Goal: Task Accomplishment & Management: Manage account settings

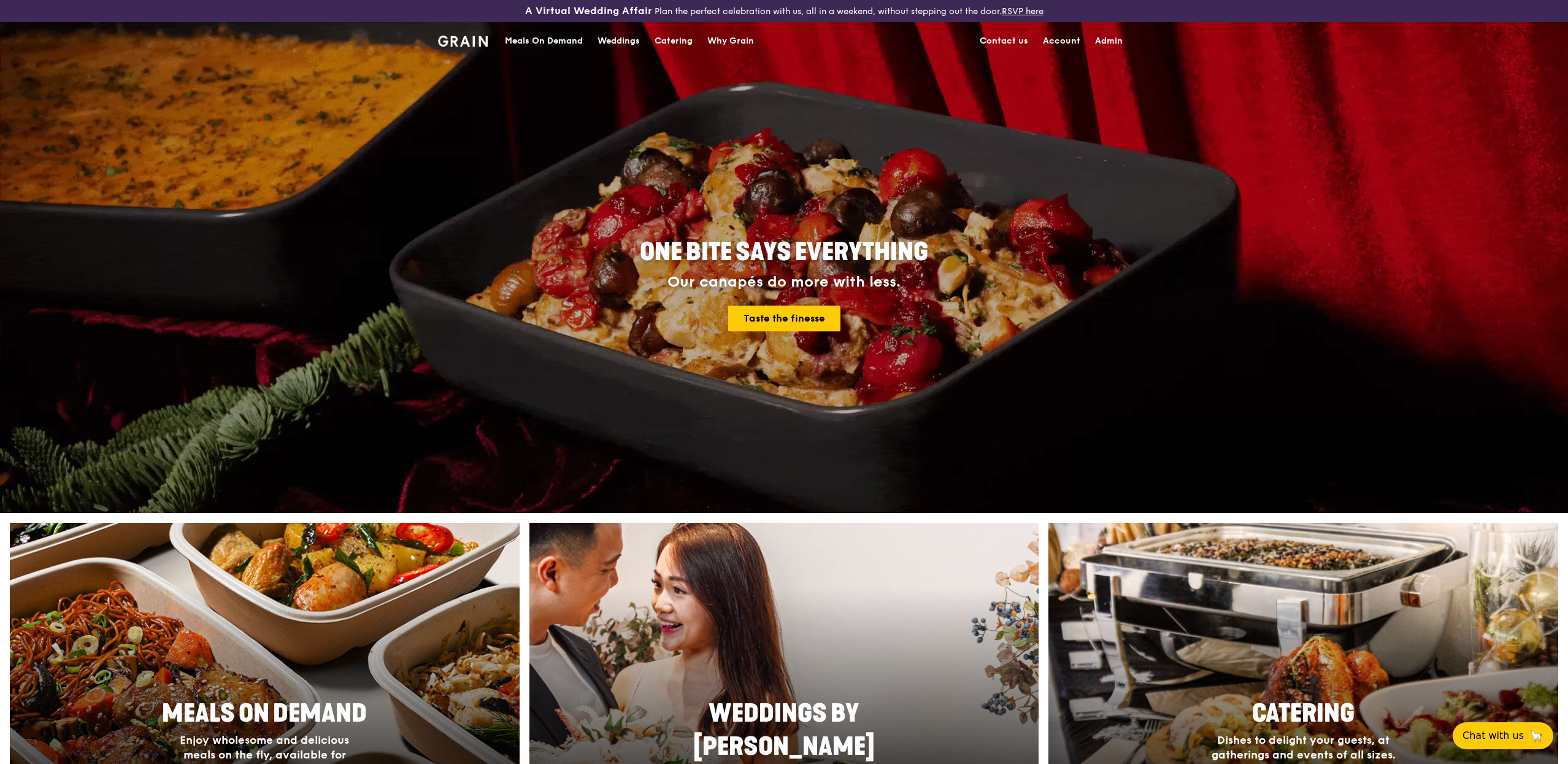
click at [1115, 46] on link "Admin" at bounding box center [1108, 41] width 42 height 37
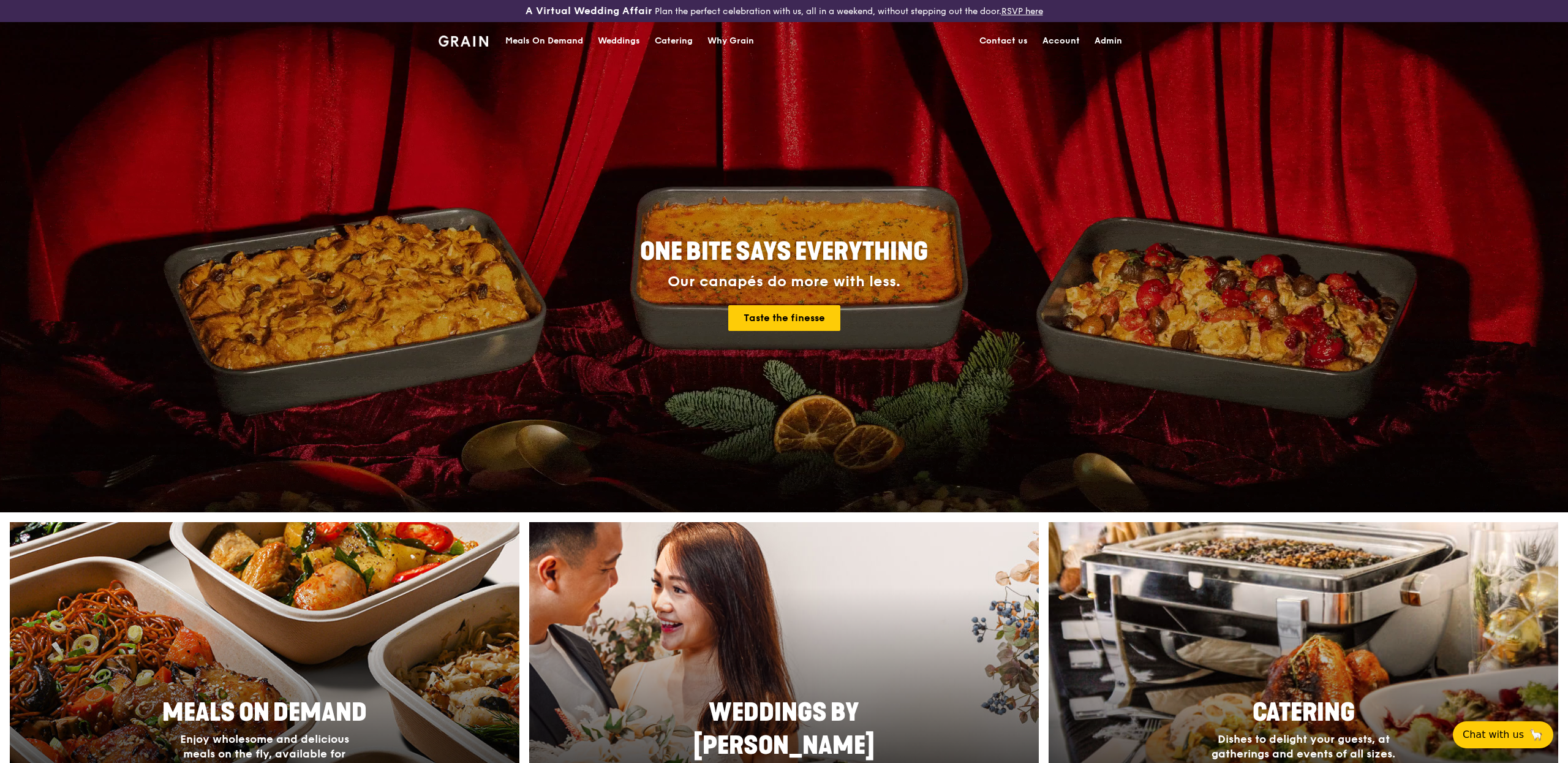
select select "100"
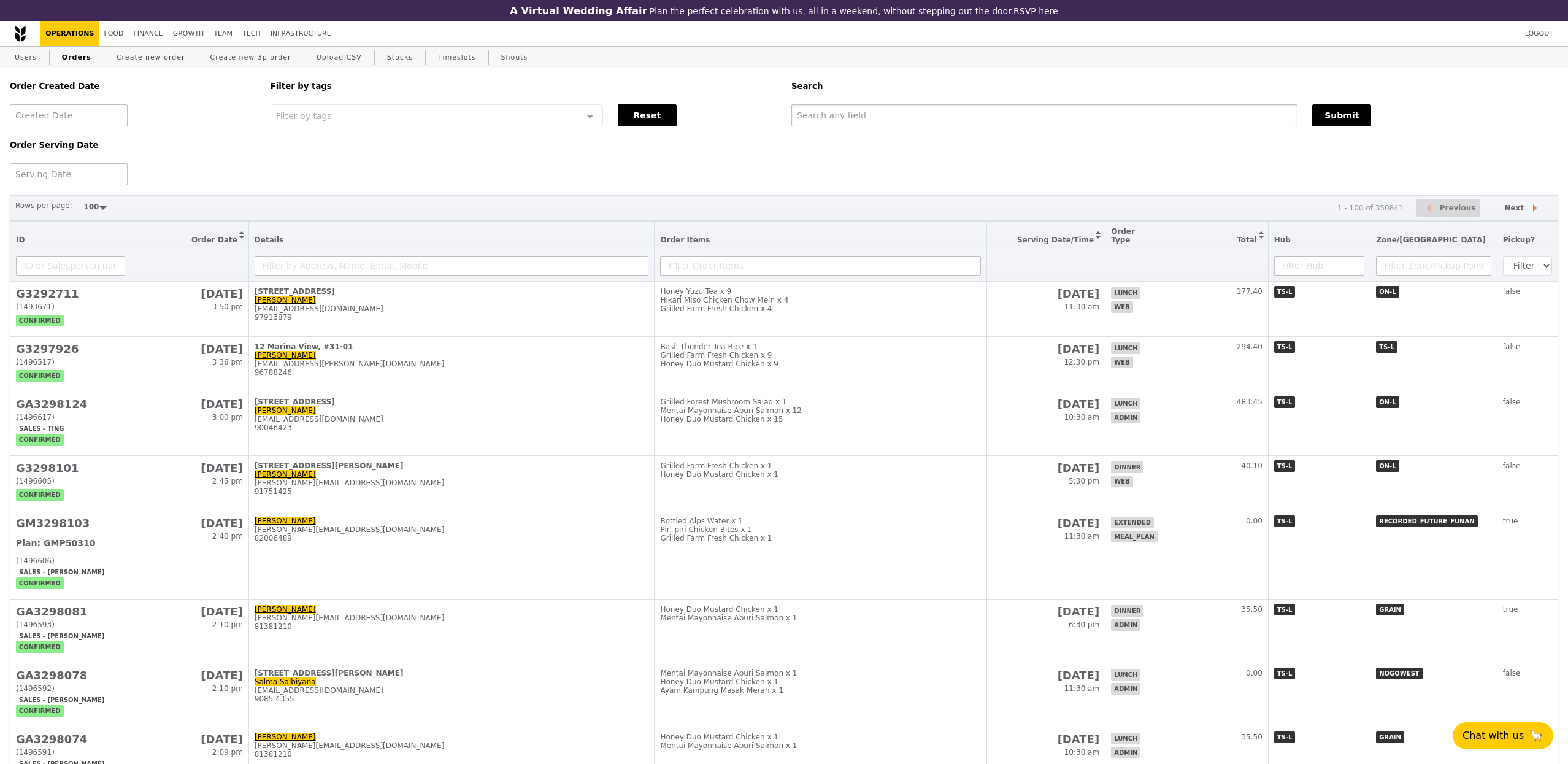
click at [892, 120] on input "text" at bounding box center [1044, 115] width 506 height 22
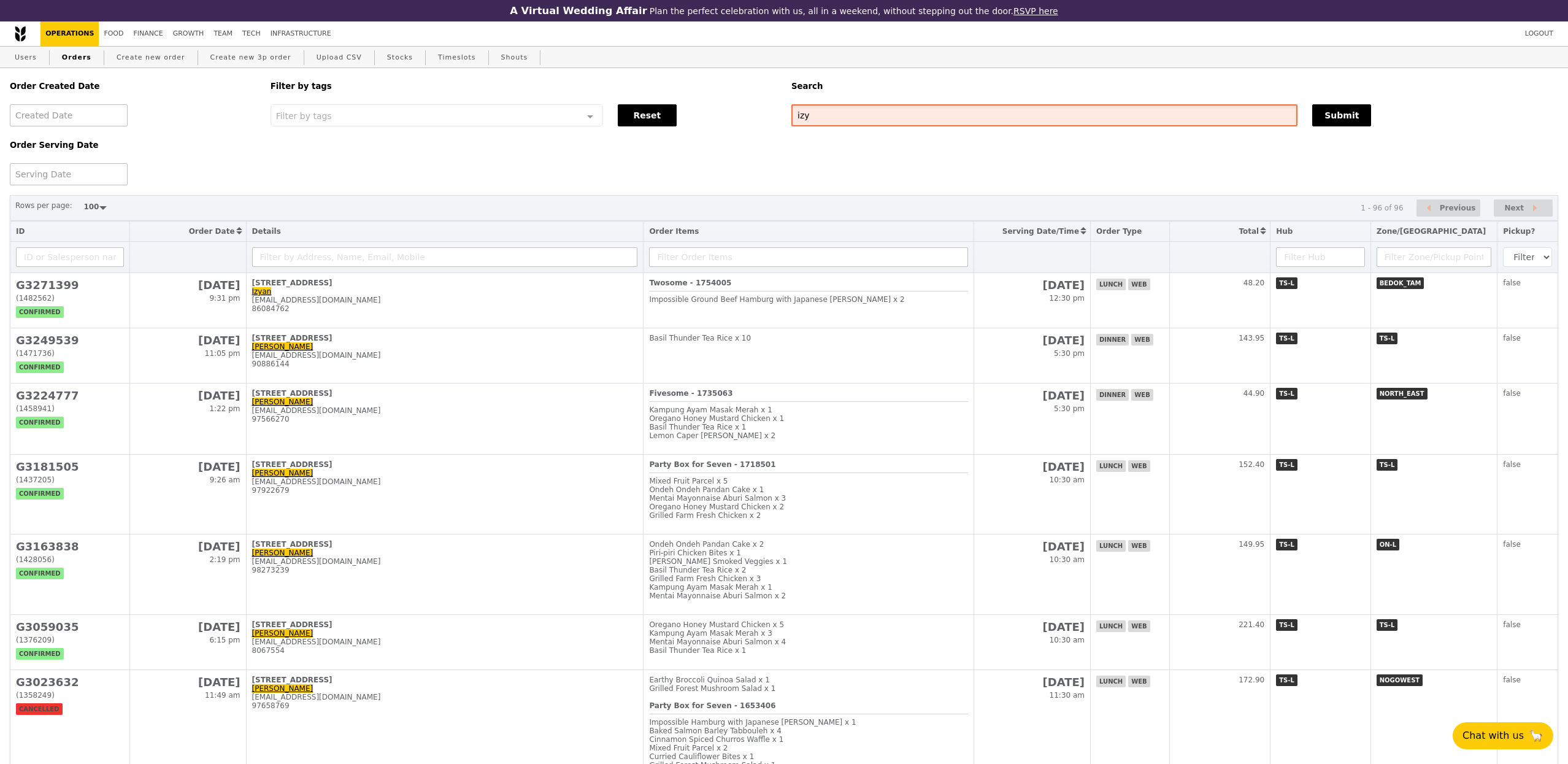
click at [803, 118] on input "izy" at bounding box center [1044, 115] width 506 height 22
type input "izzy"
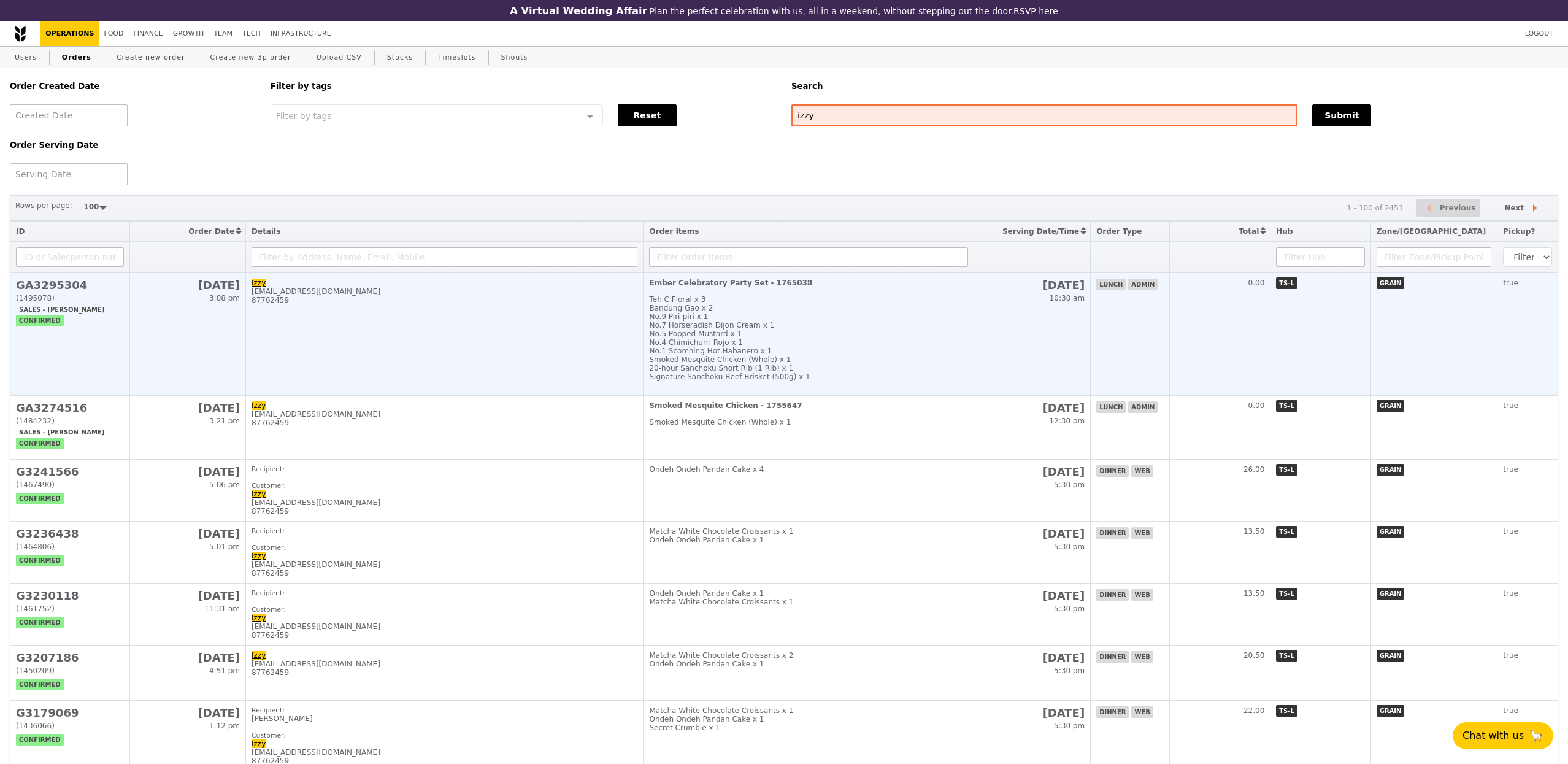
click at [859, 355] on div "No.1 Scorching Hot Habanero x 1" at bounding box center [808, 350] width 319 height 8
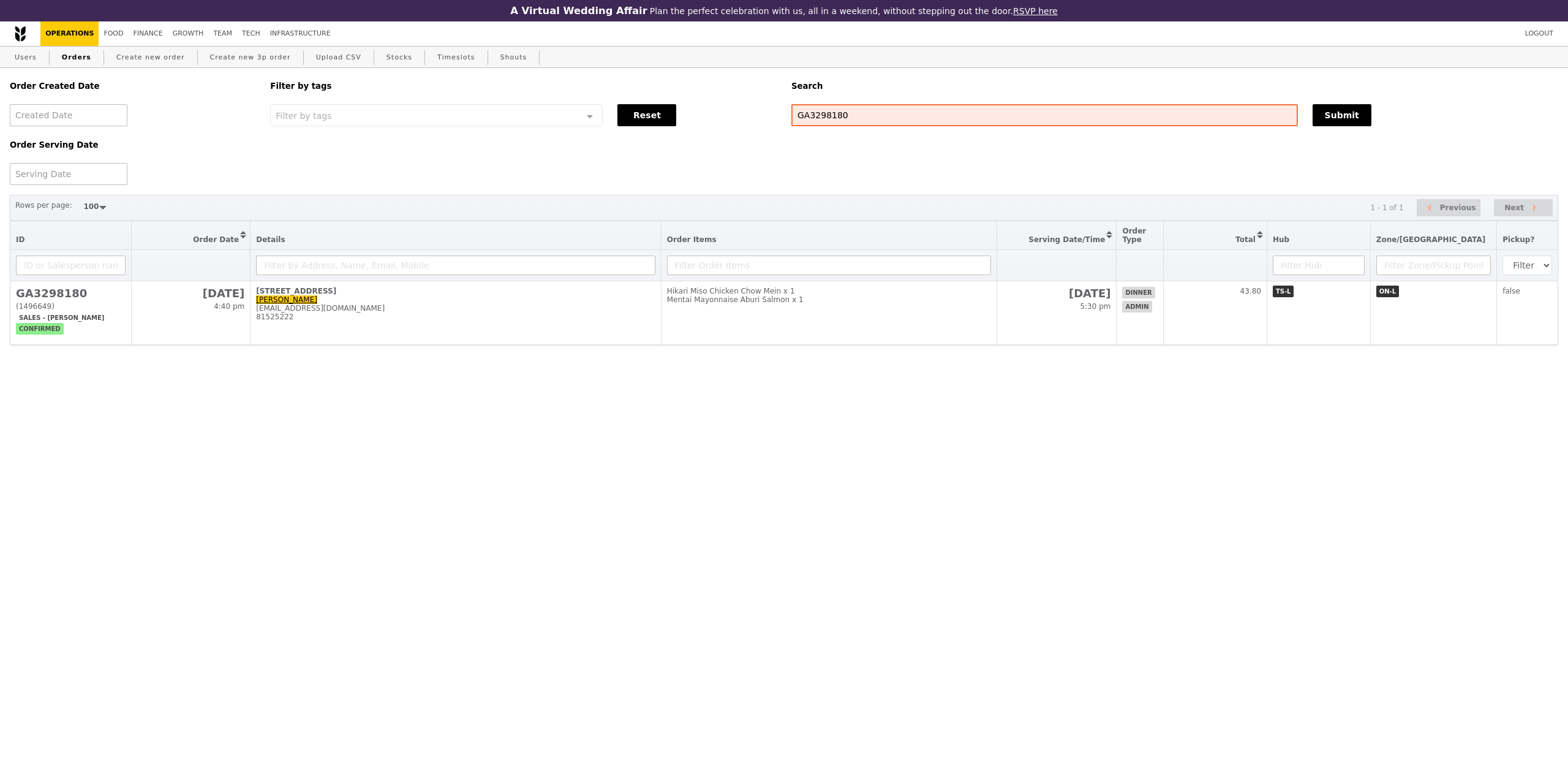
select select "100"
click at [603, 363] on div "Order Created Date Order Serving Date Filter by tags Filter by tags Meal_Plan W…" at bounding box center [784, 265] width 1568 height 395
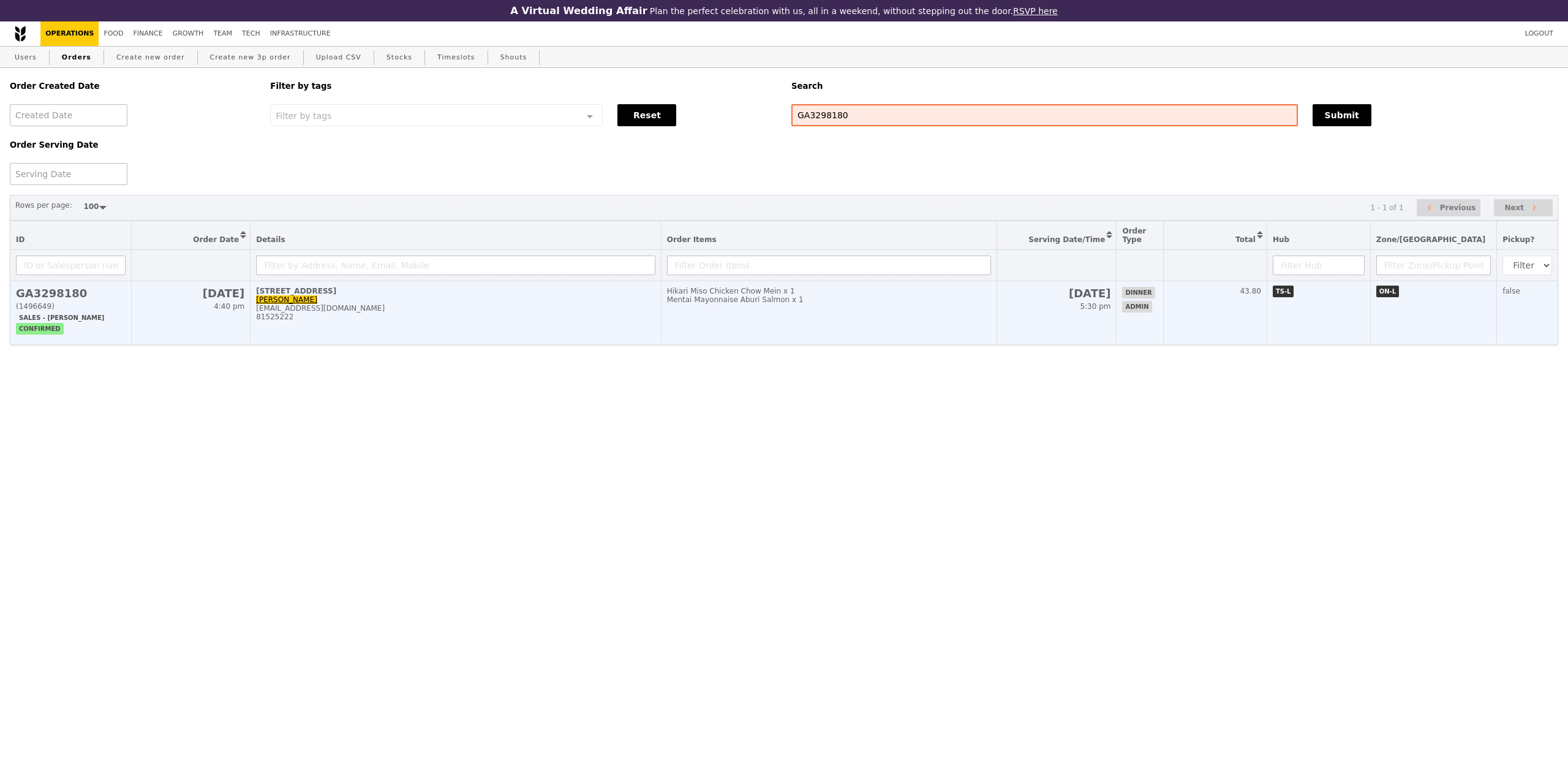
click at [599, 332] on td "71 Cairnhill Road, #19-03 Jamie tiththeary@gmail.com 81525222" at bounding box center [455, 313] width 410 height 64
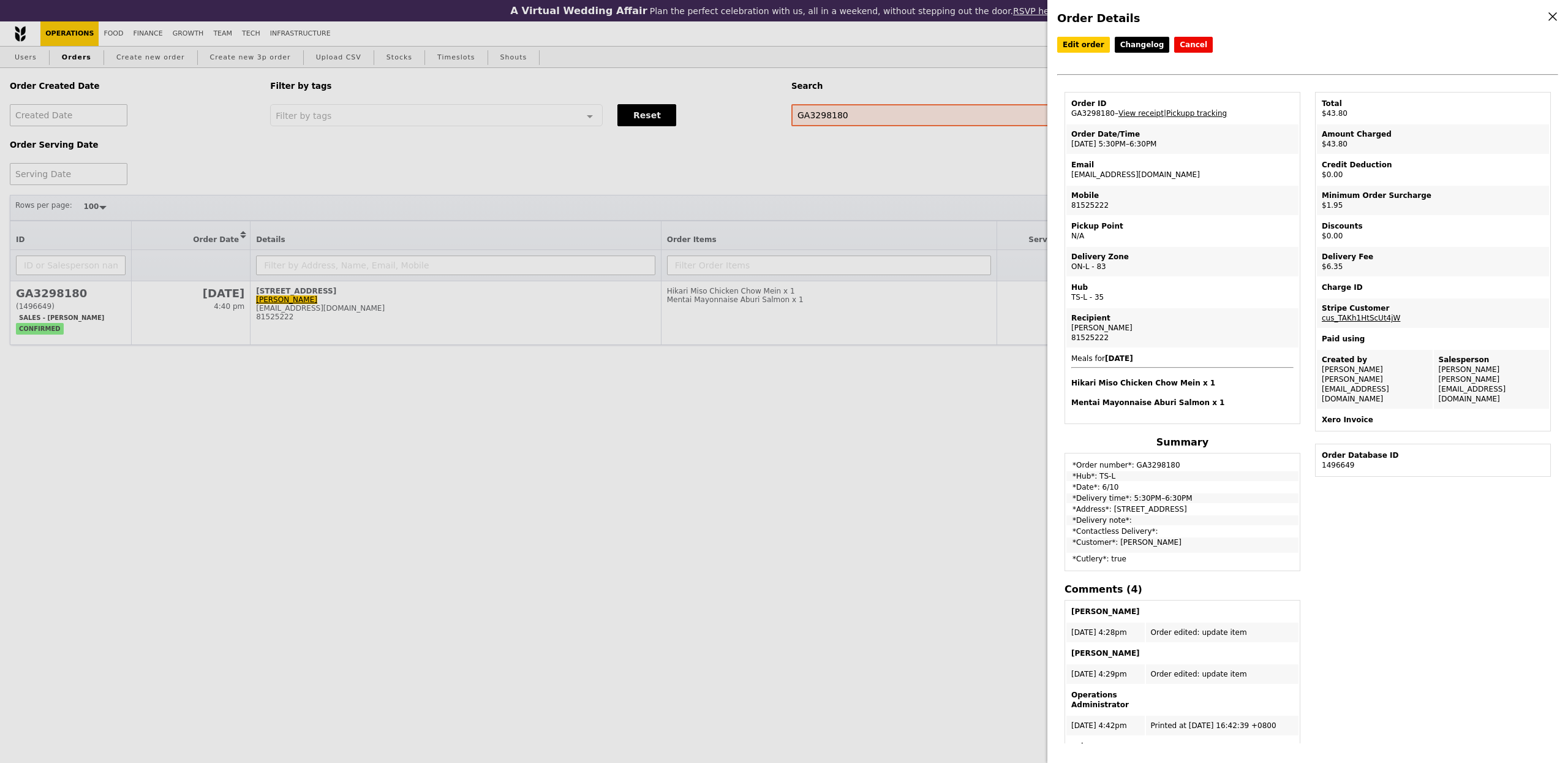
drag, startPoint x: 1159, startPoint y: 177, endPoint x: 1069, endPoint y: 179, distance: 90.0
click at [1069, 179] on td "Email tiththeary@gmail.com" at bounding box center [1182, 170] width 232 height 29
copy td "tiththeary@gmail.com"
drag, startPoint x: 303, startPoint y: 88, endPoint x: 167, endPoint y: 53, distance: 140.4
click at [302, 88] on div "Order Details Edit order Changelog Cancel Order ID GA3298180 – View receipt | P…" at bounding box center [784, 381] width 1568 height 763
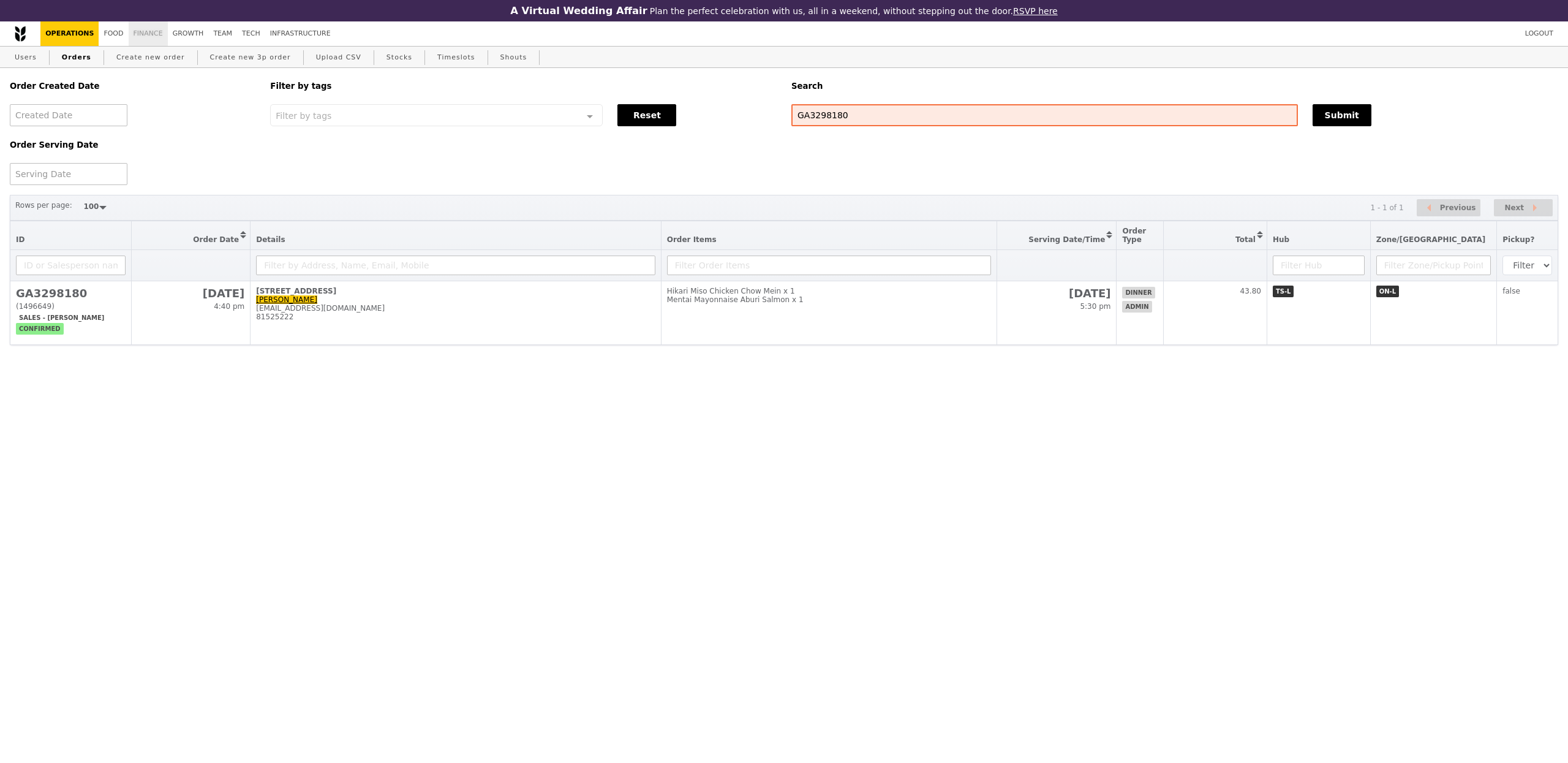
click at [142, 34] on link "Finance" at bounding box center [148, 33] width 39 height 25
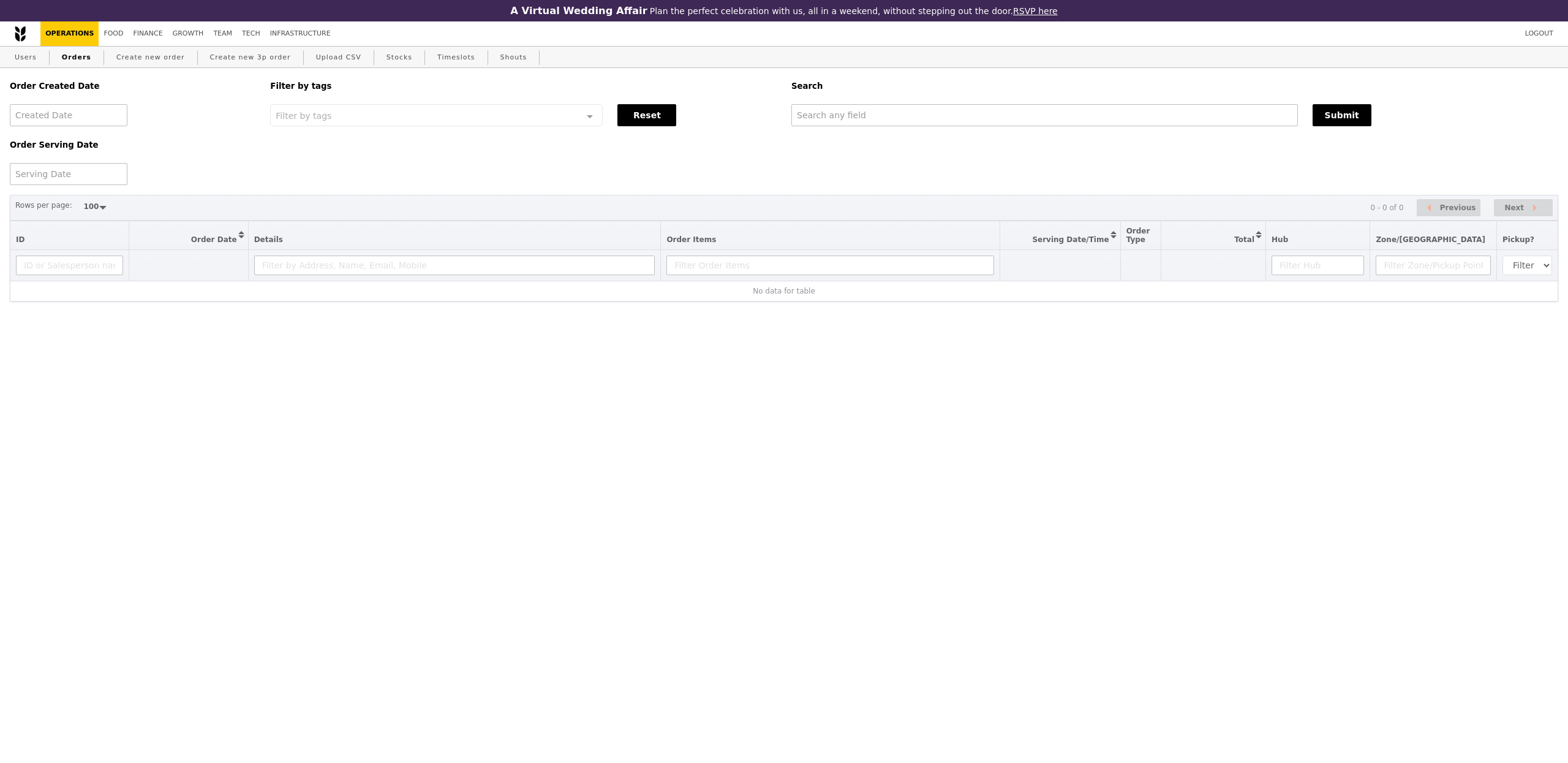
select select "100"
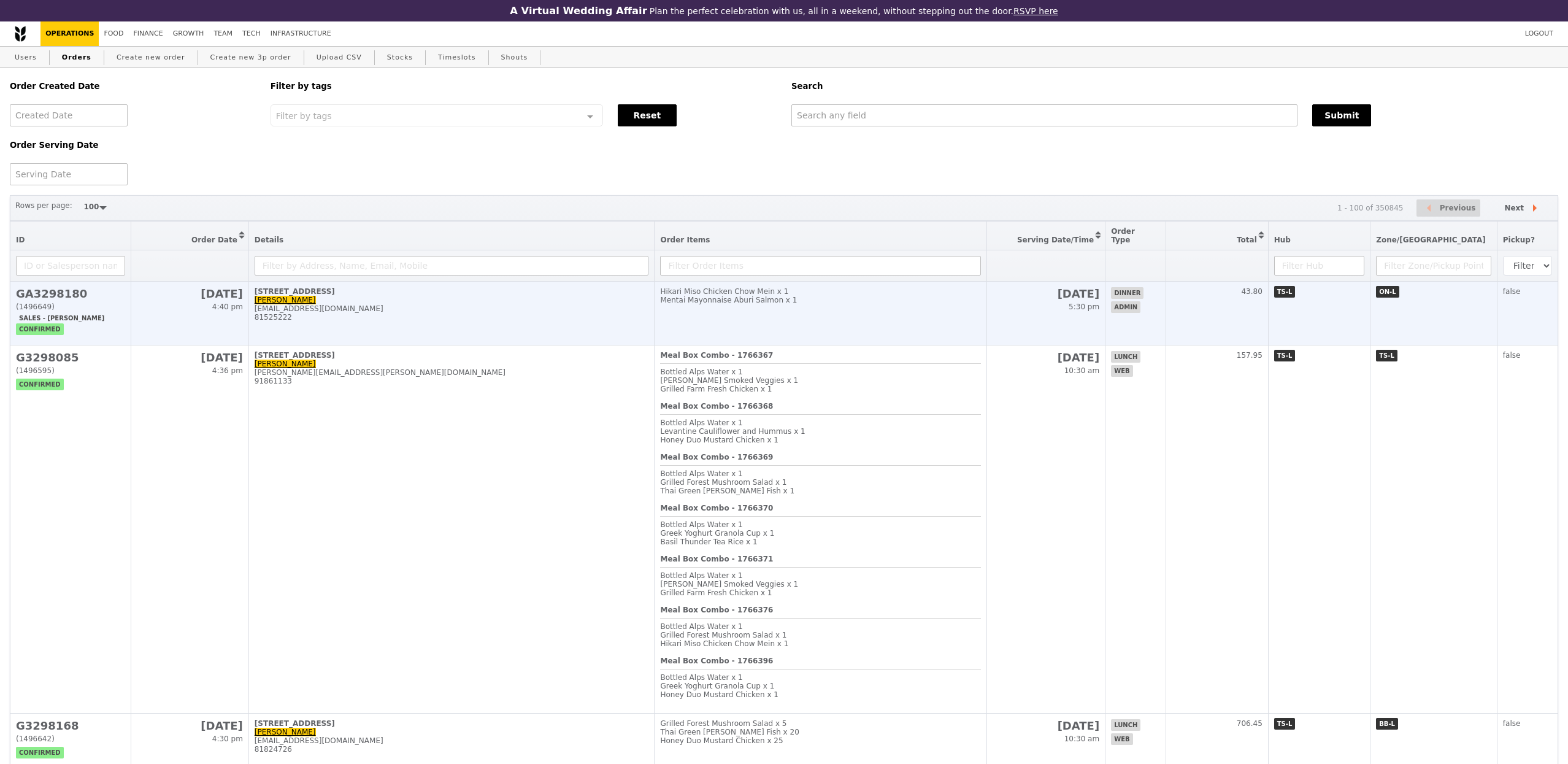
click at [577, 327] on td "71 Cairnhill Road, #19-03 Jamie tiththeary@gmail.com 81525222" at bounding box center [451, 314] width 406 height 64
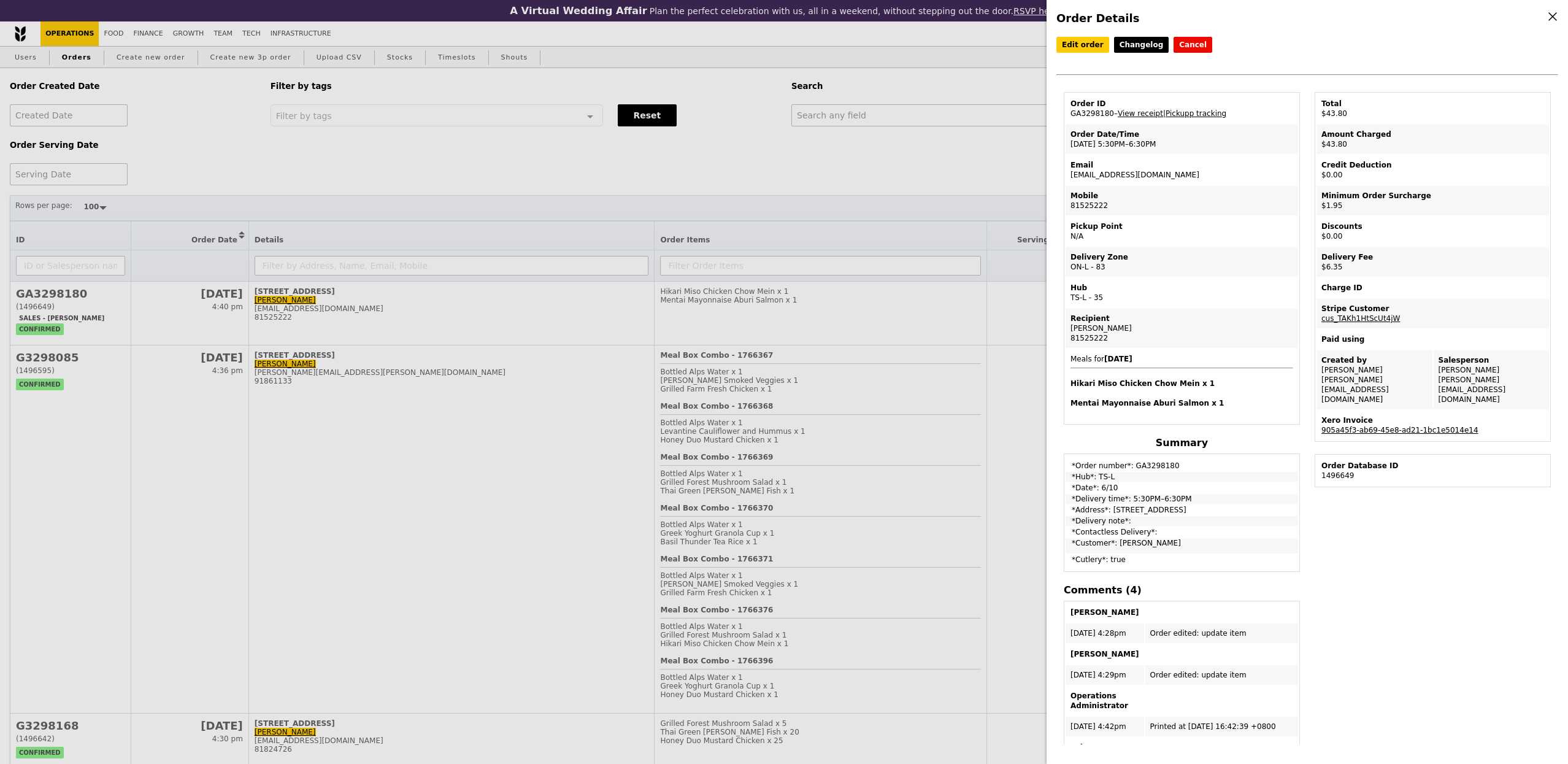
click at [1374, 425] on link "905a45f3-ab69-45e8-ad21-1bc1e5014e14" at bounding box center [1400, 429] width 157 height 8
click at [1152, 102] on div "Order ID" at bounding box center [1182, 103] width 222 height 10
click at [1157, 113] on link "View receipt" at bounding box center [1141, 113] width 46 height 8
click at [154, 60] on div "Order Details Edit order Changelog Cancel Order ID GA3298180 – View receipt | P…" at bounding box center [784, 382] width 1568 height 764
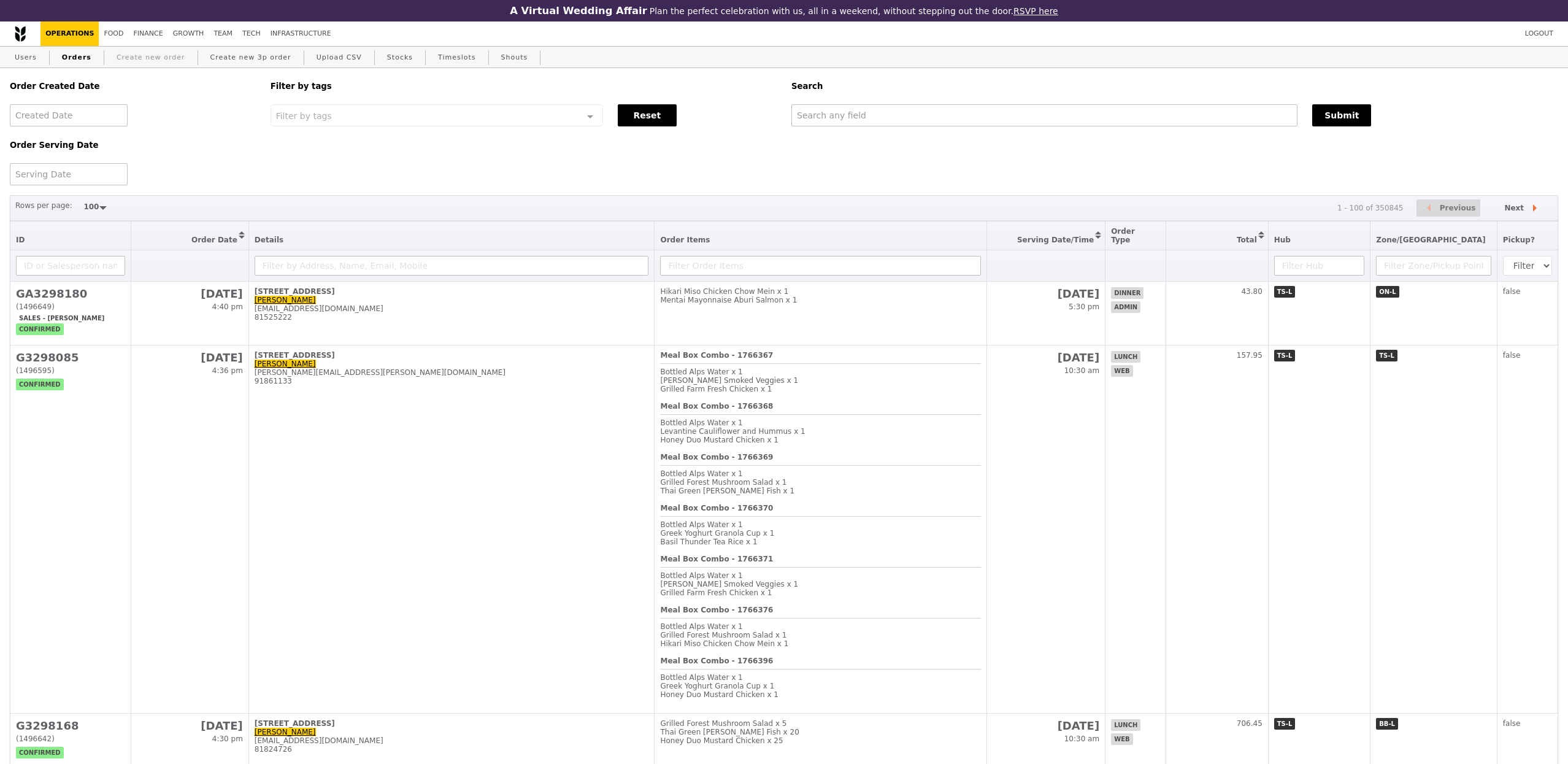
click at [156, 59] on link "Create new order" at bounding box center [151, 58] width 79 height 22
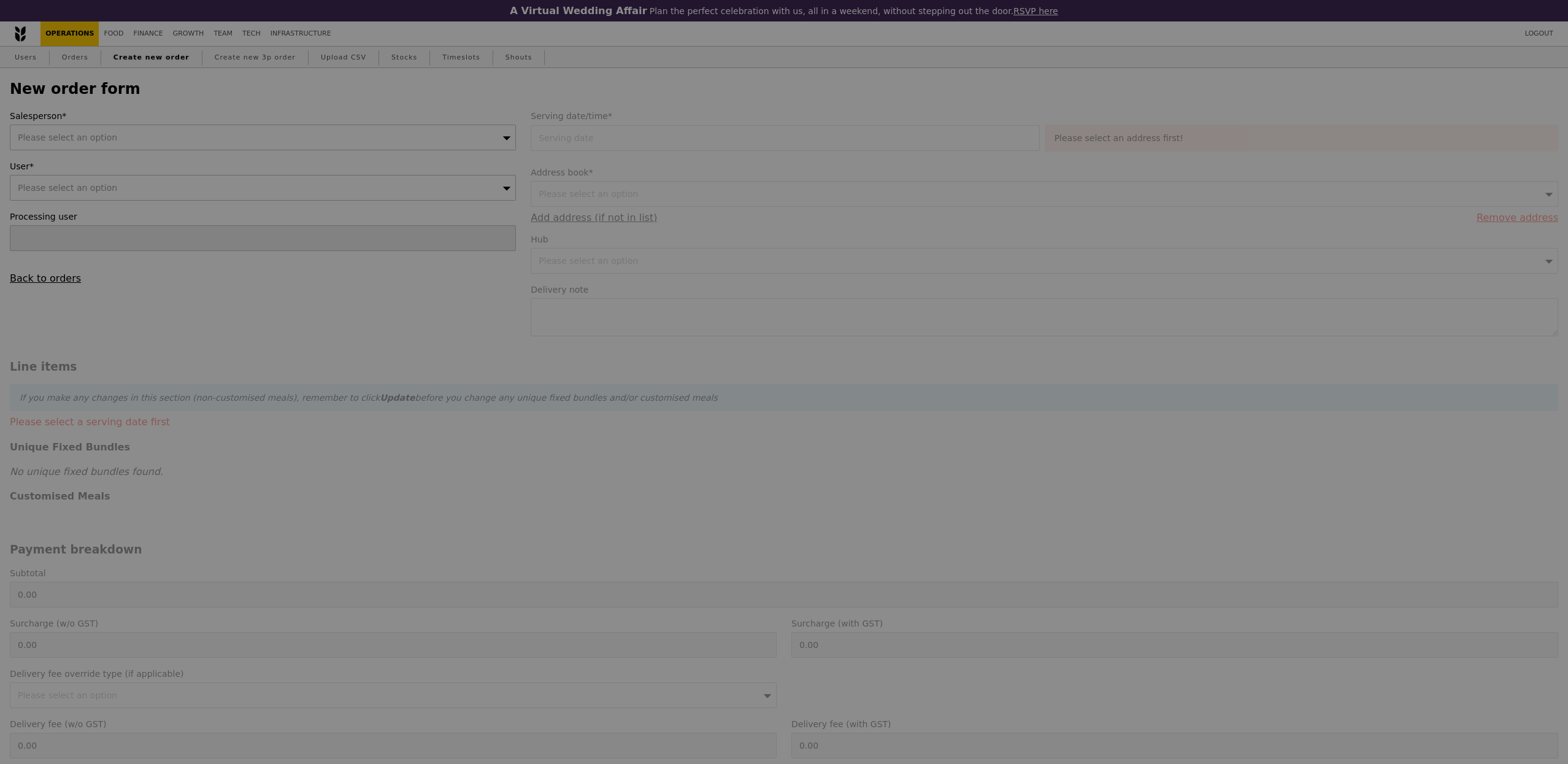
type input "Confirm"
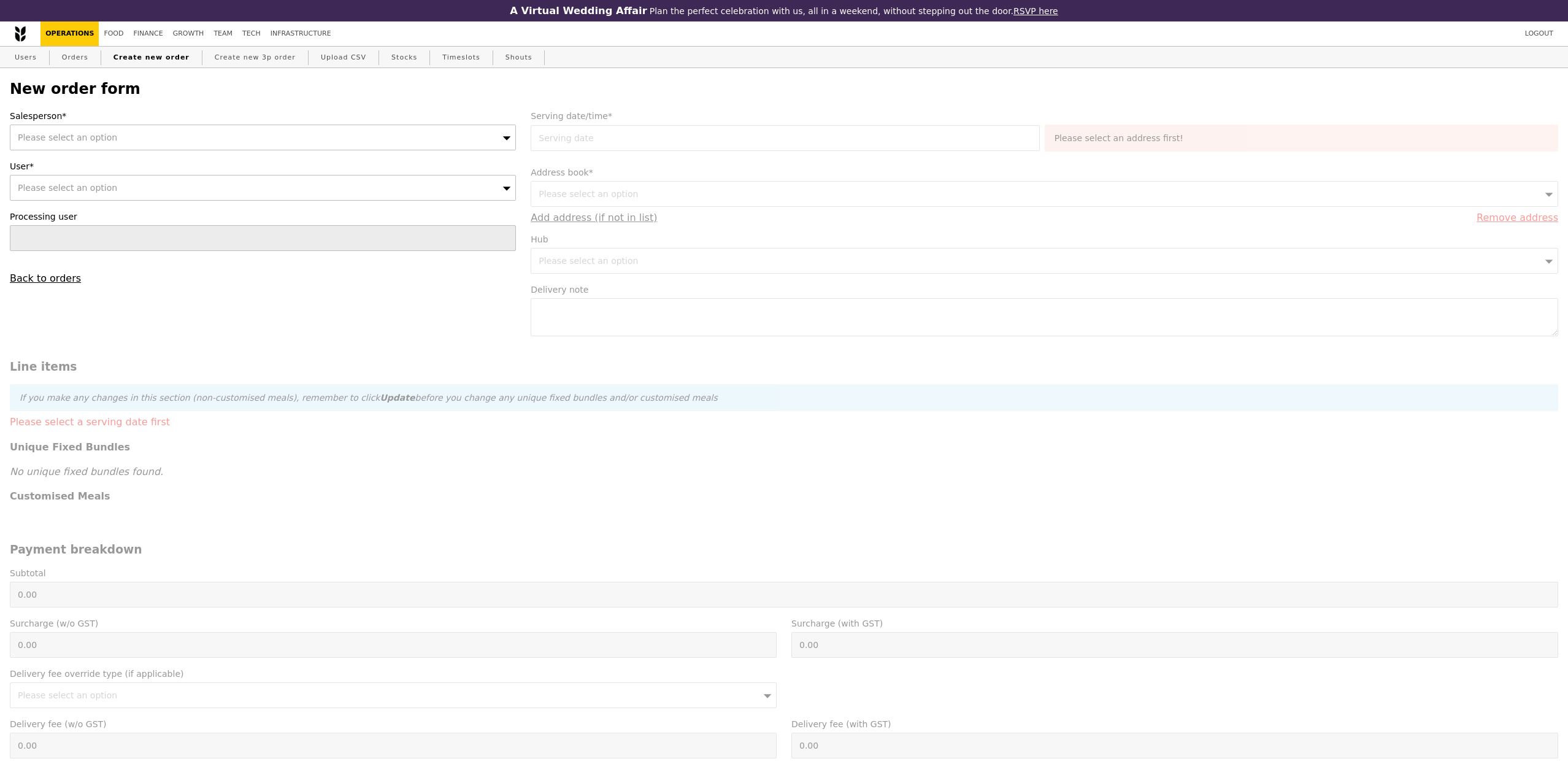
click at [139, 141] on div "Please select an option" at bounding box center [263, 137] width 506 height 26
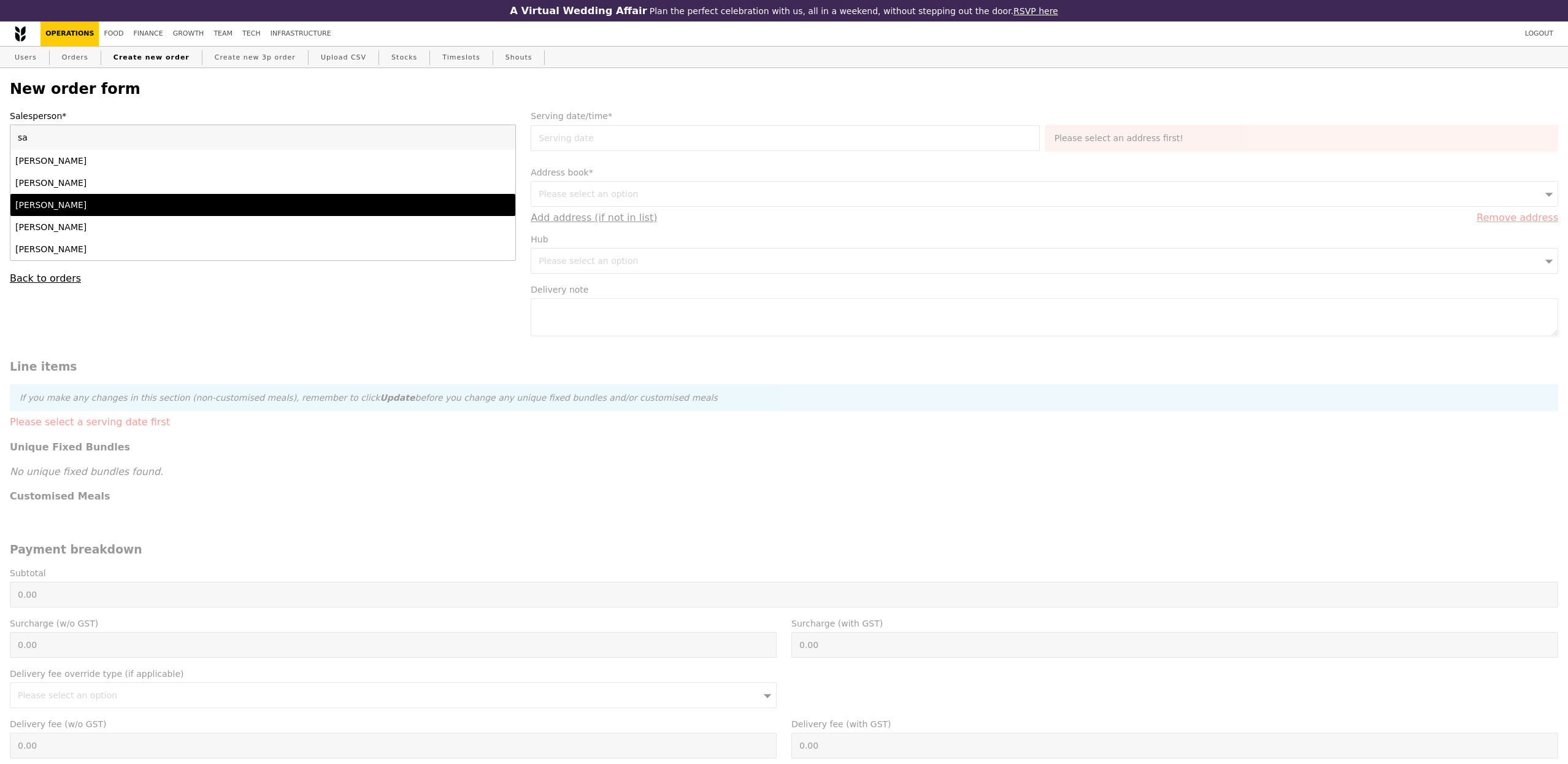
type input "sa"
click at [115, 197] on li "Samantha" at bounding box center [263, 205] width 505 height 22
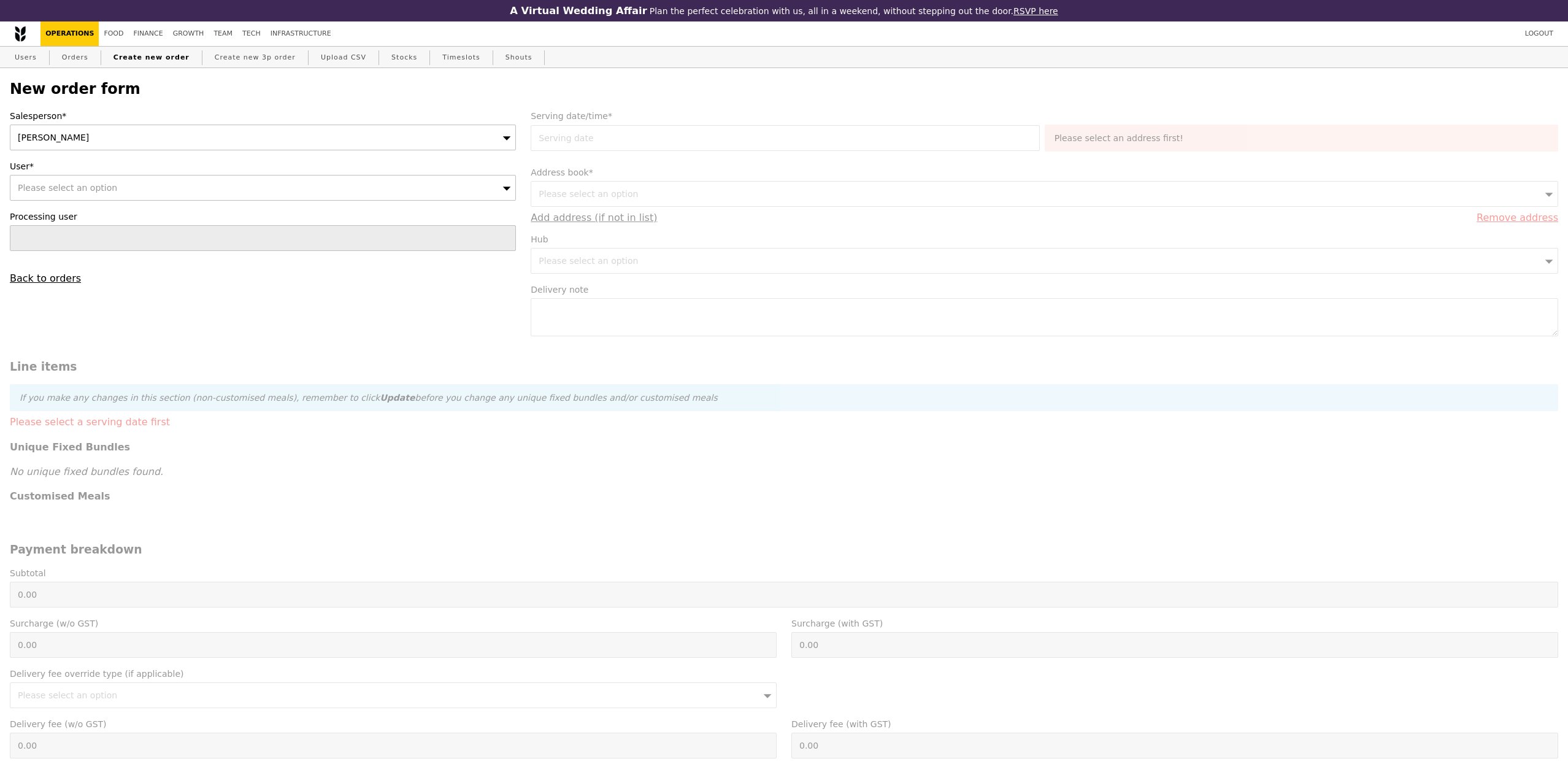
click at [105, 199] on div "Please select an option" at bounding box center [263, 188] width 506 height 26
click at [108, 190] on input "User*" at bounding box center [263, 188] width 505 height 25
type input "loh.chiajia@nike.com"
type input "Confirm"
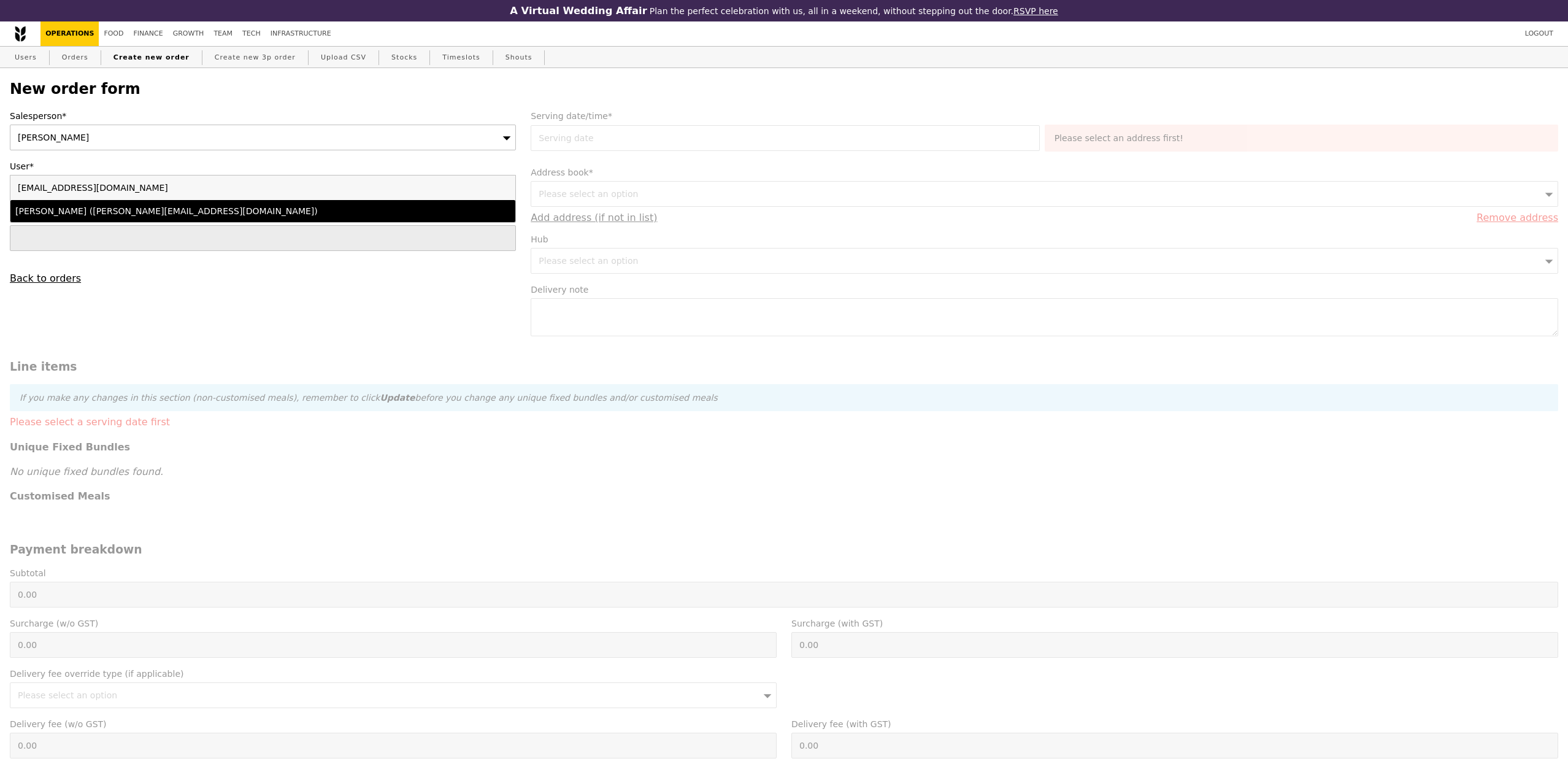
type input "loh.chiajia@nike.com"
click at [99, 217] on div "Loh Chia Jia (loh.chiajia@nike.com)" at bounding box center [201, 210] width 372 height 12
type input "Loading..."
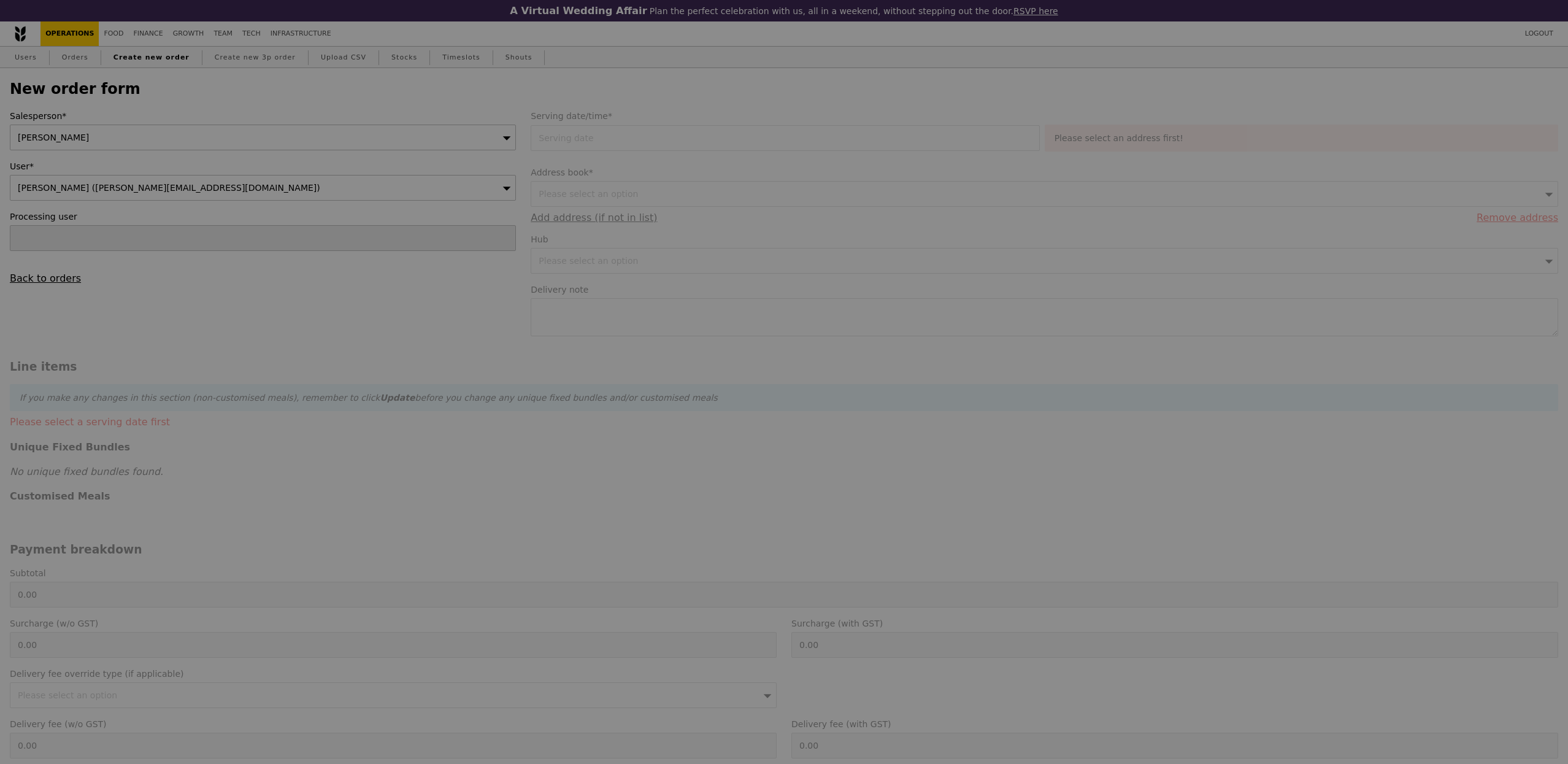
type input "13.76"
type input "15.00"
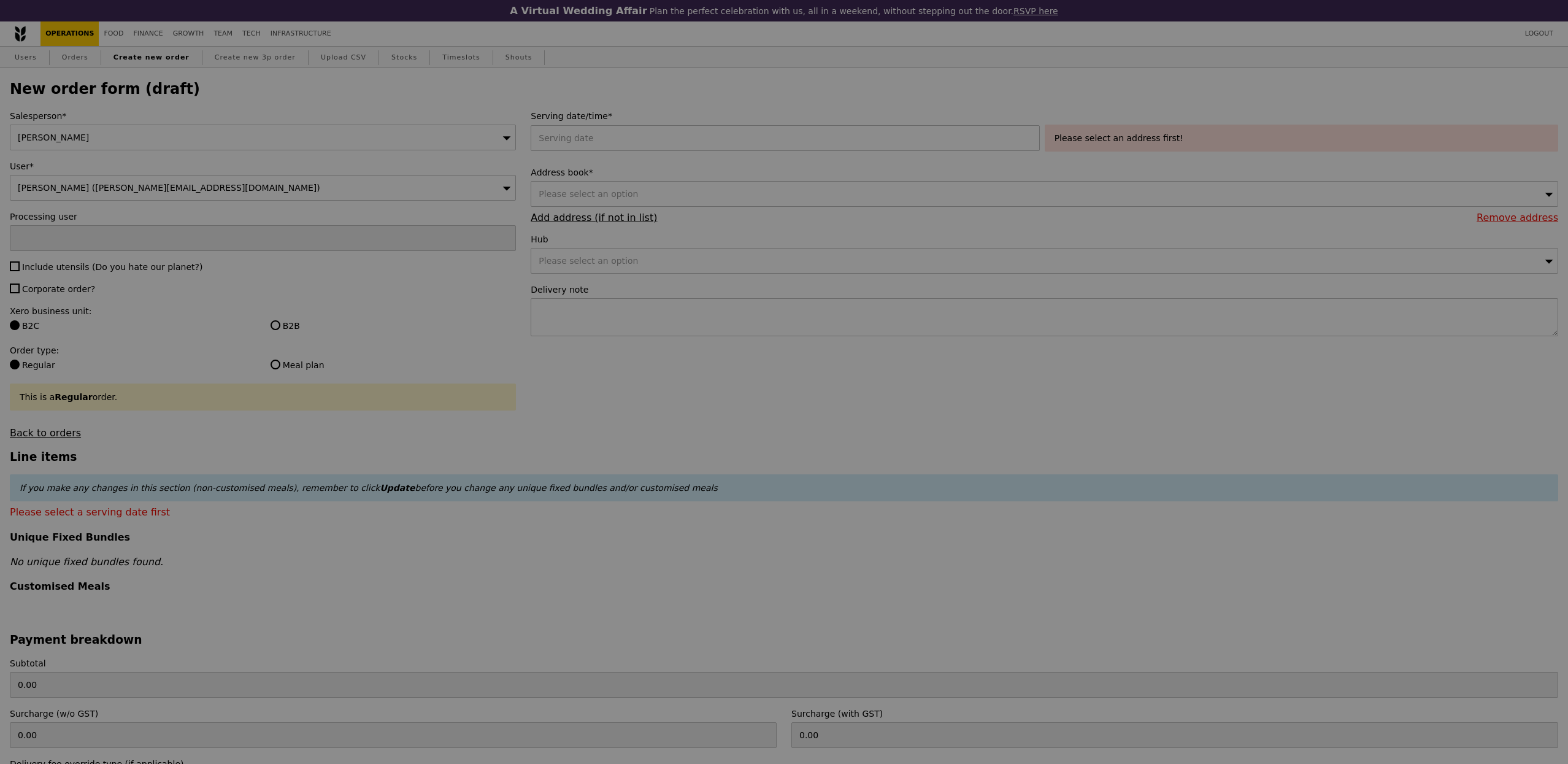
click at [643, 144] on div at bounding box center [784, 382] width 1568 height 764
type input "Confirm"
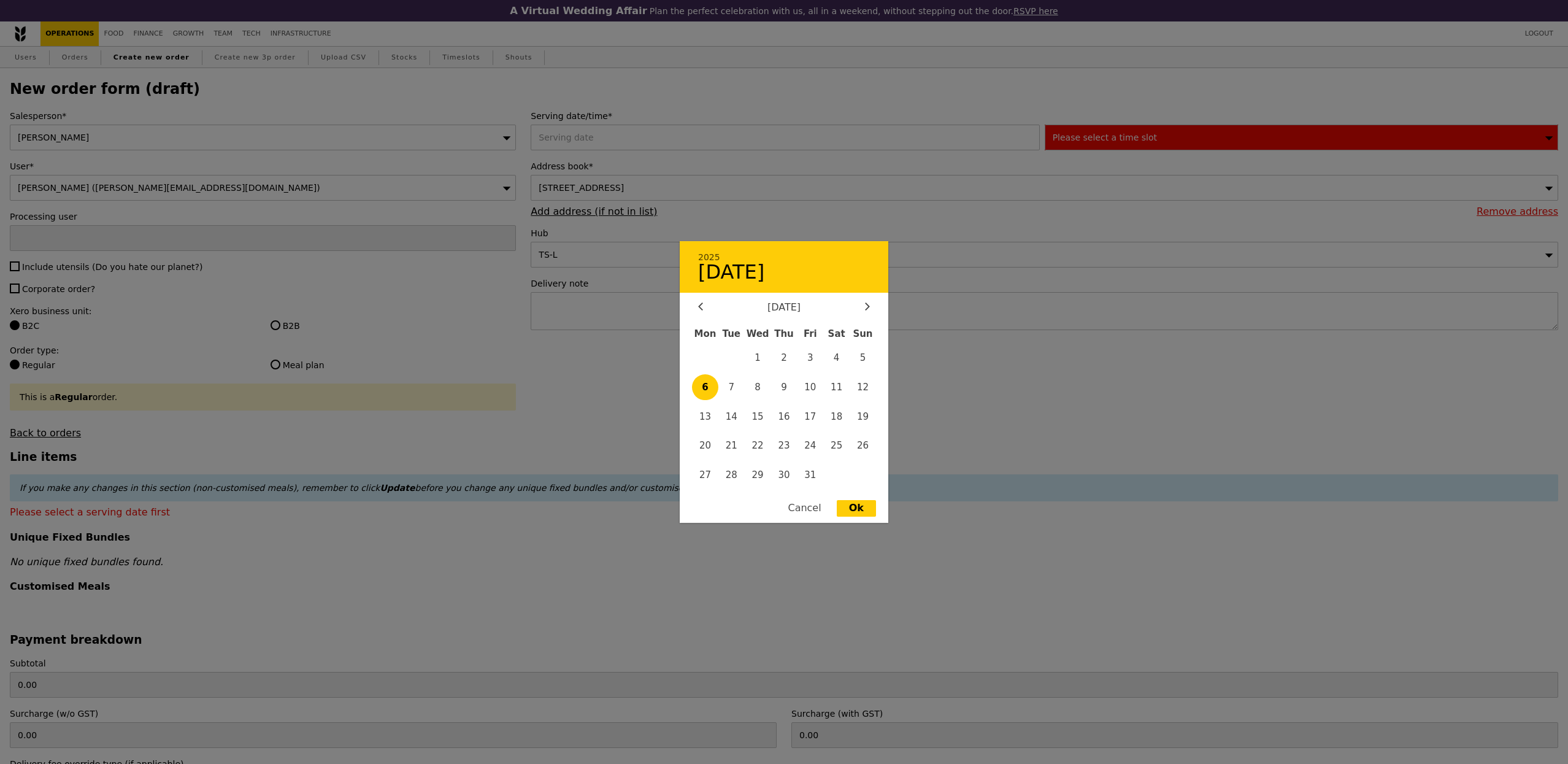
click at [643, 144] on div "2025 October 6 October 2025 Mon Tue Wed Thu Fri Sat Sun 1 2 3 4 5 6 7 8 9 10 11…" at bounding box center [787, 137] width 514 height 26
click at [772, 417] on span "16" at bounding box center [784, 415] width 27 height 27
type input "16 Oct 2025"
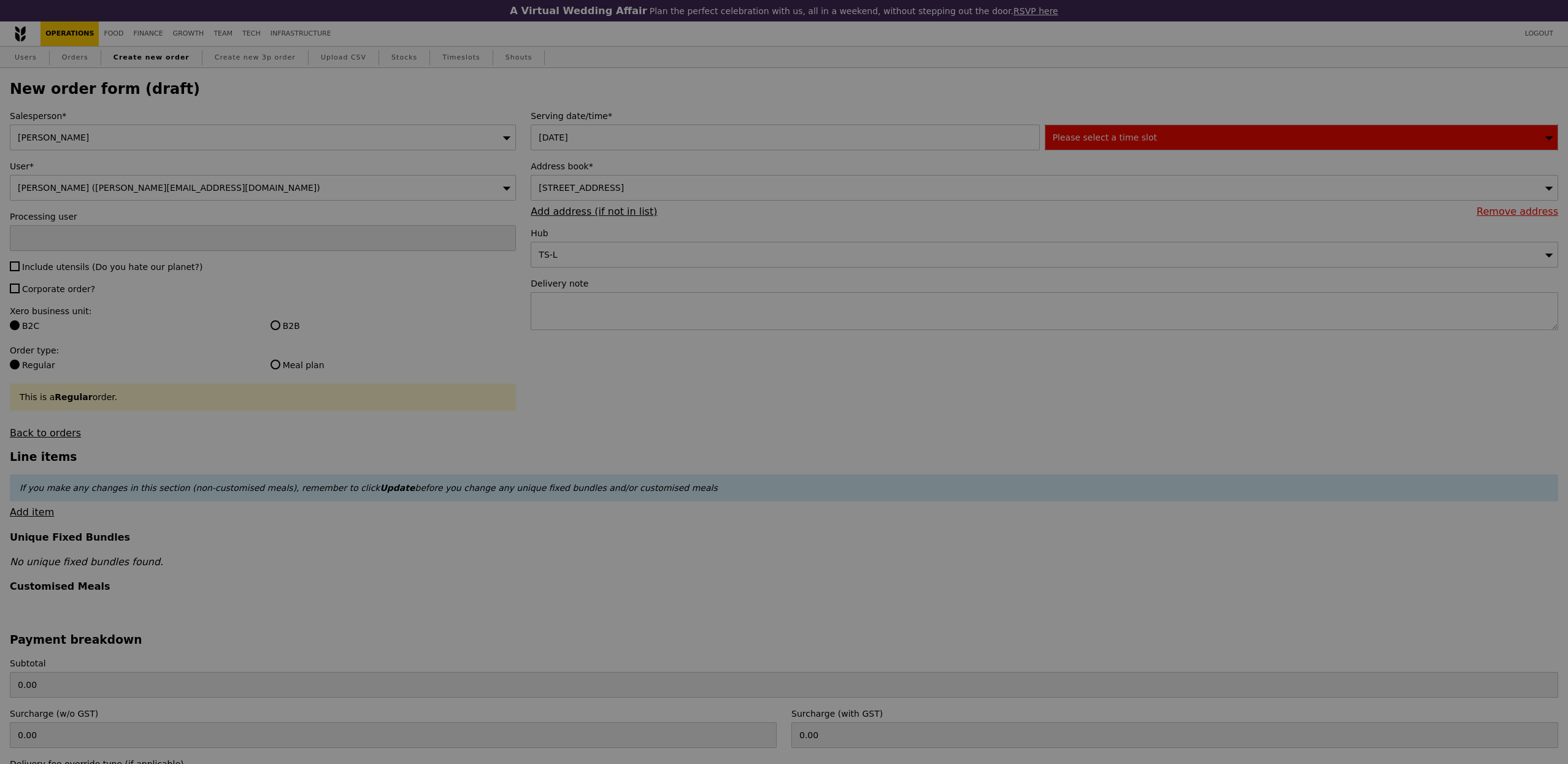
click at [602, 131] on div at bounding box center [784, 382] width 1568 height 764
click at [592, 138] on div at bounding box center [784, 382] width 1568 height 764
type input "Confirm"
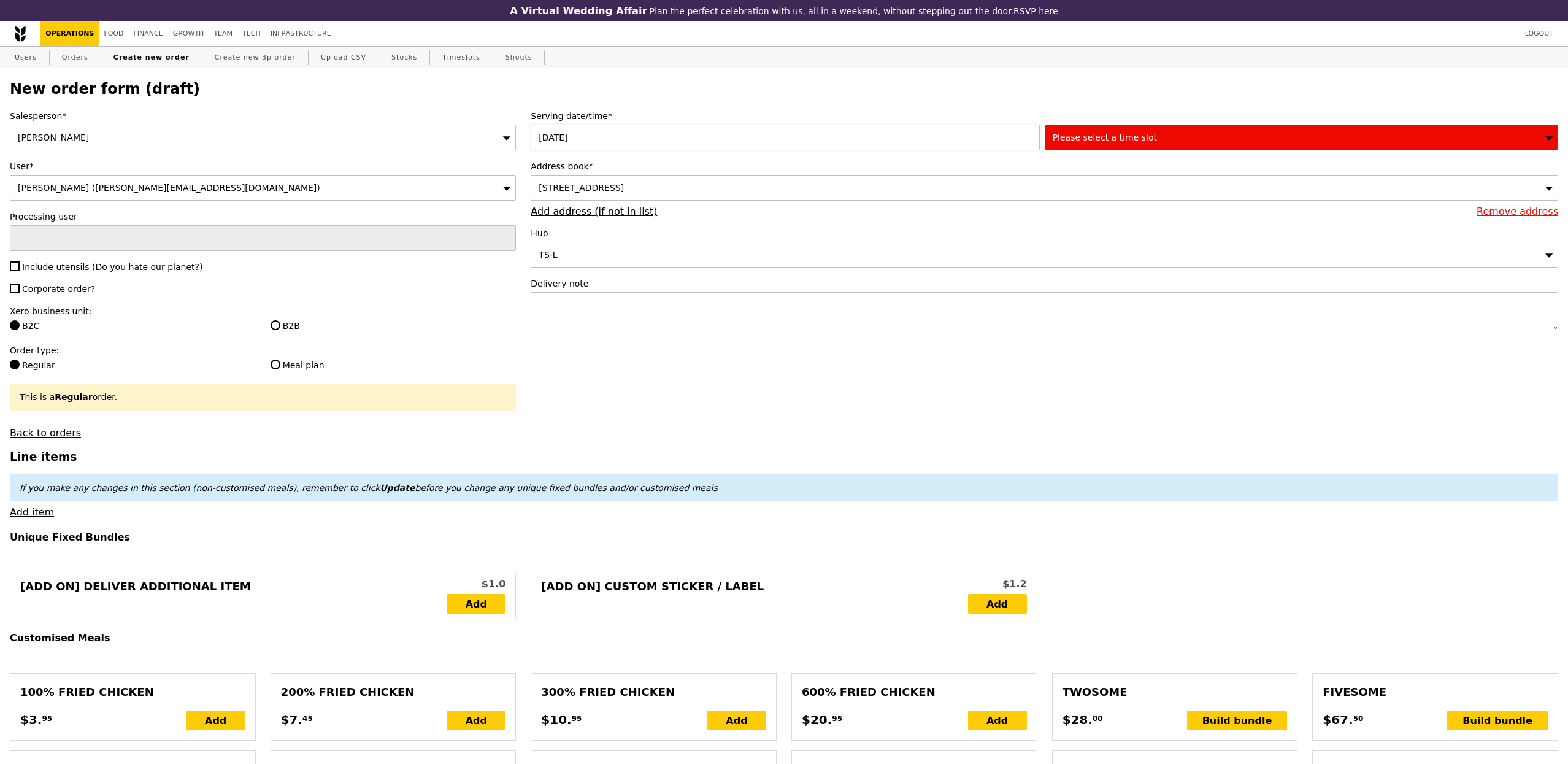
click at [575, 141] on div "16 Oct 2025" at bounding box center [787, 137] width 514 height 26
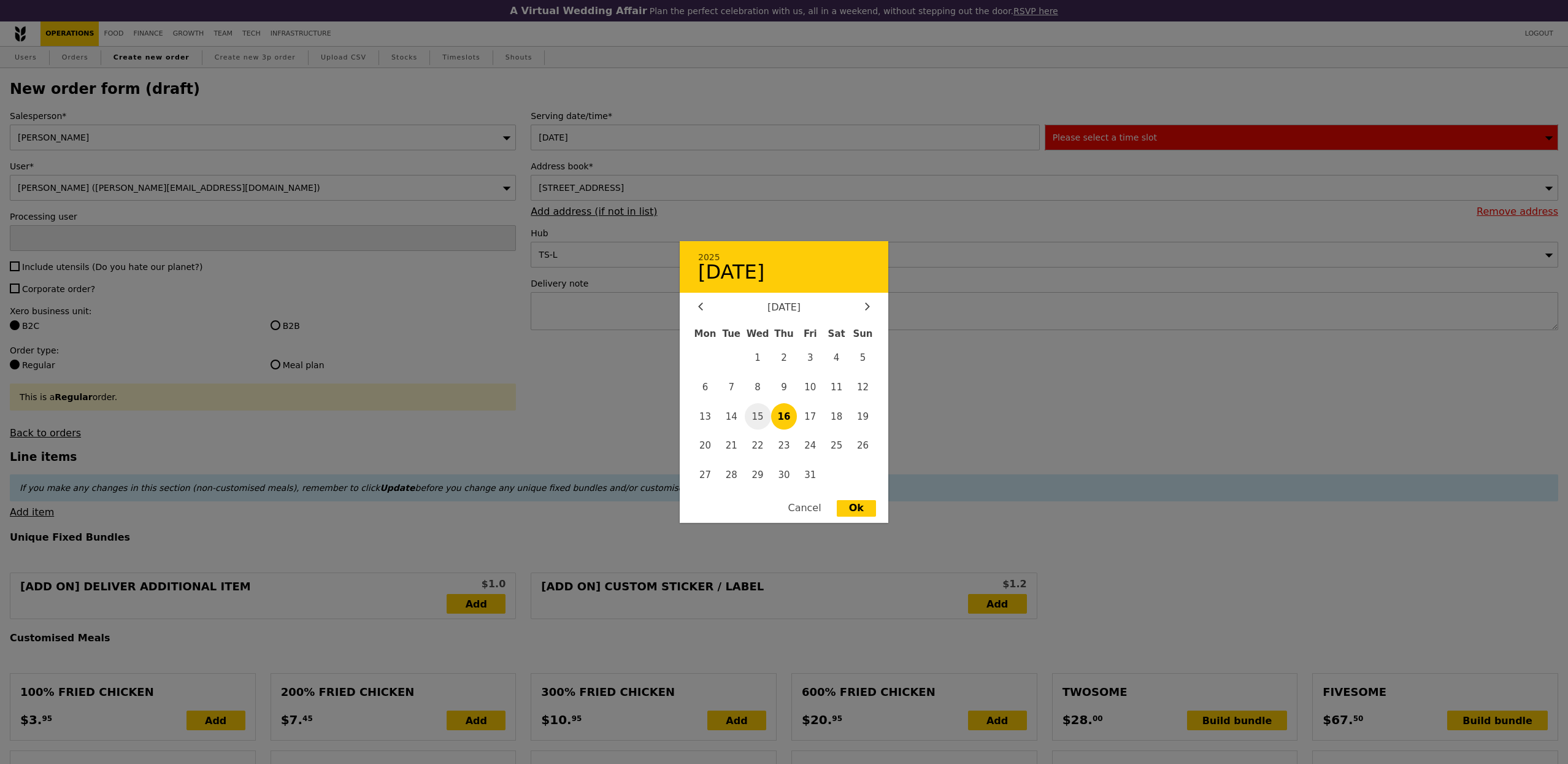
click at [753, 413] on span "15" at bounding box center [758, 415] width 27 height 27
type input "15 Oct 2025"
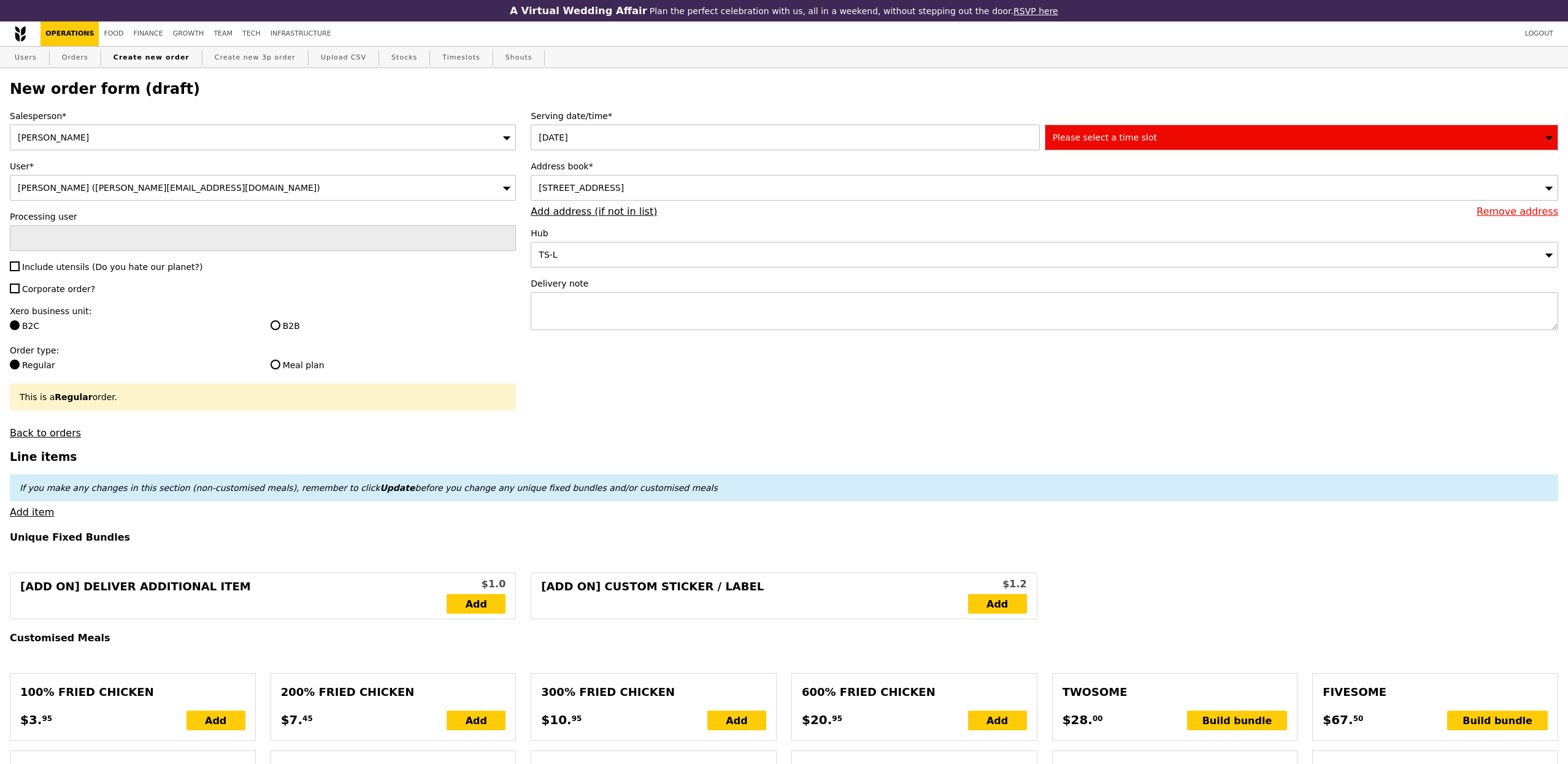
click at [770, 260] on div "TS-L" at bounding box center [1044, 254] width 1028 height 26
click at [849, 188] on div "30 Pasir Panjang Road, #null-null, Singapore 117440" at bounding box center [1044, 188] width 1028 height 26
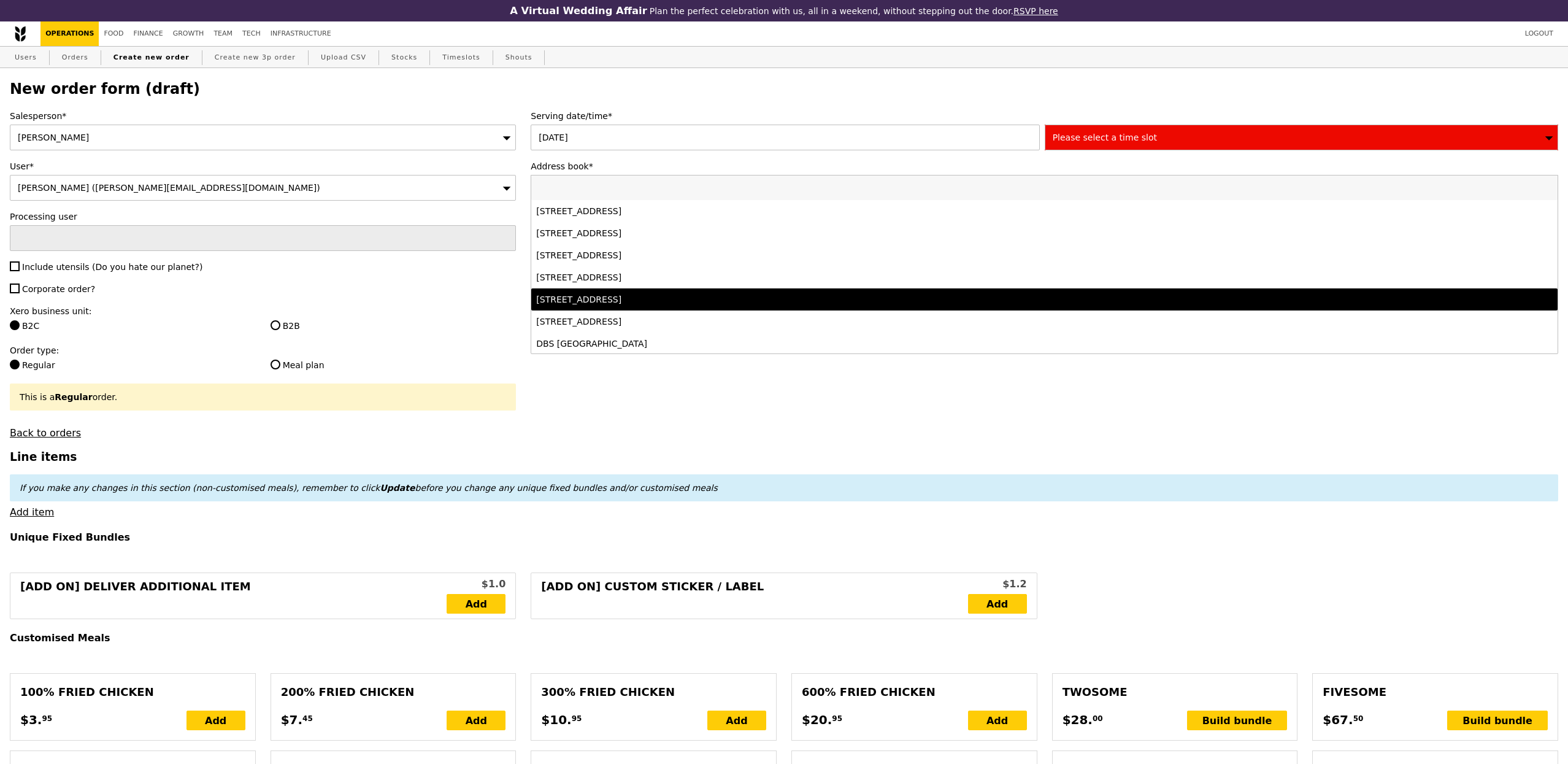
click at [676, 308] on li "30 Pasir Panjang Road, #null-null, Singapore 117440" at bounding box center [1044, 299] width 1026 height 22
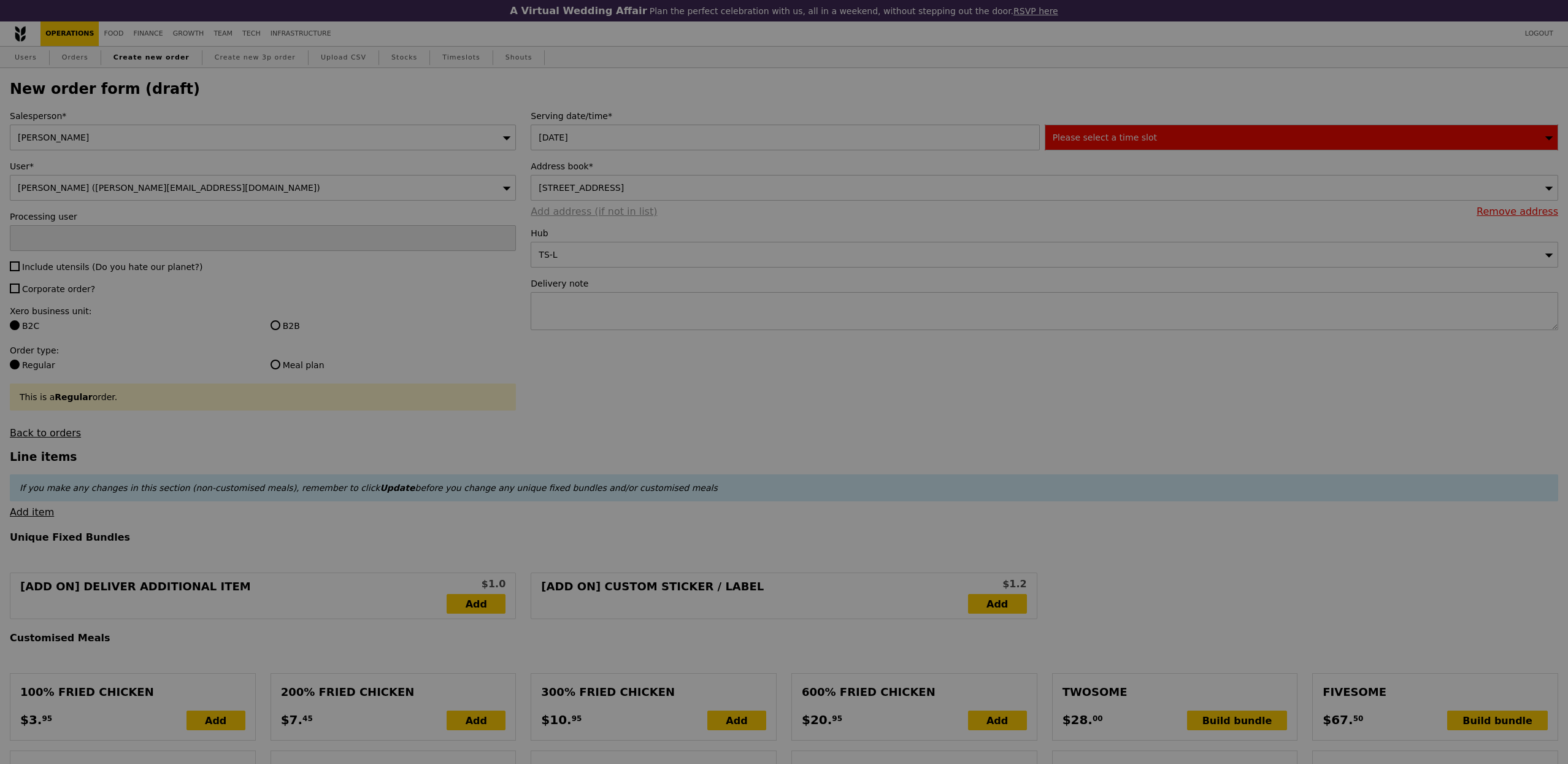
type input "Confirm"
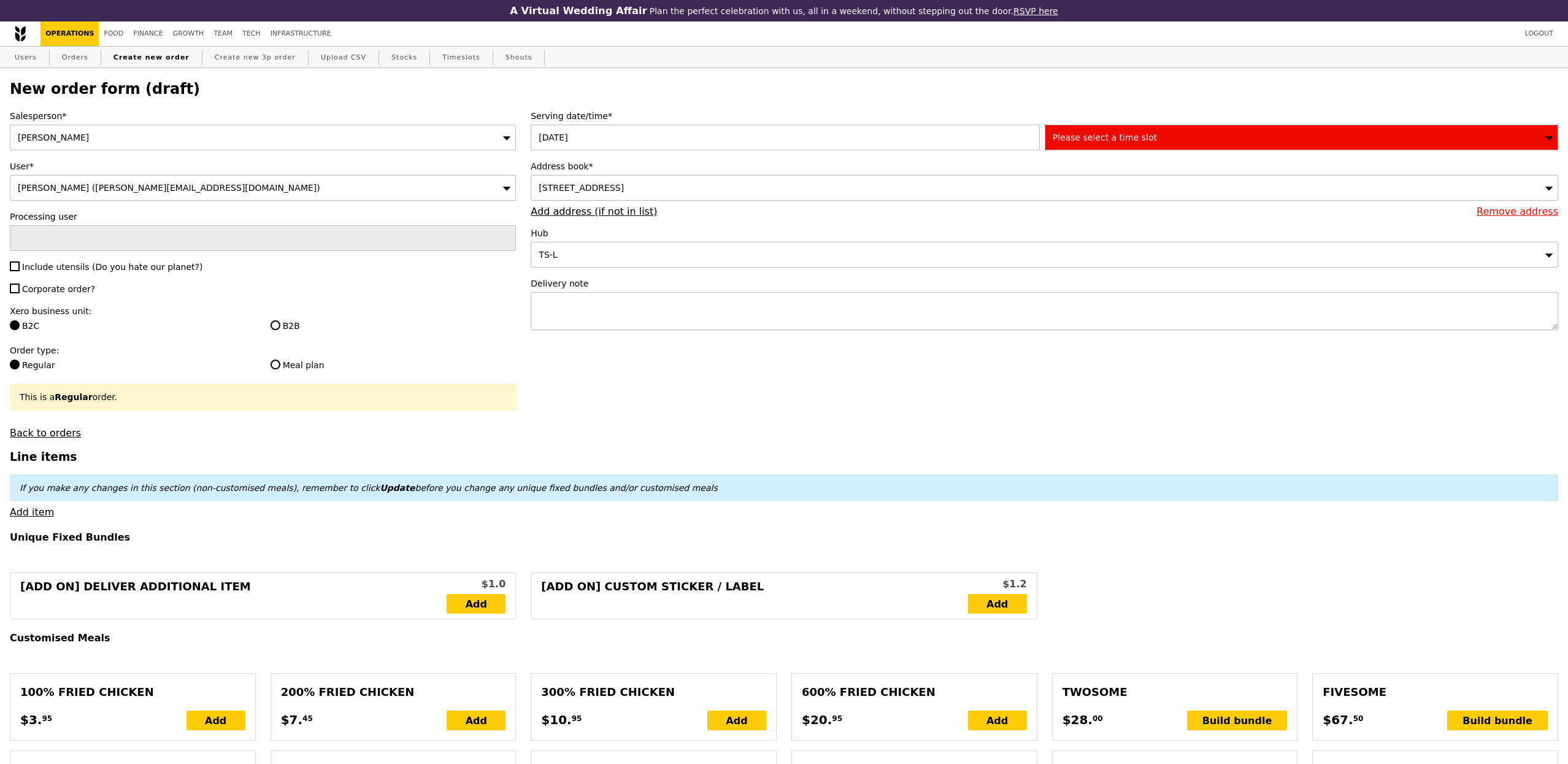
click at [624, 188] on span "30 Pasir Panjang Road, #null-null, Singapore 117440" at bounding box center [581, 188] width 85 height 10
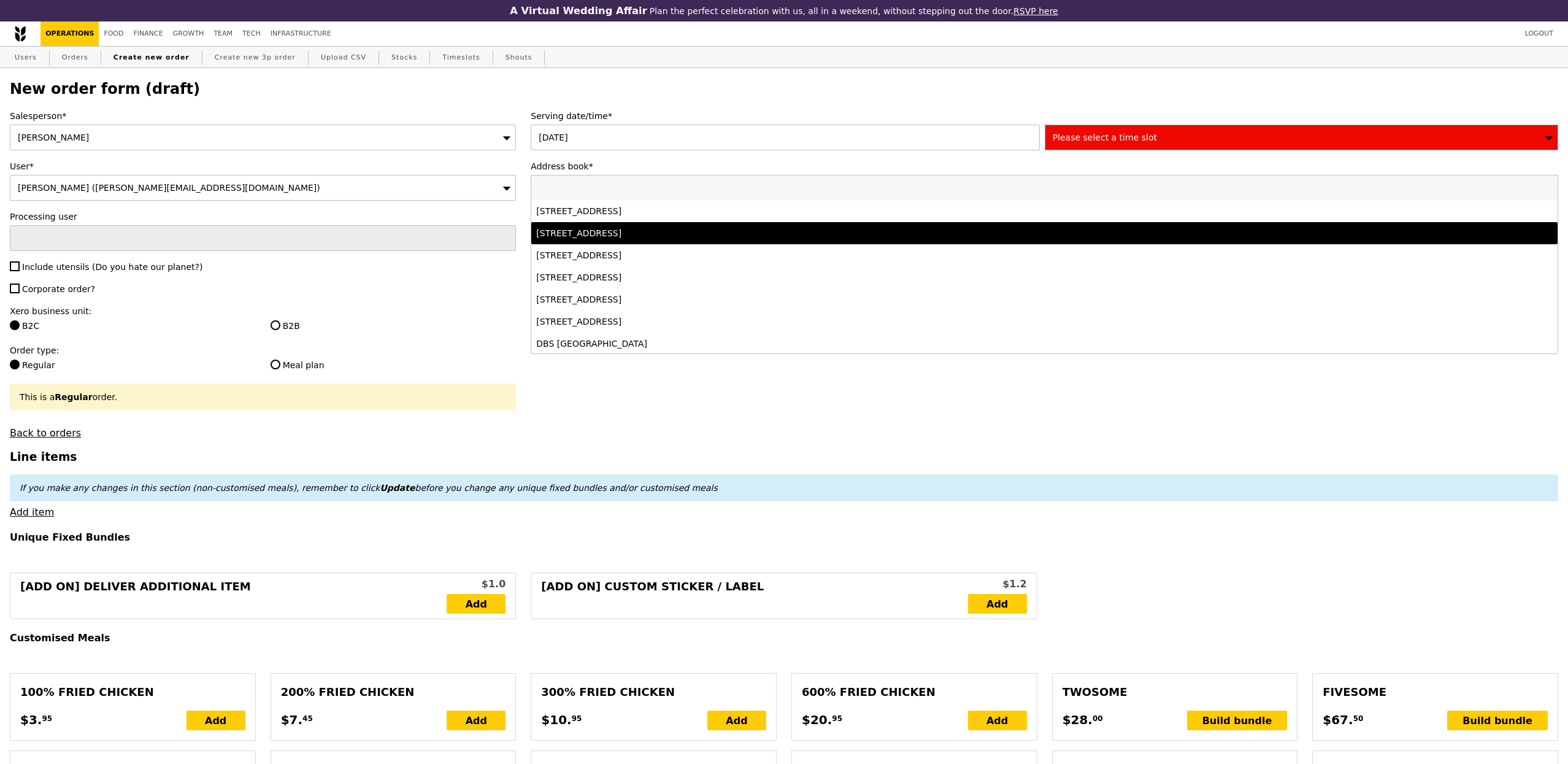
click at [1281, 161] on label "Address book*" at bounding box center [1044, 166] width 1028 height 12
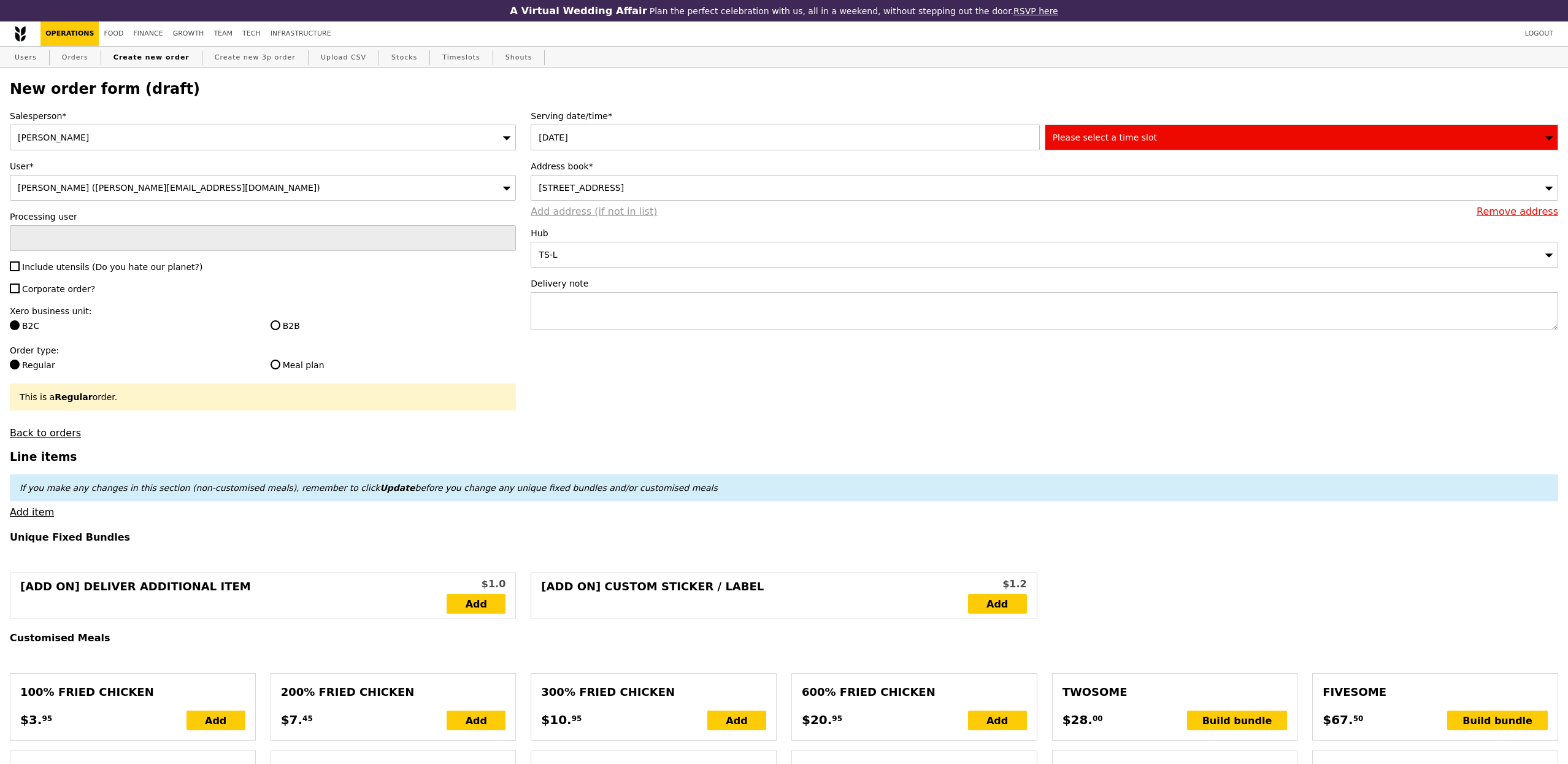
click at [546, 210] on link "Add address (if not in list)" at bounding box center [594, 211] width 126 height 12
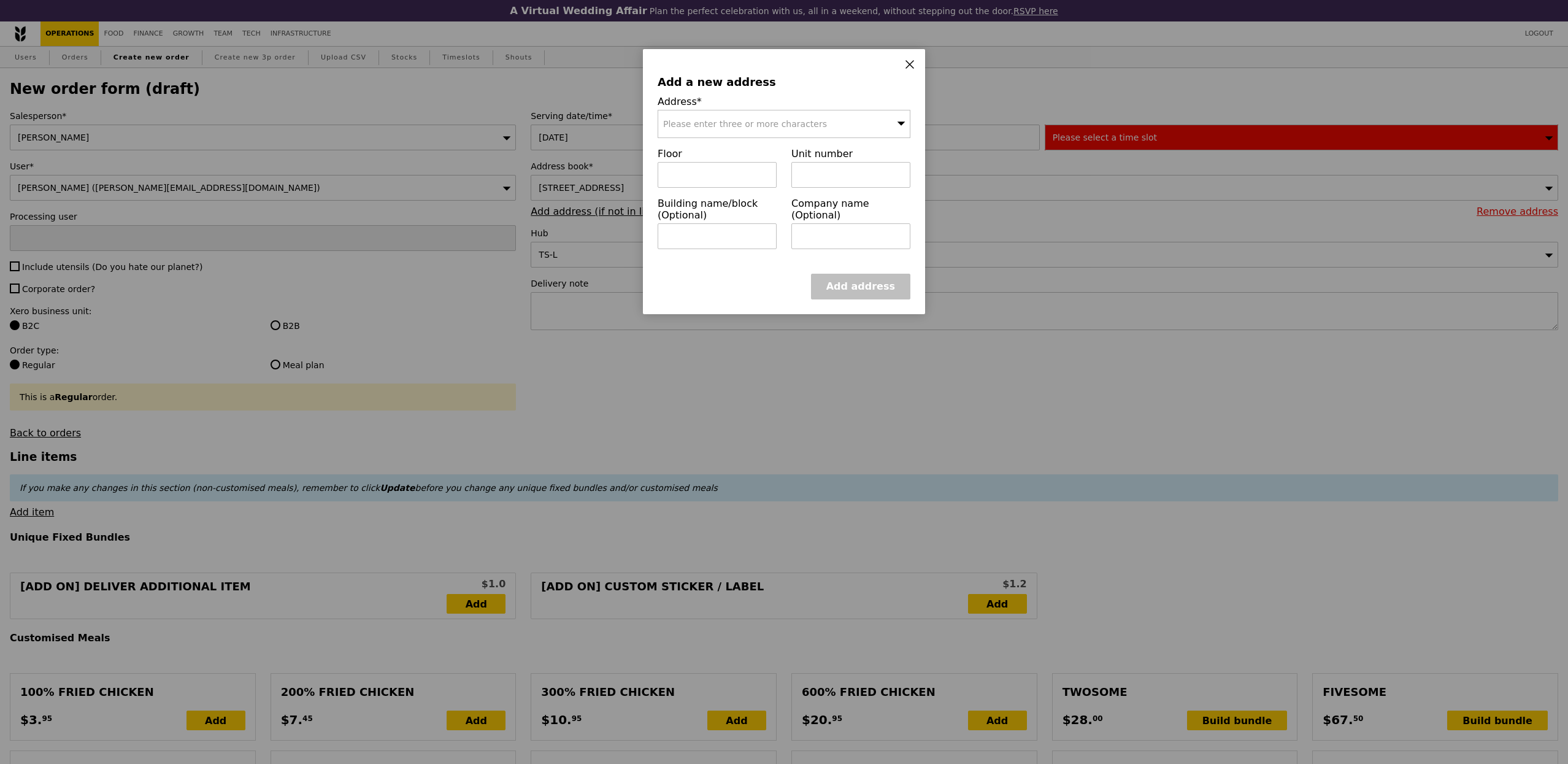
click at [763, 127] on span "Please enter three or more characters" at bounding box center [745, 124] width 164 height 10
type input "117440"
click at [749, 156] on li "30 Pasir Panjang Road 117440" at bounding box center [784, 148] width 252 height 22
click at [731, 178] on input "text" at bounding box center [718, 175] width 119 height 26
type input "08"
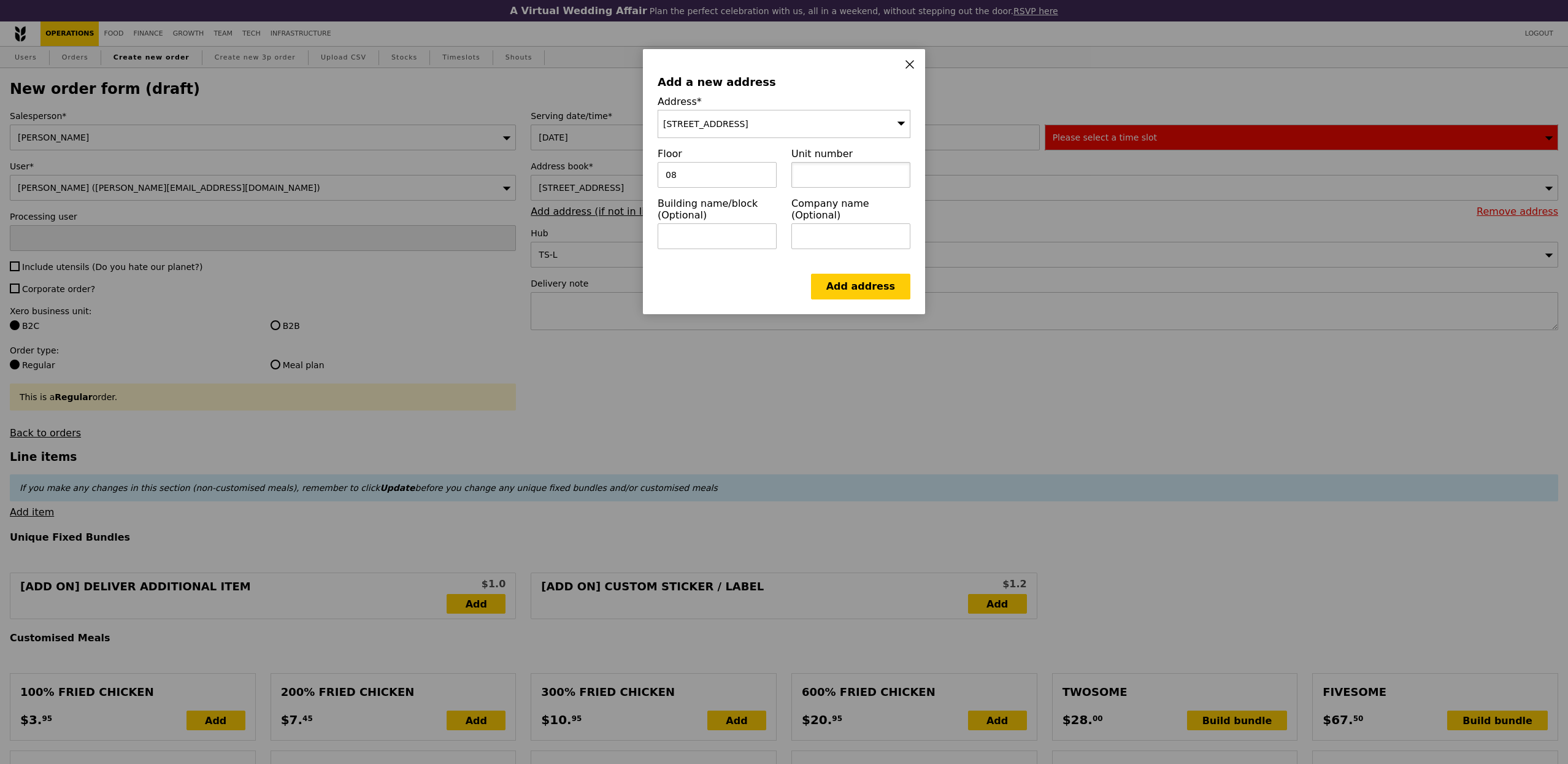
click at [824, 186] on input "text" at bounding box center [851, 175] width 119 height 26
type input "31"
click at [805, 280] on div "Add address" at bounding box center [784, 286] width 253 height 26
click at [862, 296] on link "Add address" at bounding box center [860, 286] width 100 height 26
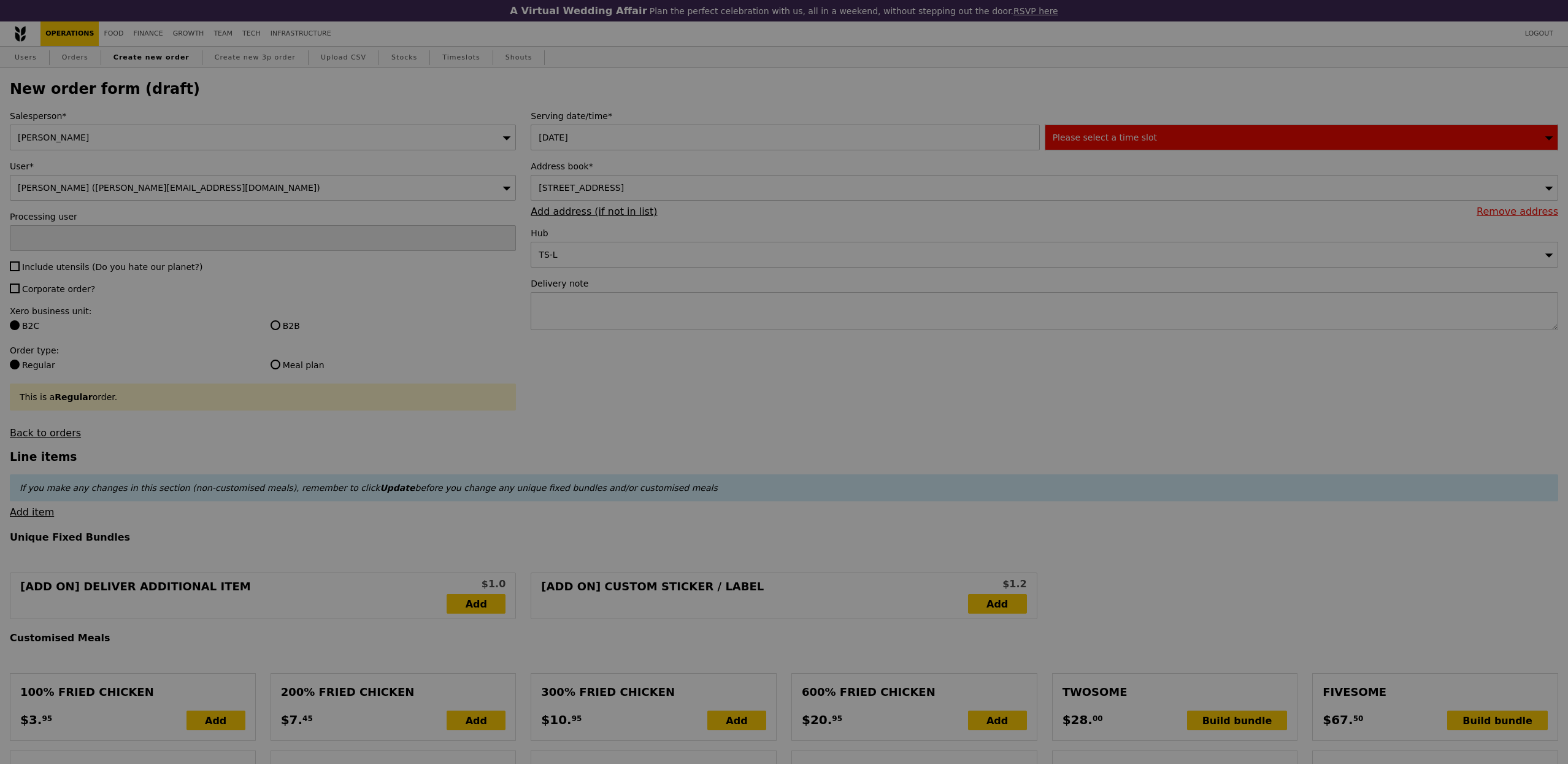
type input "Confirm"
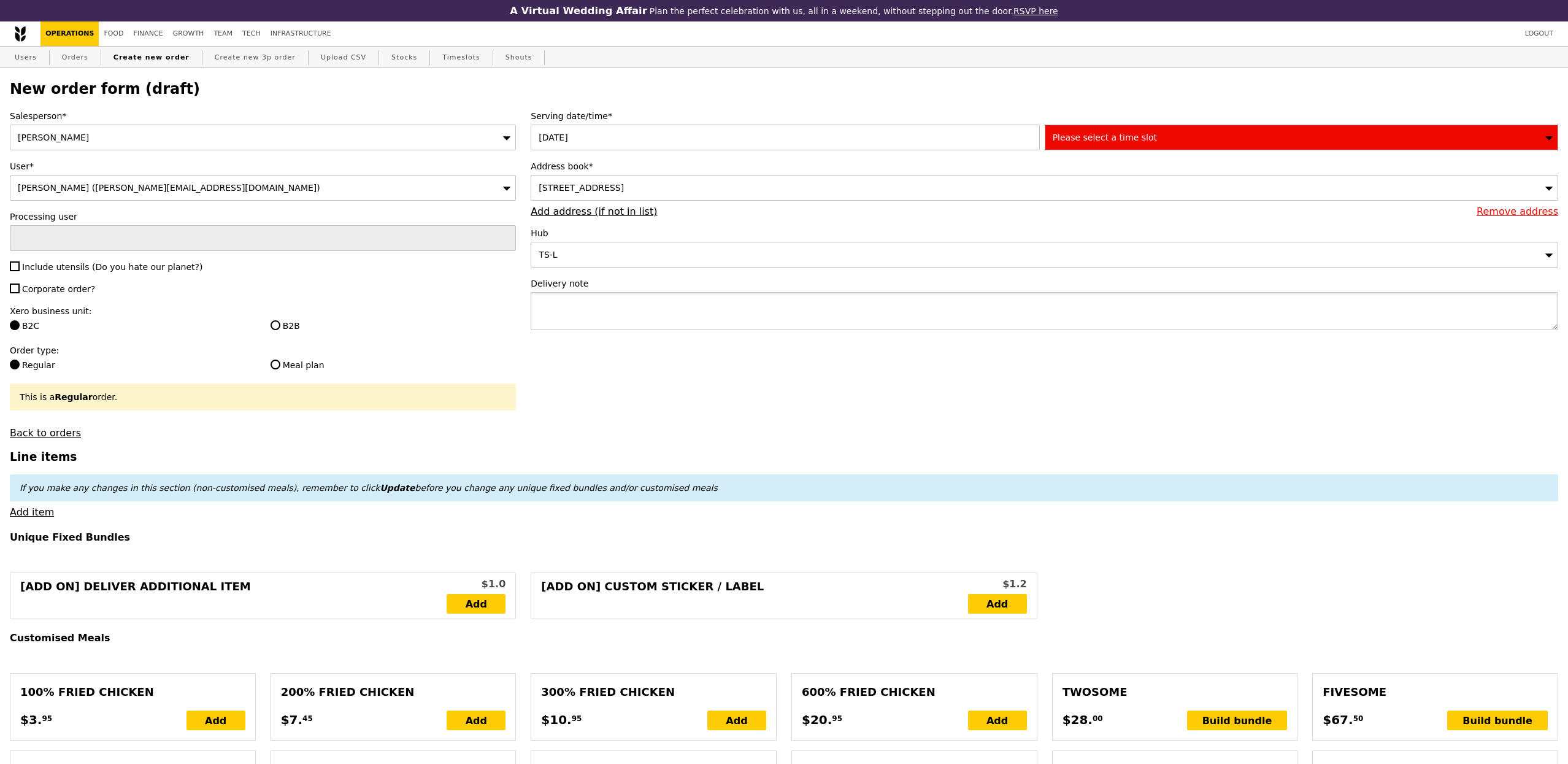
click at [648, 311] on textarea at bounding box center [1044, 311] width 1028 height 38
paste textarea "93695876 CJ"
type textarea "CALL 93695876 CJ upon arrival"
click at [60, 272] on span "Include utensils (Do you hate our planet?)" at bounding box center [112, 266] width 180 height 10
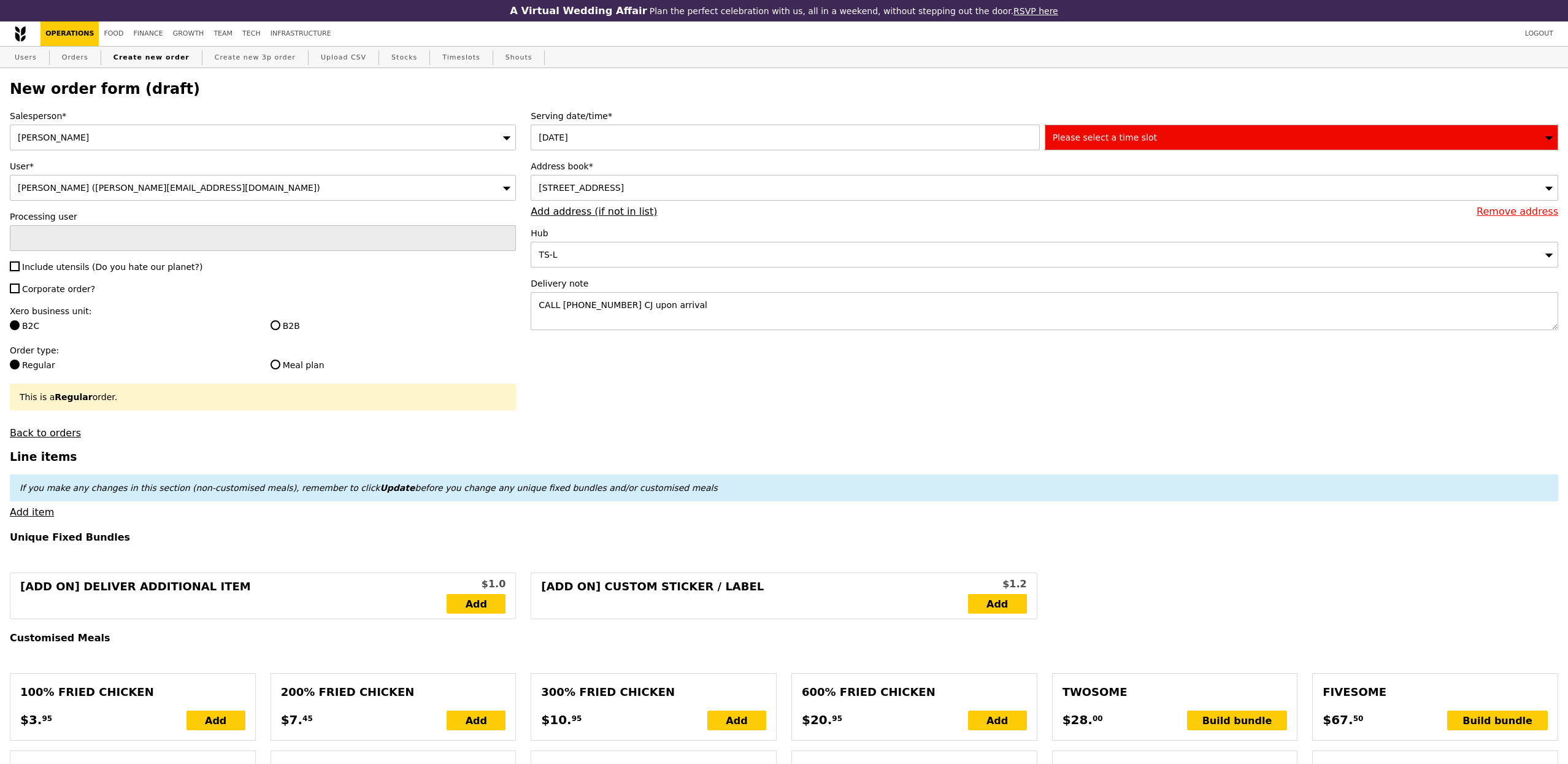
click at [19, 271] on input "Include utensils (Do you hate our planet?)" at bounding box center [15, 266] width 10 height 10
checkbox input "true"
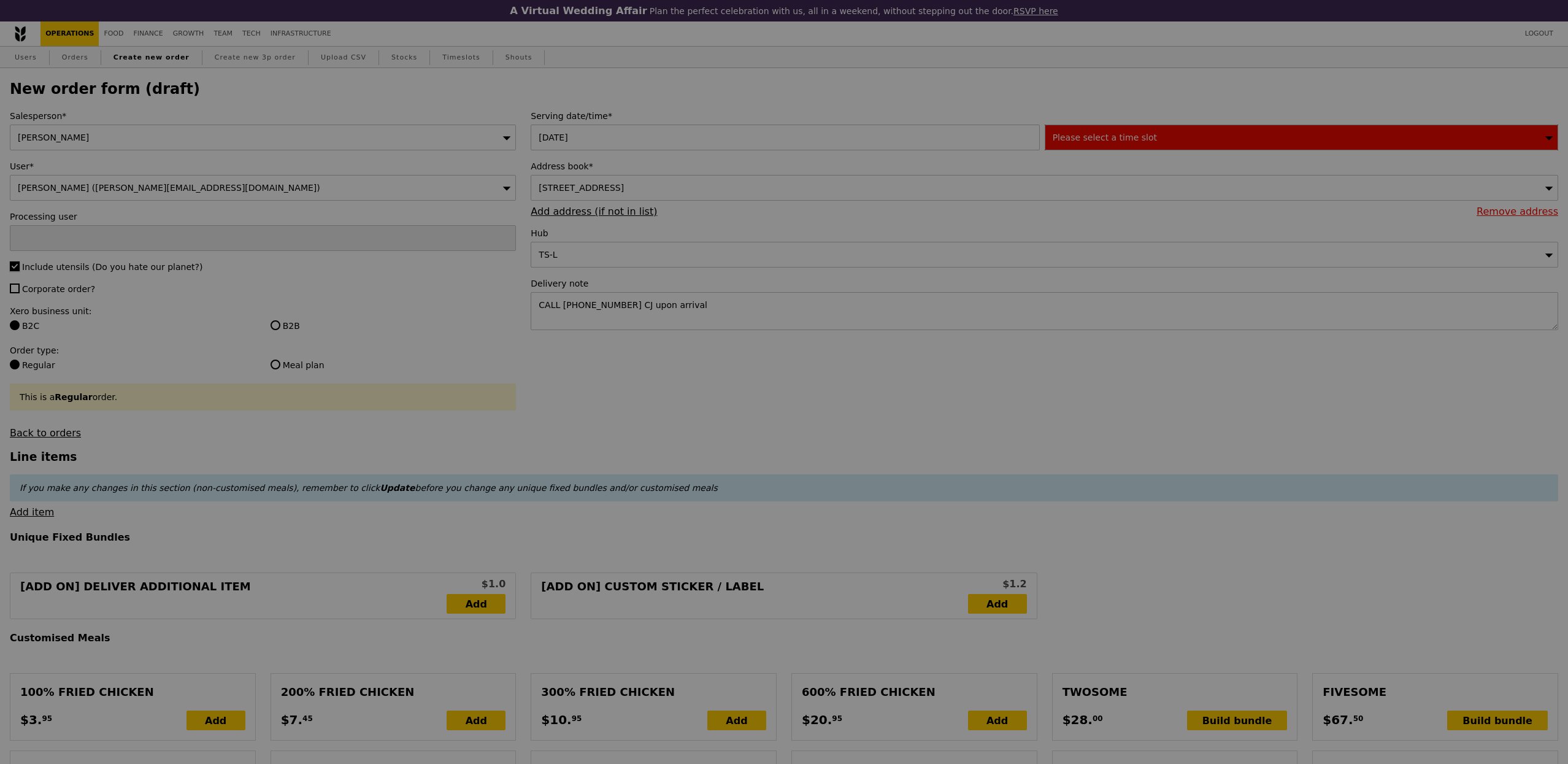
type input "Confirm"
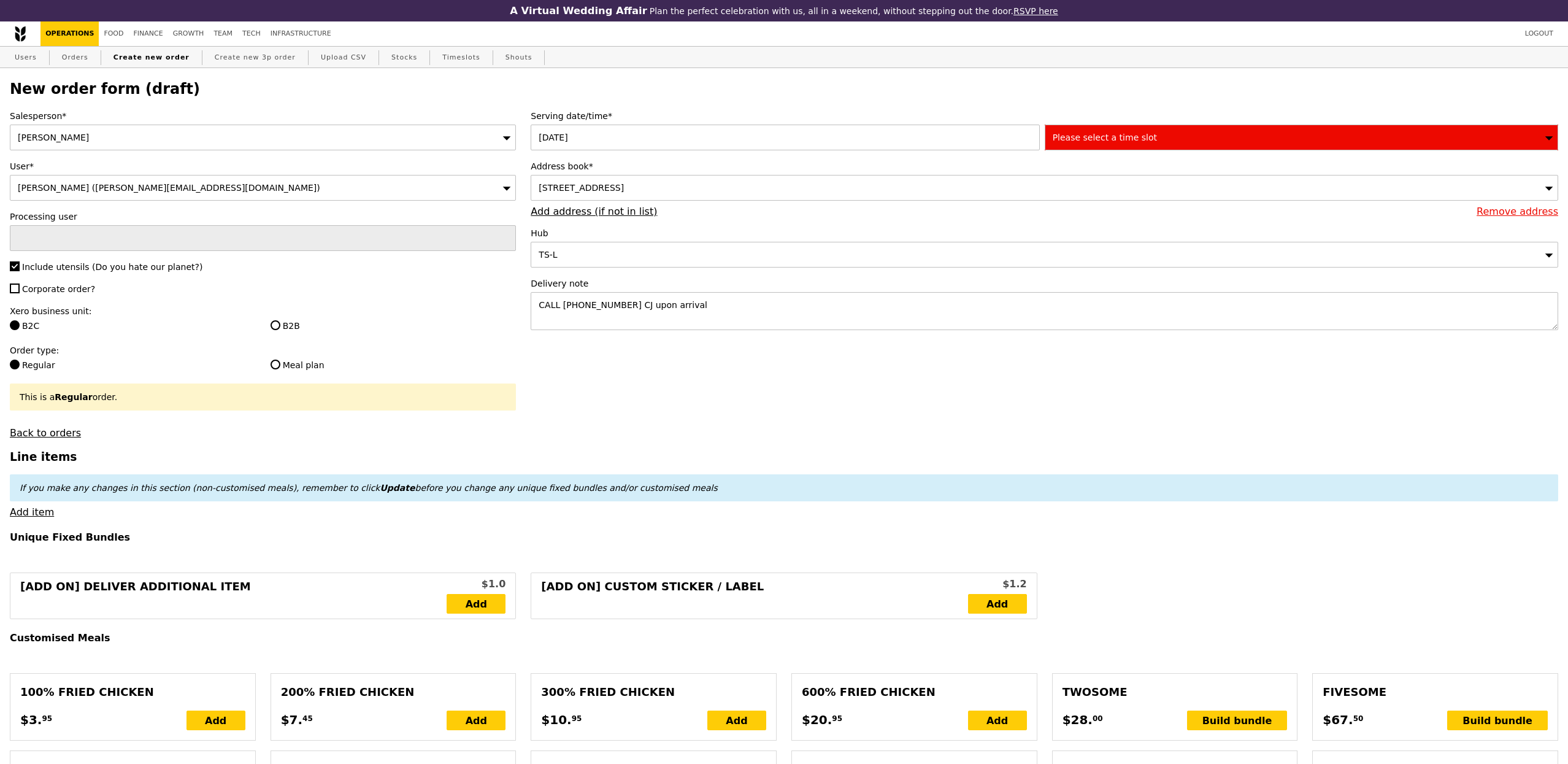
click at [42, 289] on span "Corporate order?" at bounding box center [59, 288] width 73 height 10
click at [19, 289] on input "Corporate order?" at bounding box center [15, 288] width 10 height 10
checkbox input "true"
click at [285, 334] on div "B2B" at bounding box center [394, 327] width 261 height 15
click at [278, 329] on input "B2B" at bounding box center [276, 325] width 10 height 10
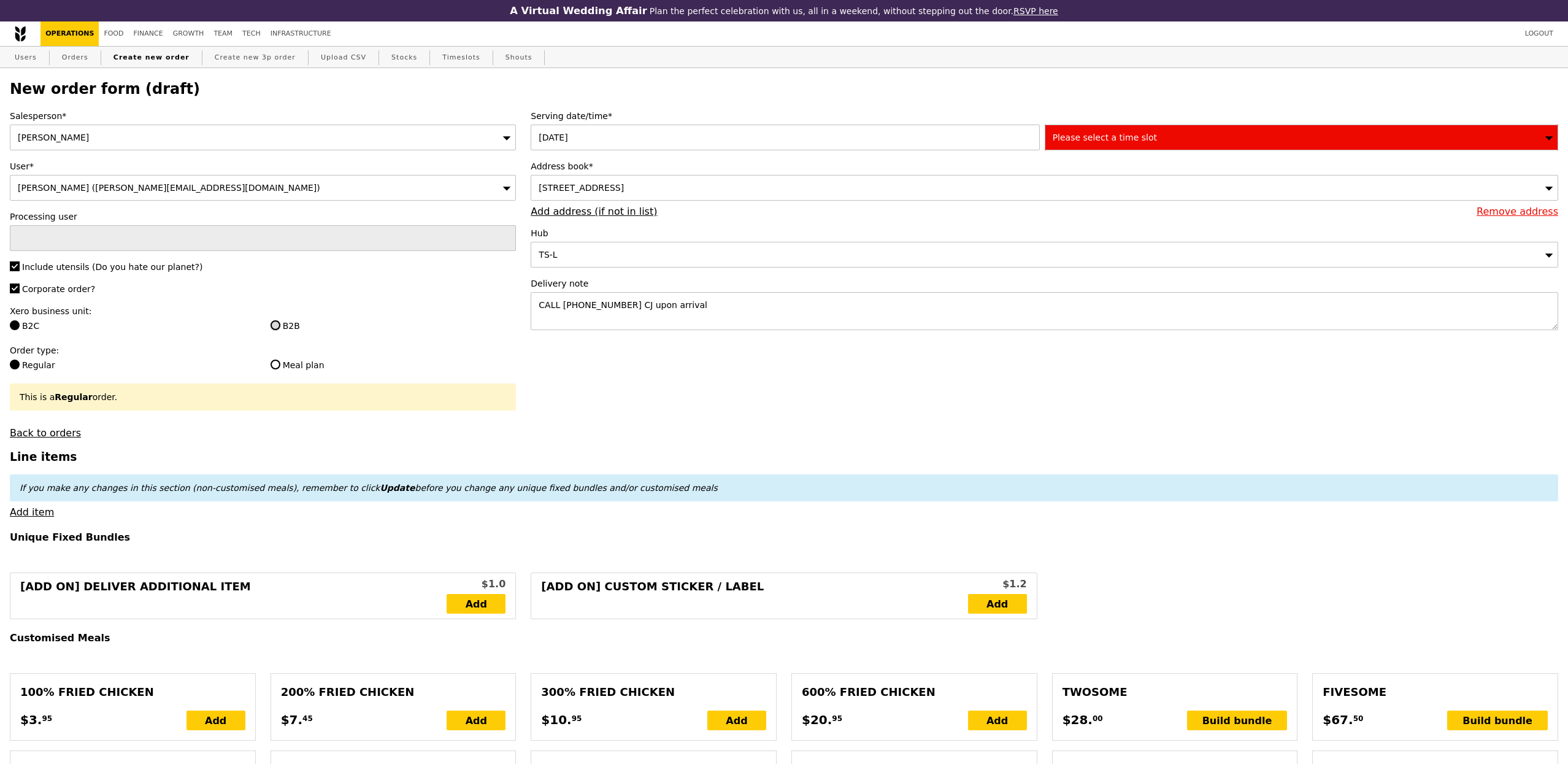
radio input "true"
click at [1099, 145] on div "Please select a time slot" at bounding box center [1302, 137] width 514 height 26
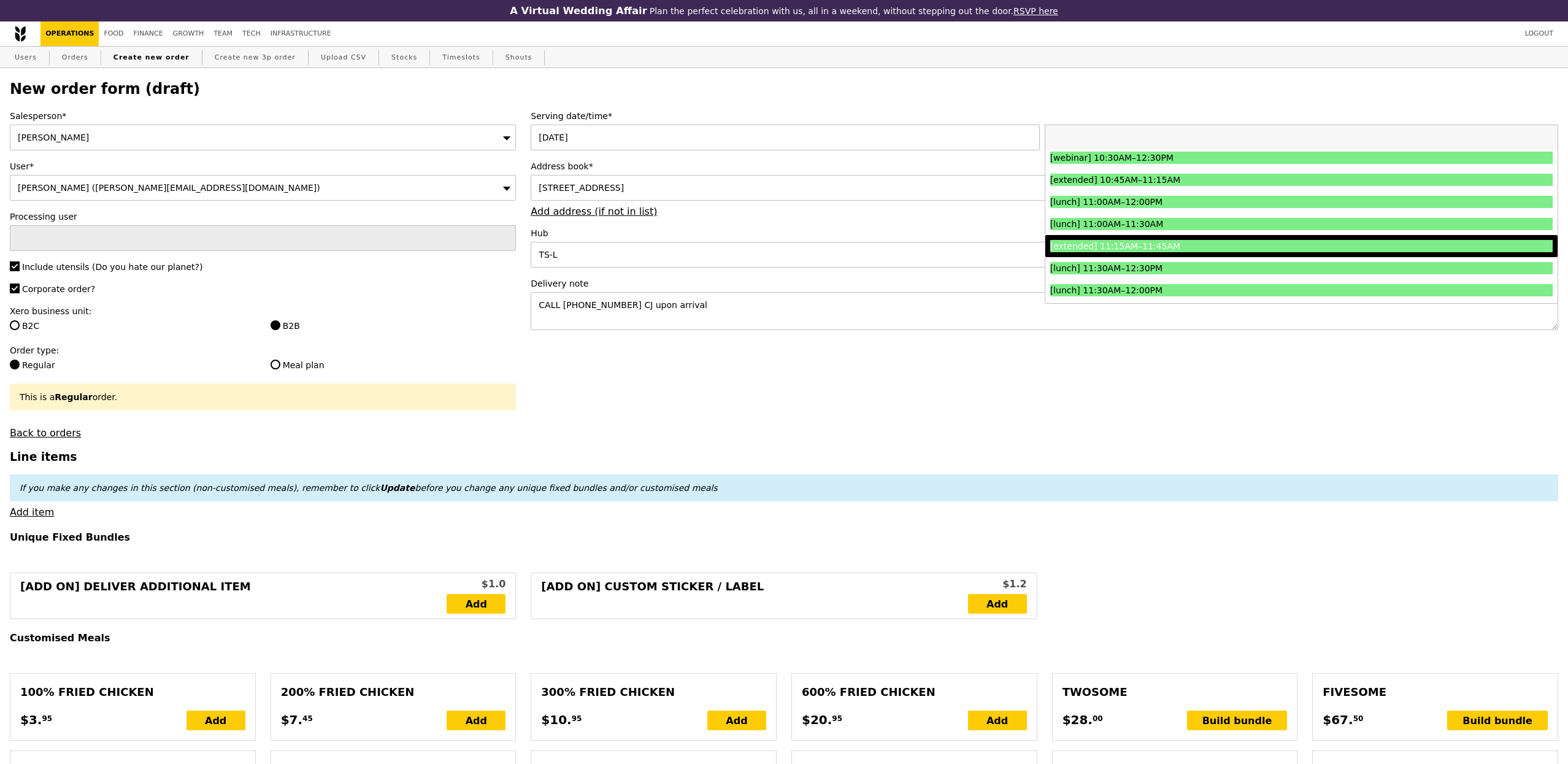
scroll to position [369, 0]
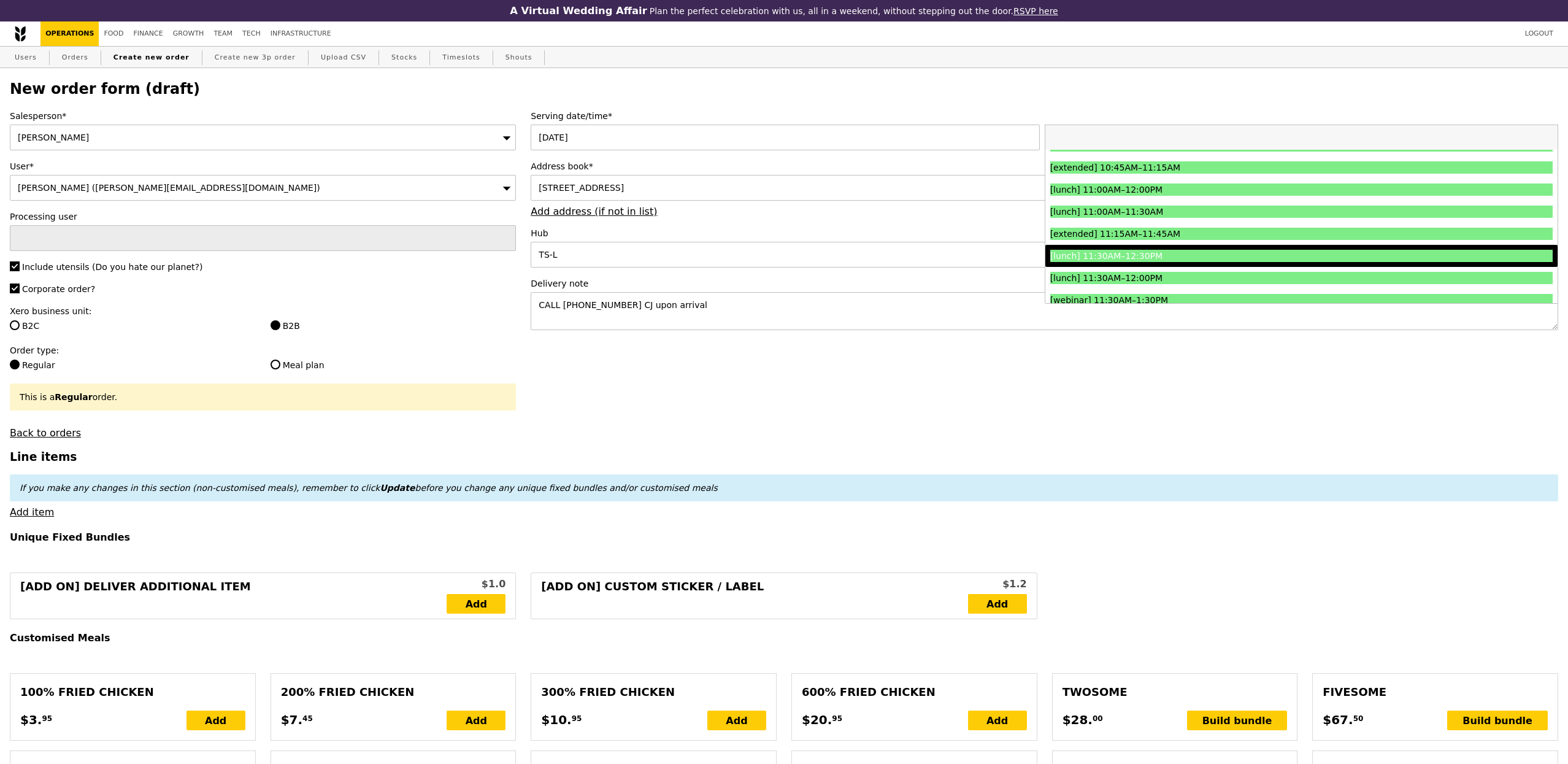
click at [1183, 252] on div "[lunch] 11:30AM–12:30PM" at bounding box center [1239, 255] width 377 height 12
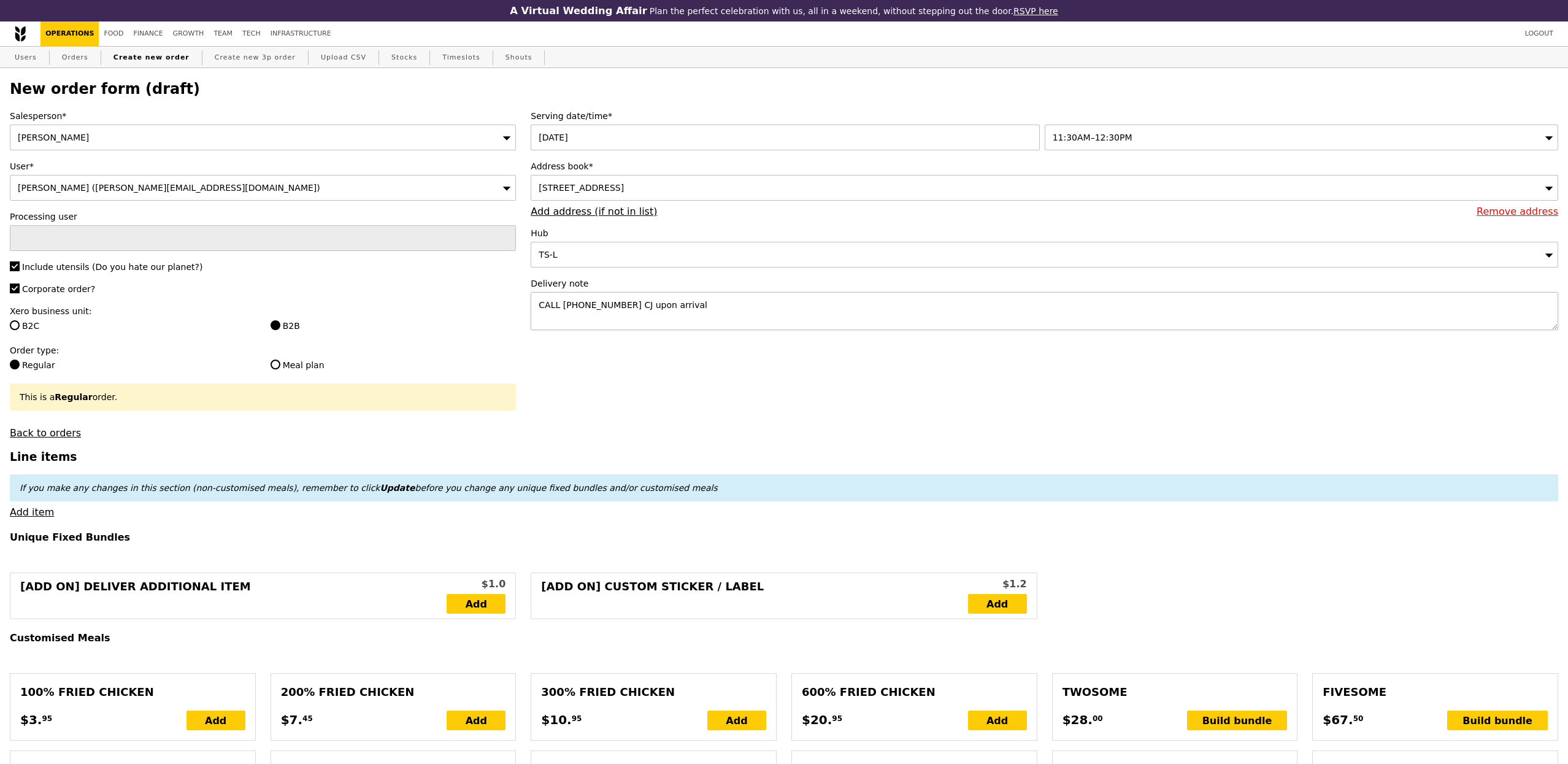
type input "Confirm"
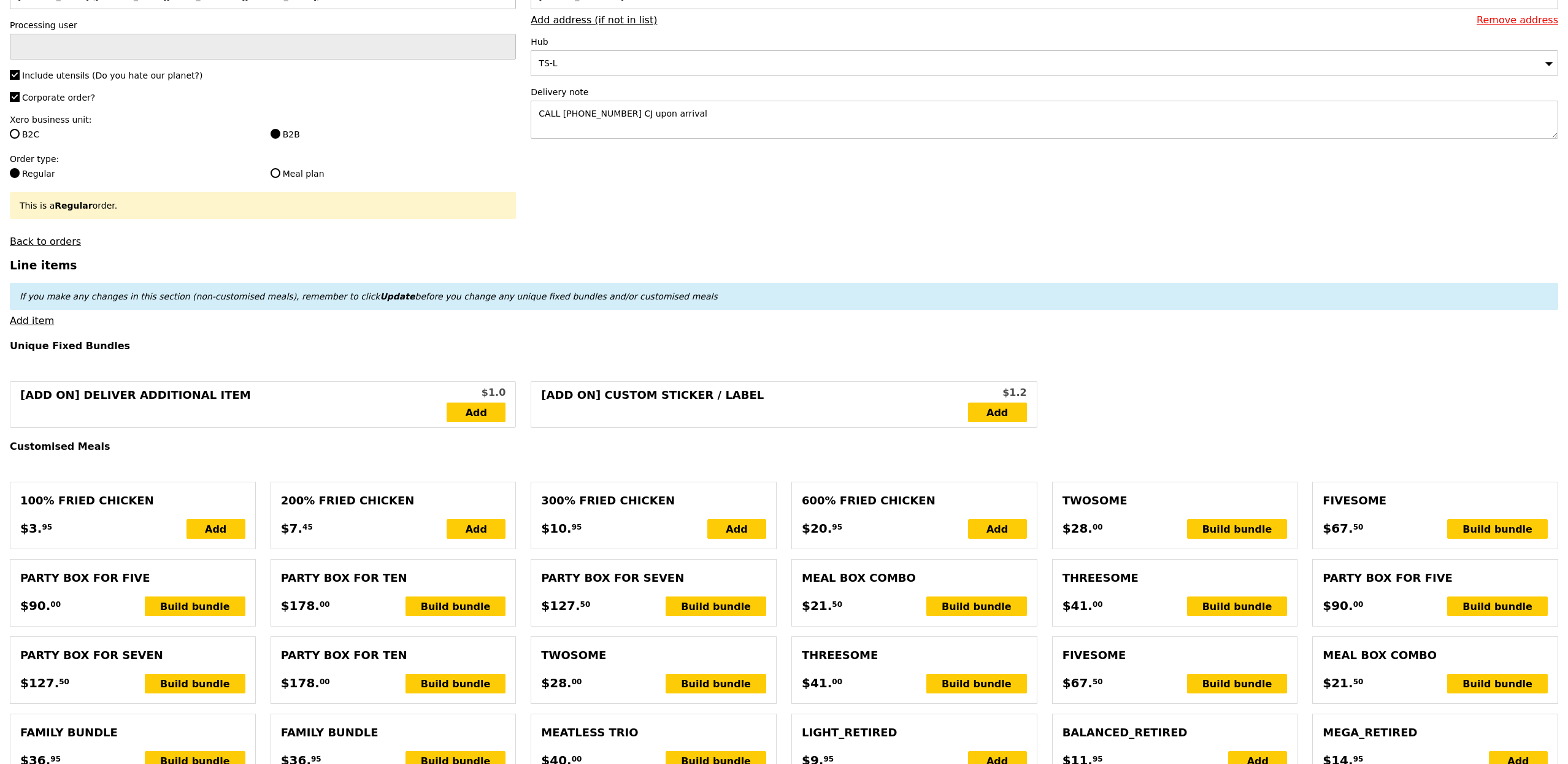
scroll to position [204, 0]
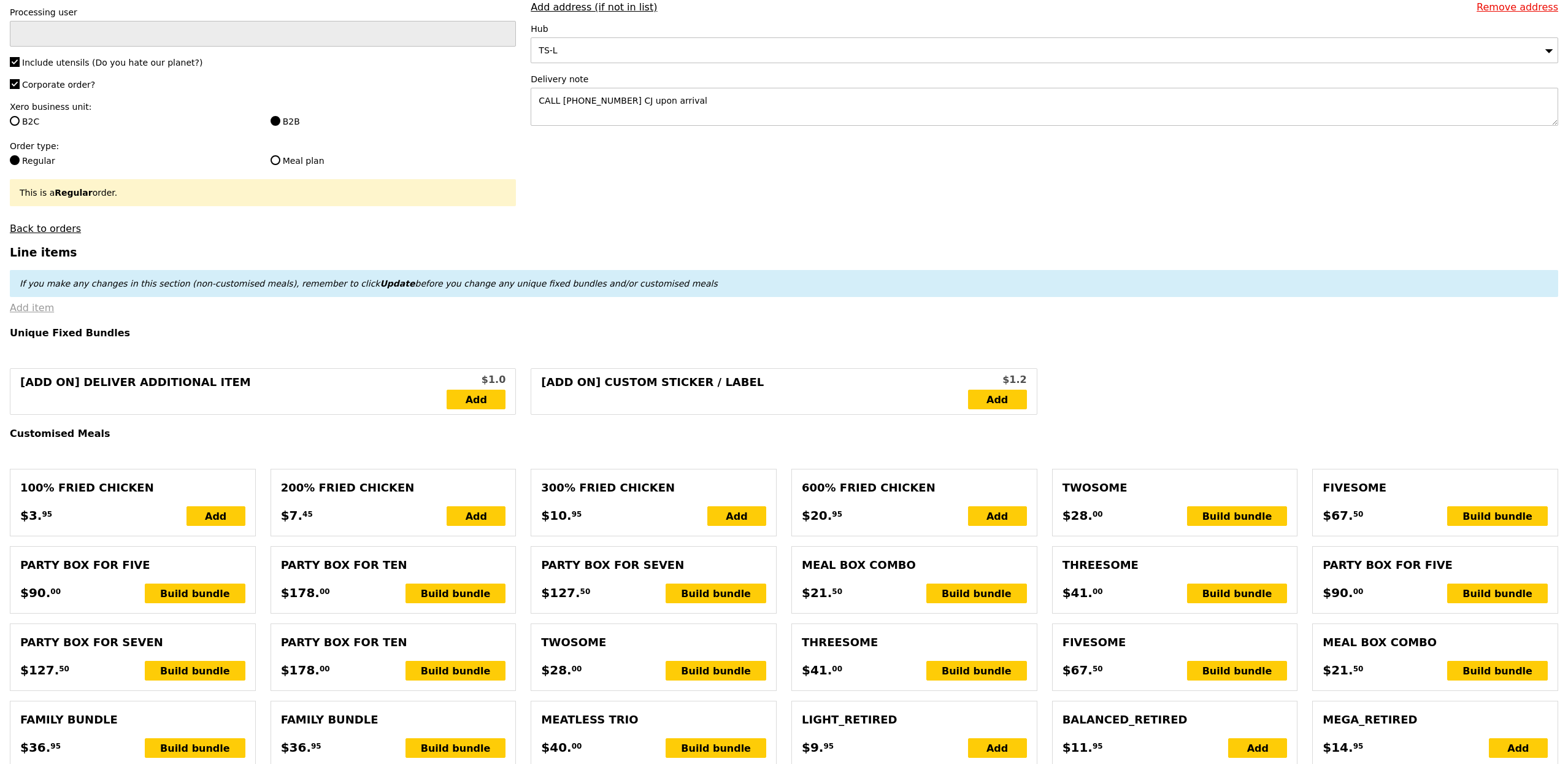
click at [14, 314] on link "Add item" at bounding box center [32, 307] width 44 height 12
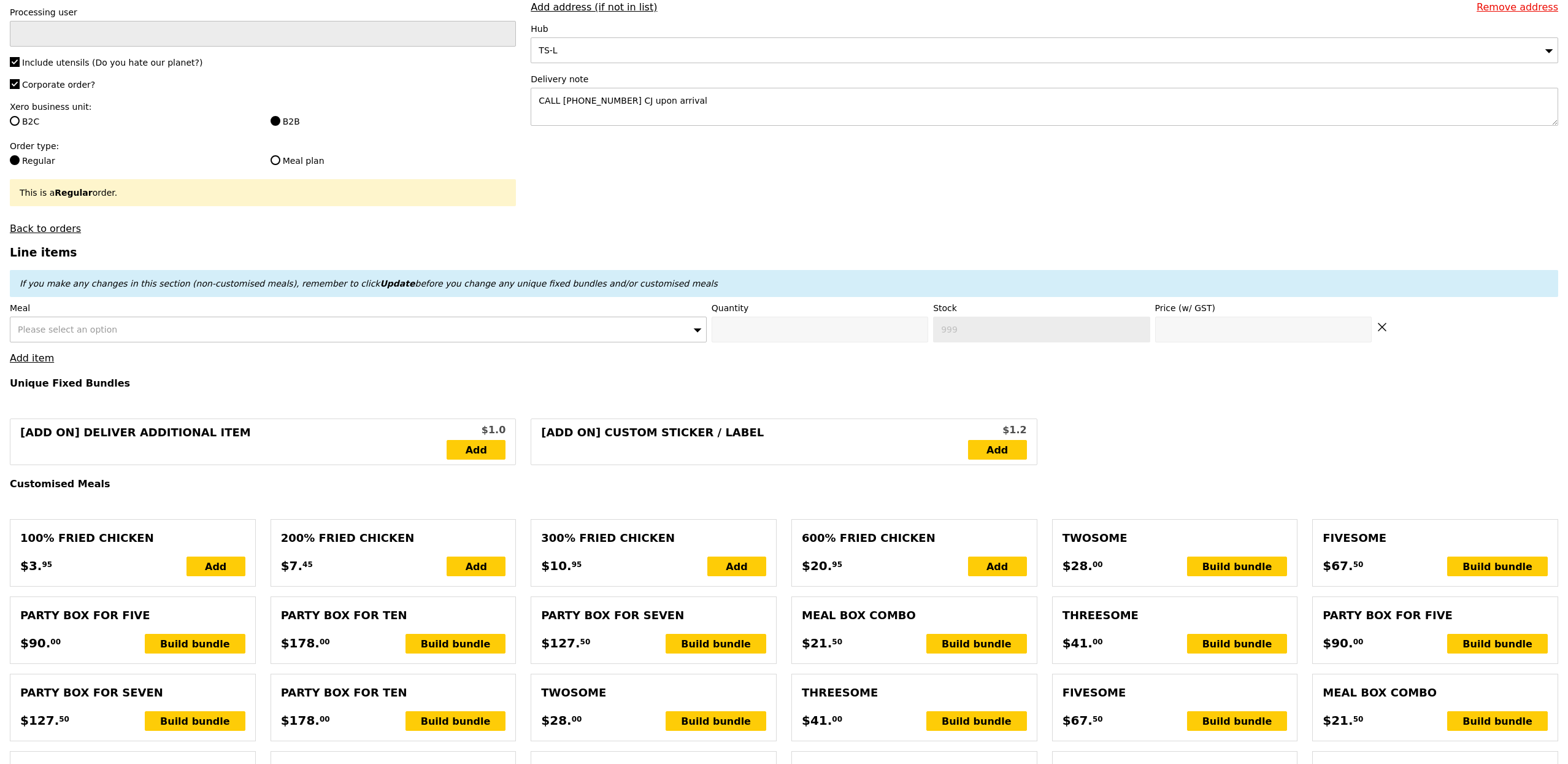
click at [208, 339] on div "Please select an option" at bounding box center [358, 329] width 697 height 26
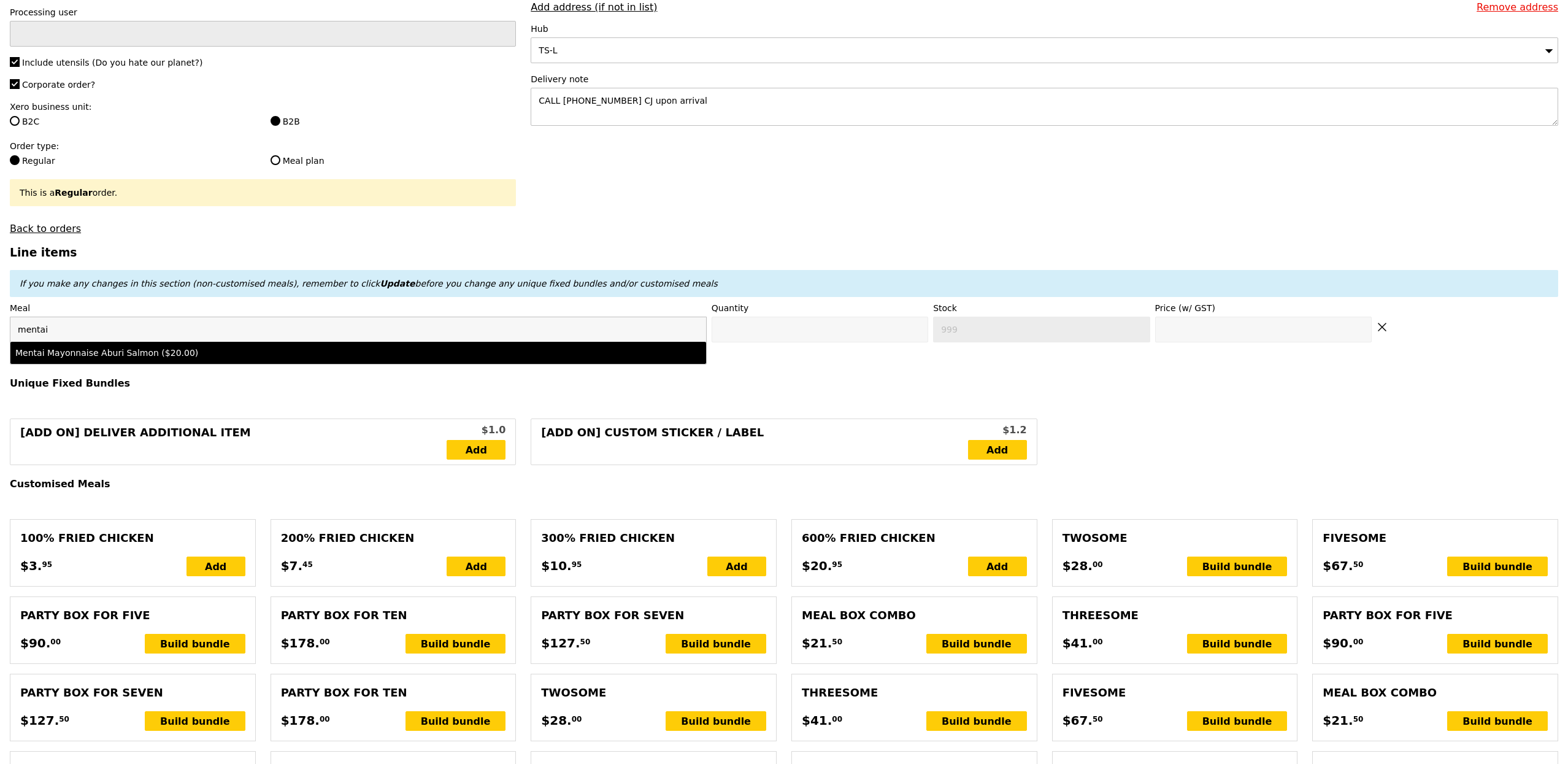
type input "mentai"
click at [190, 359] on div "Mentai Mayonnaise Aburi Salmon ($20.00)" at bounding box center [273, 352] width 514 height 12
type input "Confirm anyway"
type input "0"
type input "500"
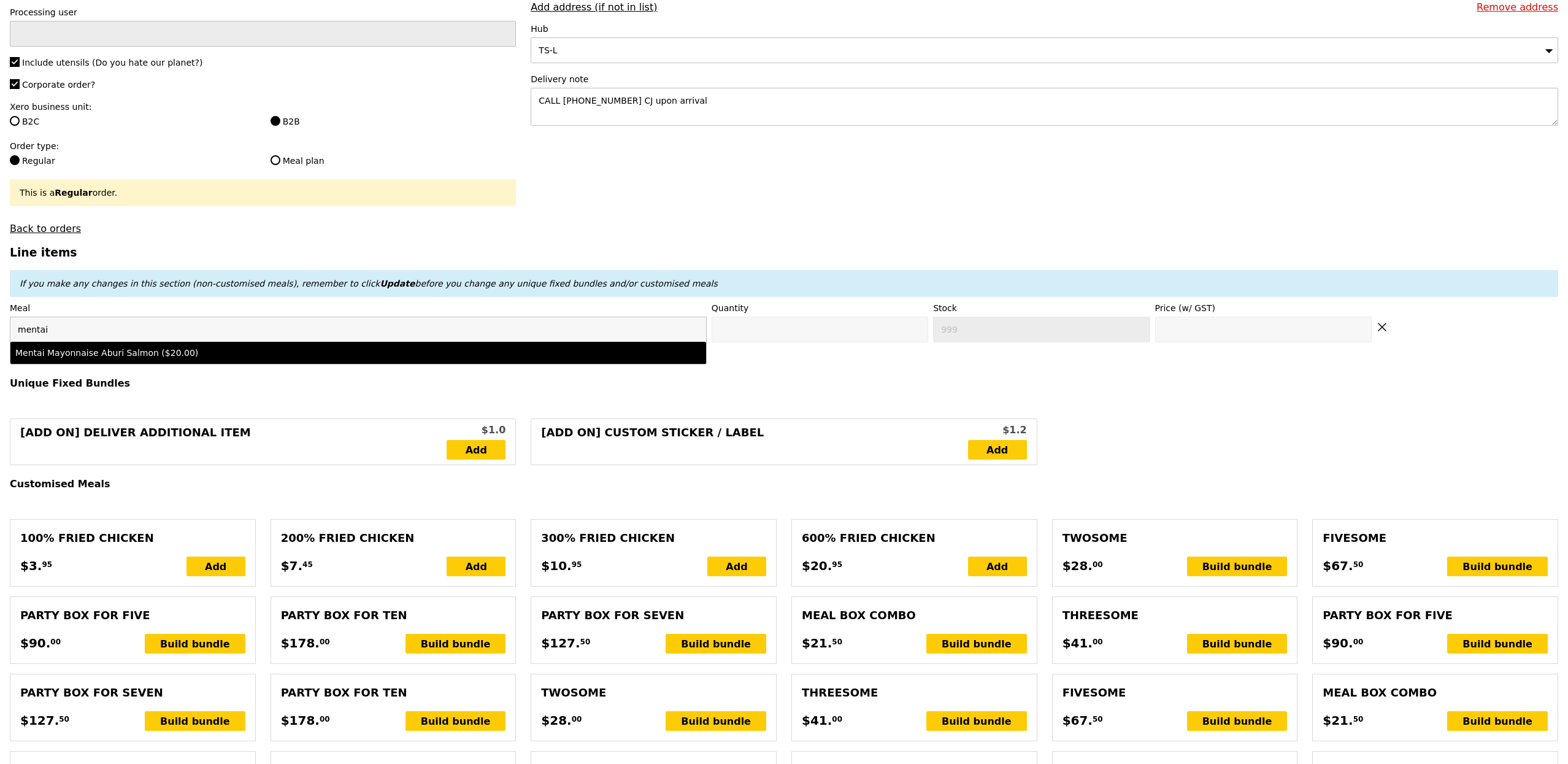
type input "20.0"
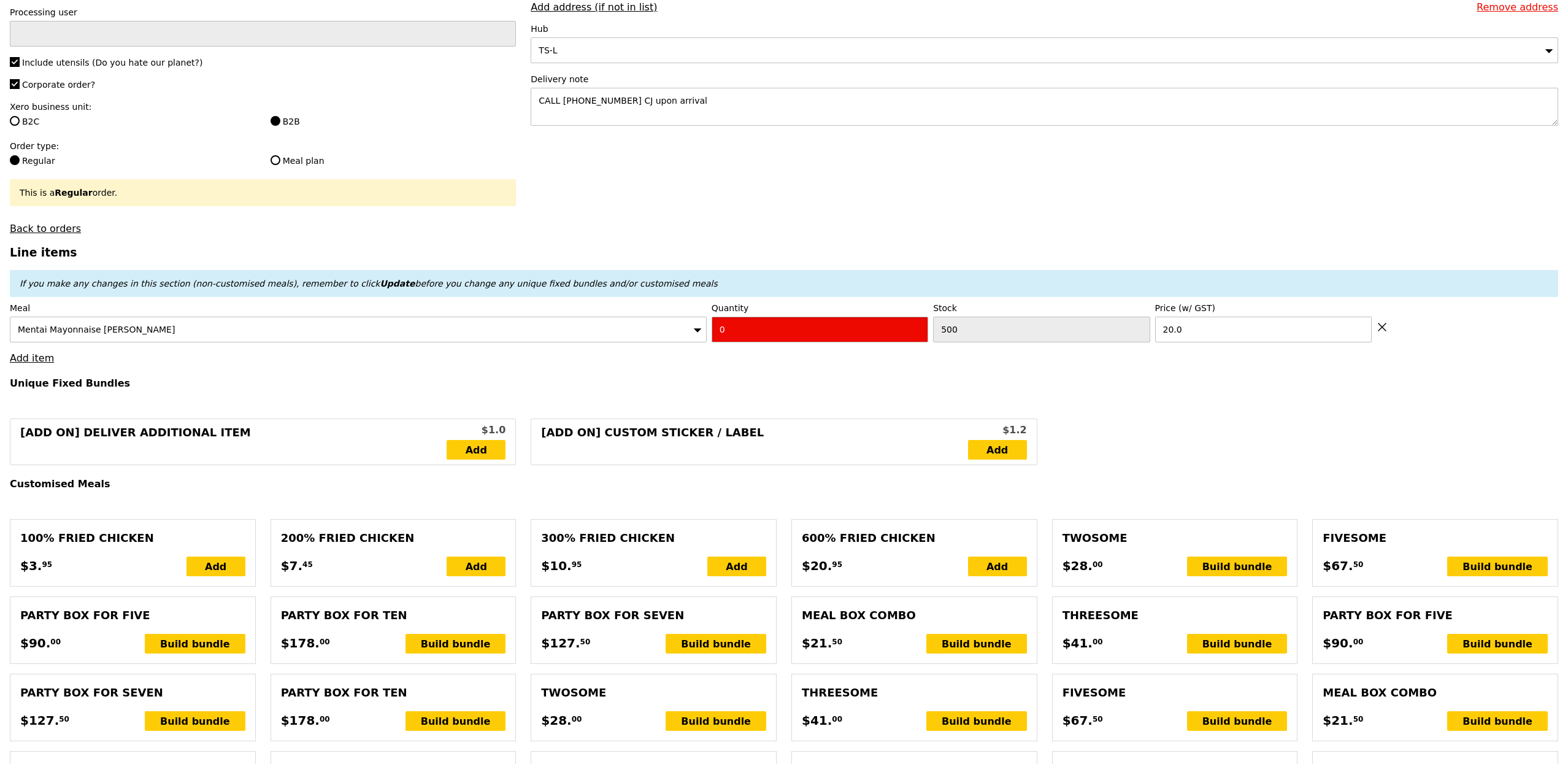
click at [739, 342] on input "0" at bounding box center [820, 329] width 217 height 26
type input "Confirm"
type input "5"
click at [42, 362] on link "Add item" at bounding box center [32, 358] width 44 height 12
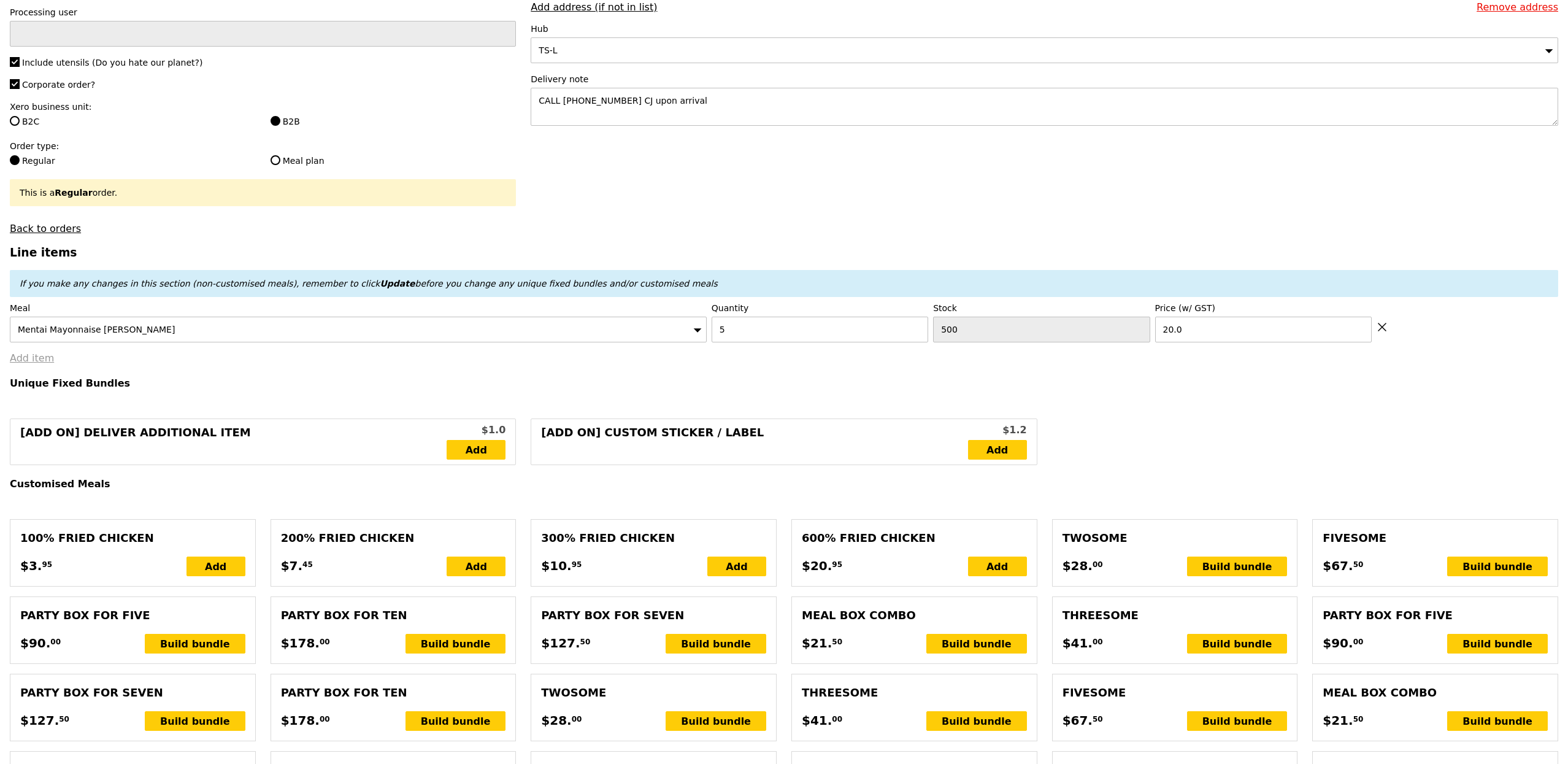
type input "Loading..."
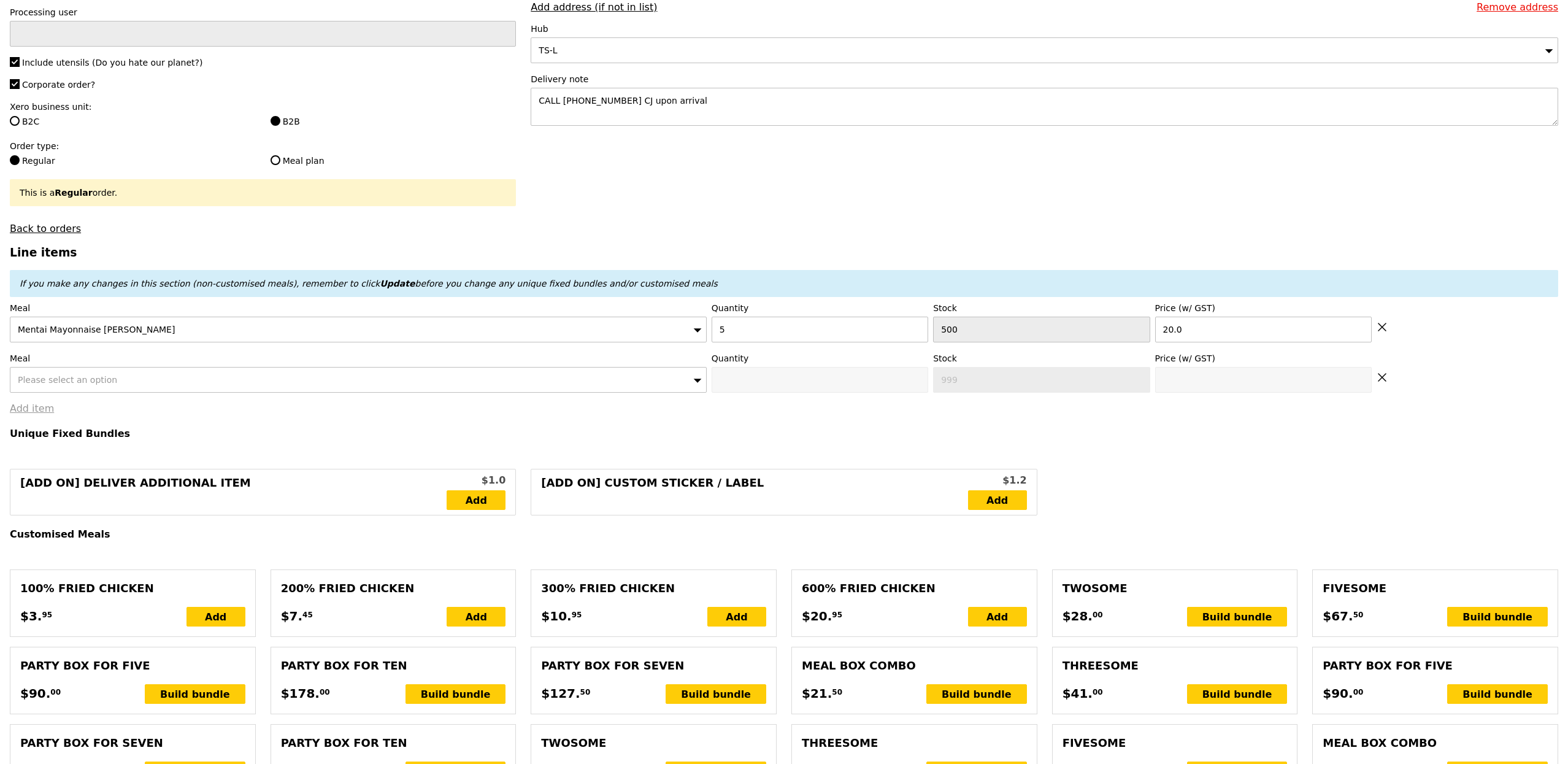
type input "100.00"
type input "7.61"
type input "8.30"
type input "108.30"
type input "Confirm"
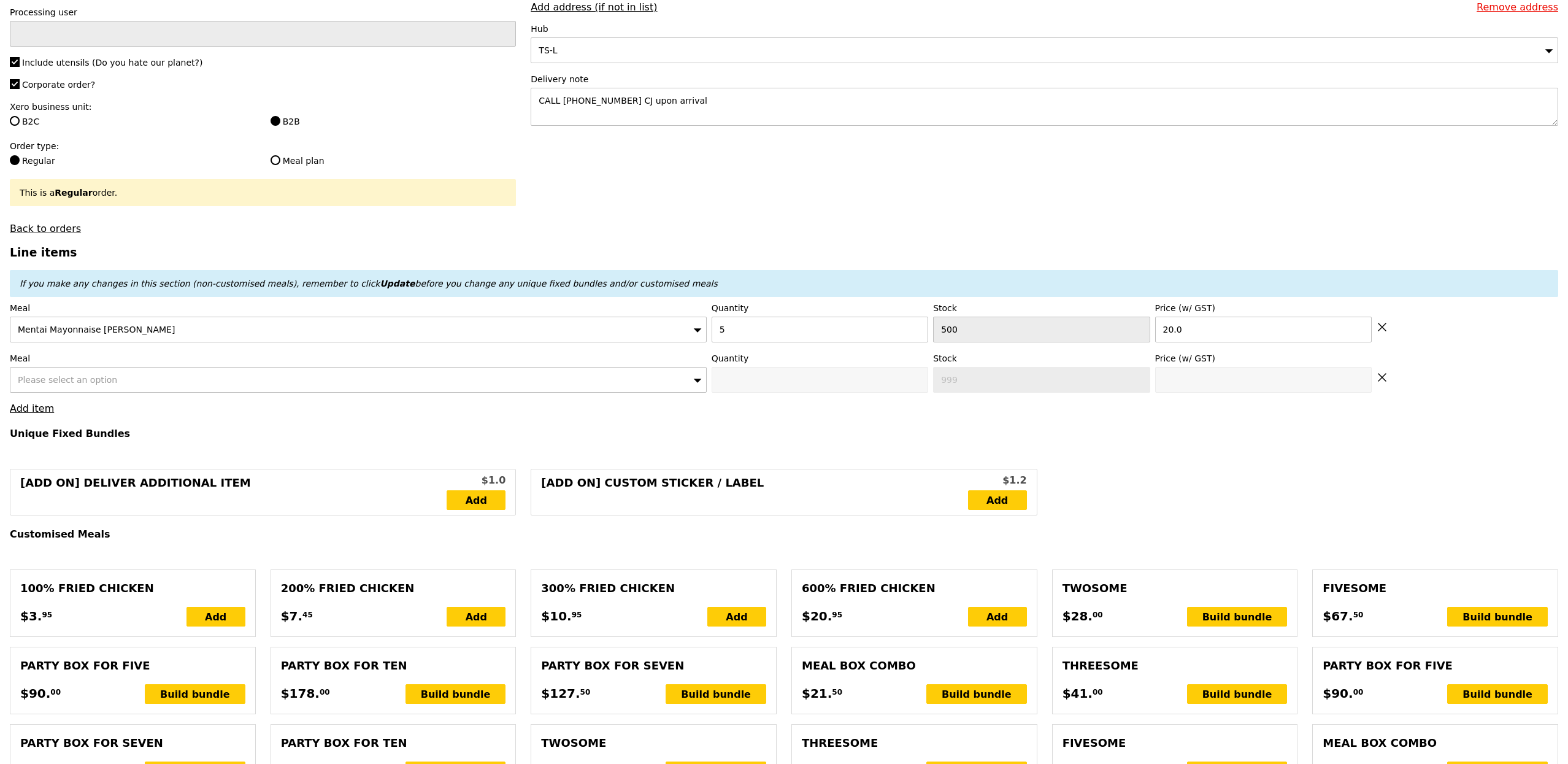
click at [80, 384] on span "Please select an option" at bounding box center [67, 380] width 100 height 10
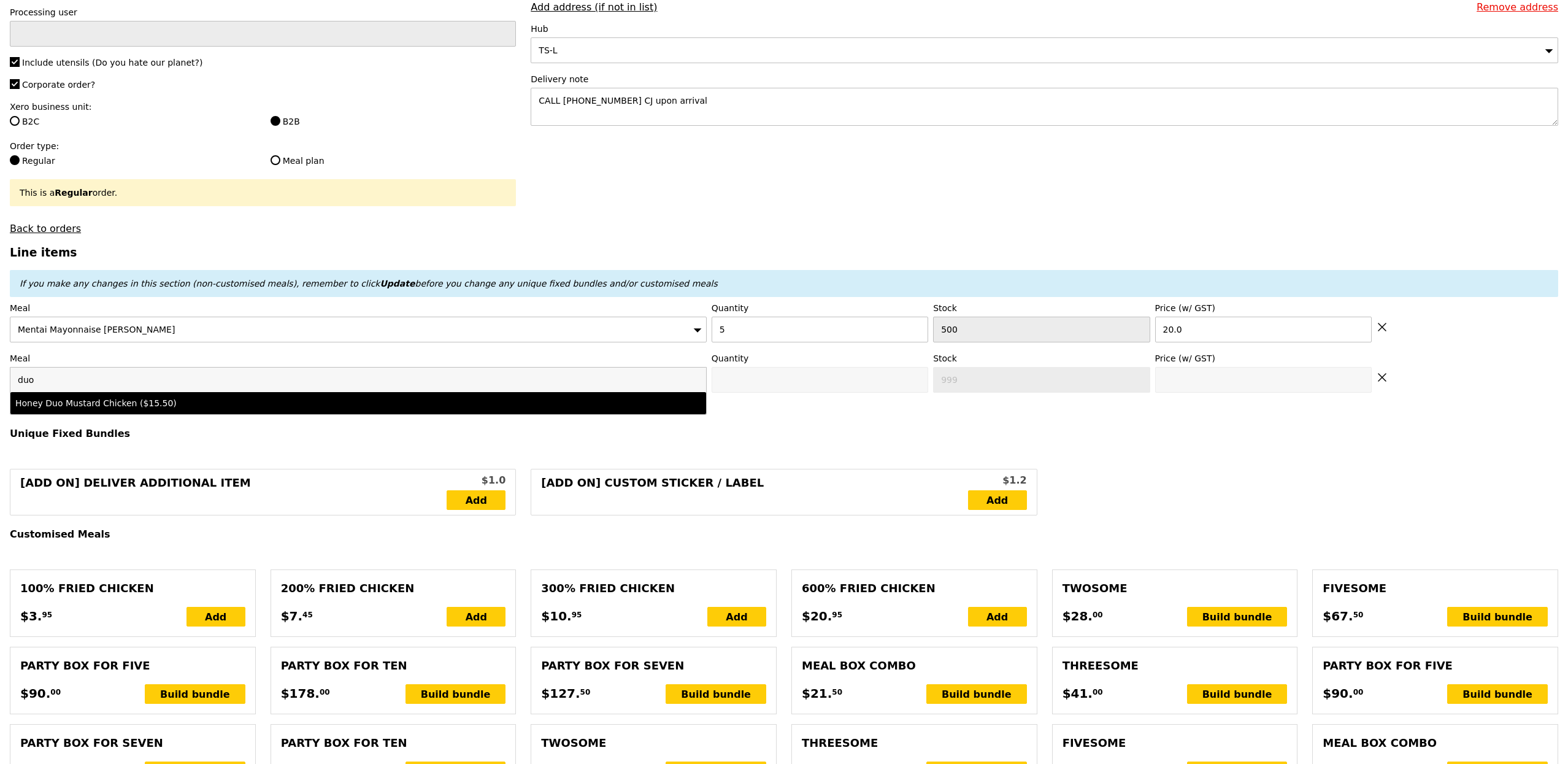
type input "duo"
click at [100, 414] on div "duo Honey Duo Mustard Chicken ($15.50)" at bounding box center [358, 391] width 697 height 48
drag, startPoint x: 469, startPoint y: 404, endPoint x: 506, endPoint y: 403, distance: 37.0
click at [470, 404] on div "Honey Duo Mustard Chicken ($15.50)" at bounding box center [273, 403] width 514 height 12
type input "Confirm anyway"
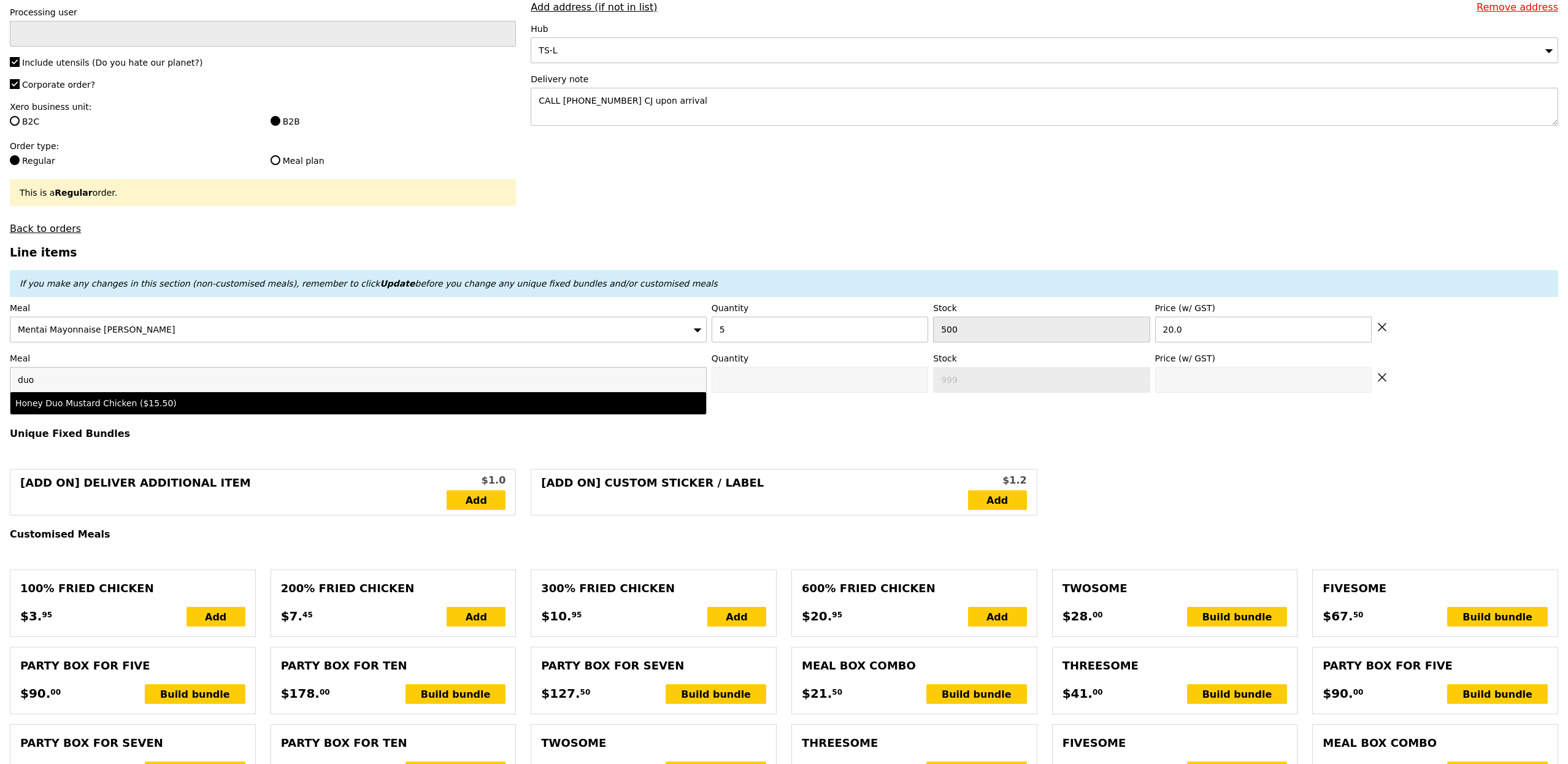
type input "0"
type input "500"
type input "15.5"
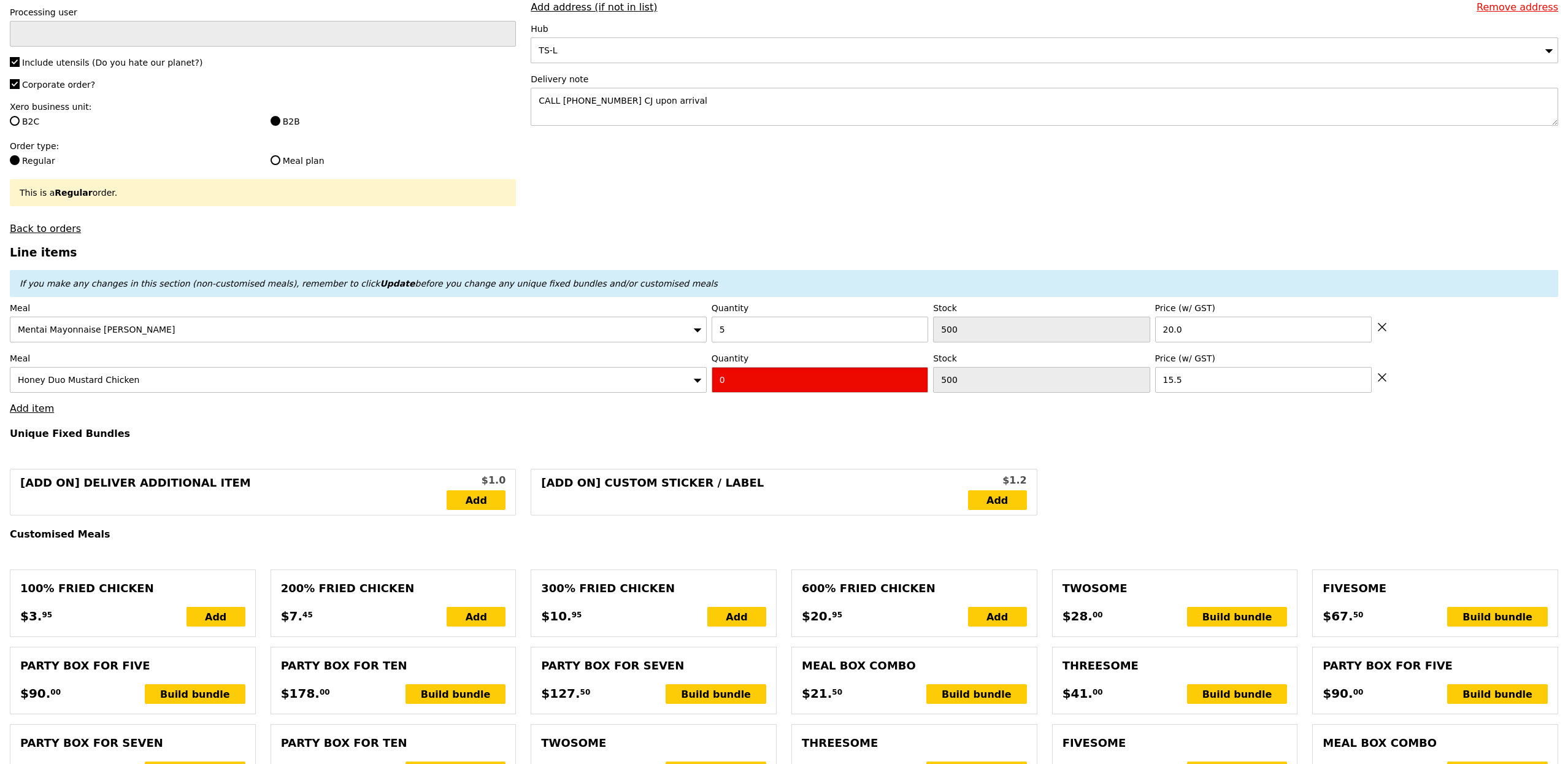
click at [725, 390] on input "0" at bounding box center [820, 380] width 217 height 26
type input "Confirm"
type input "5"
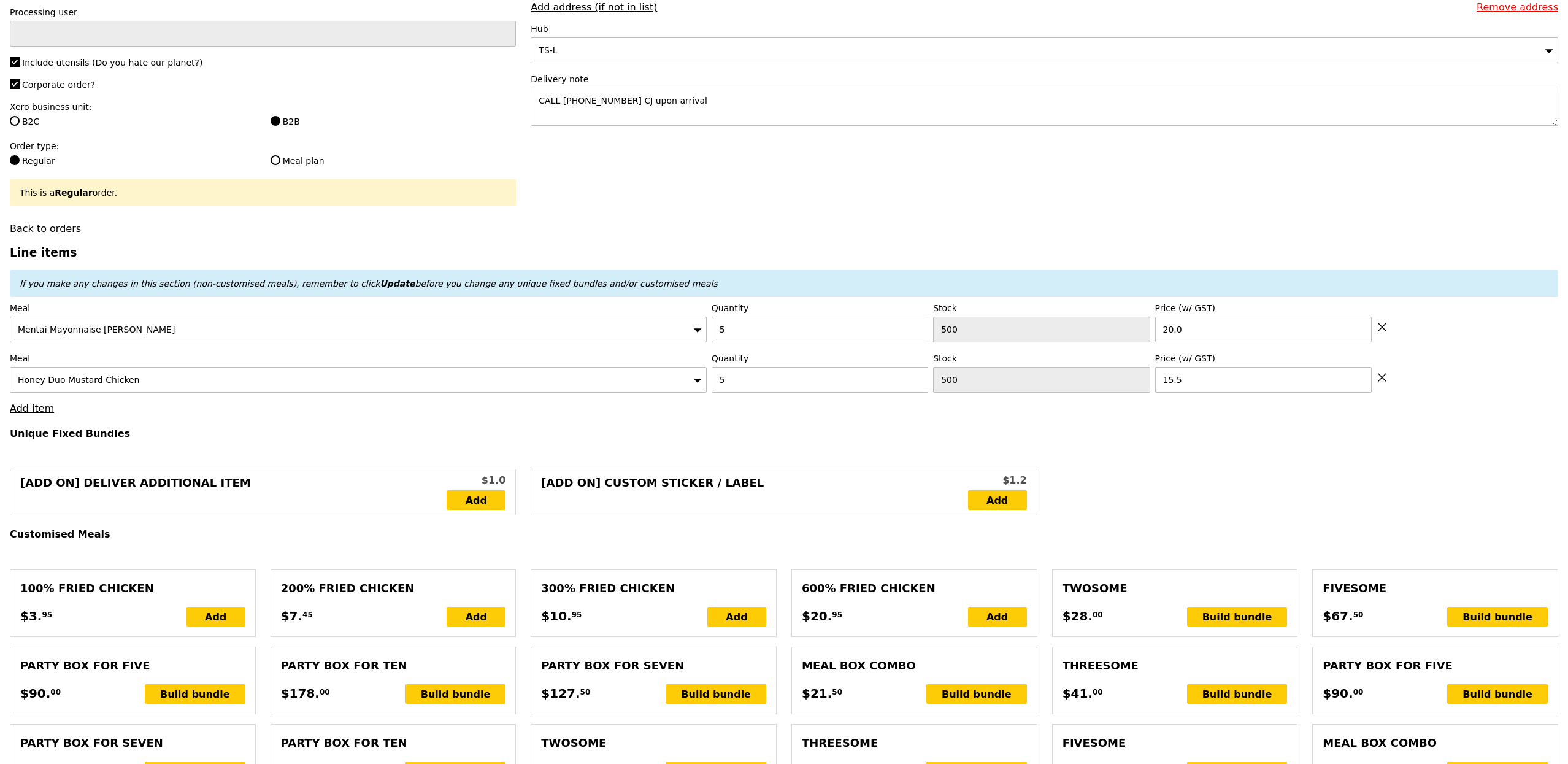
type input "Loading..."
type input "177.50"
type input "3.62"
type input "3.95"
type input "181.45"
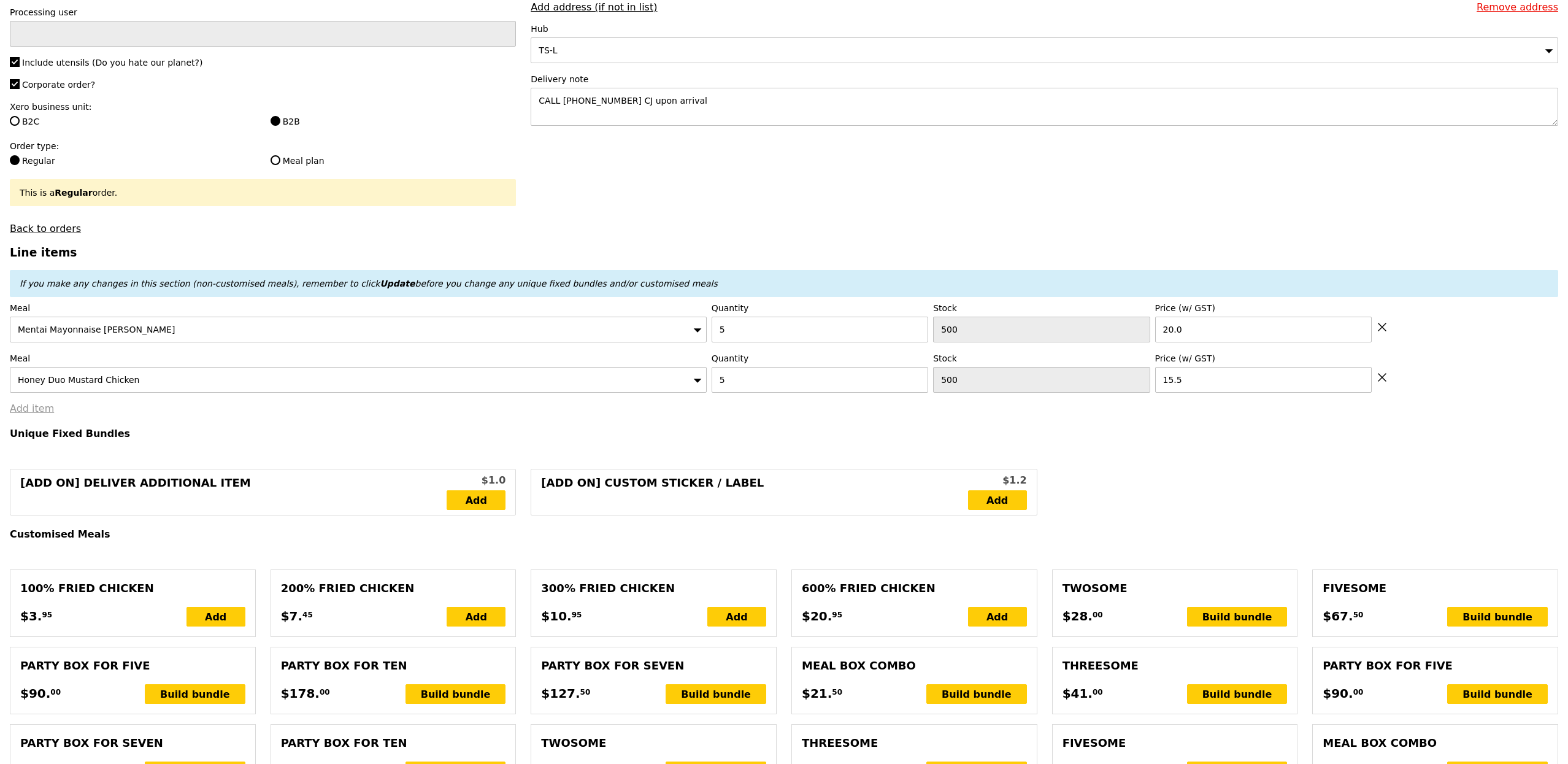
click at [40, 413] on link "Add item" at bounding box center [32, 408] width 44 height 12
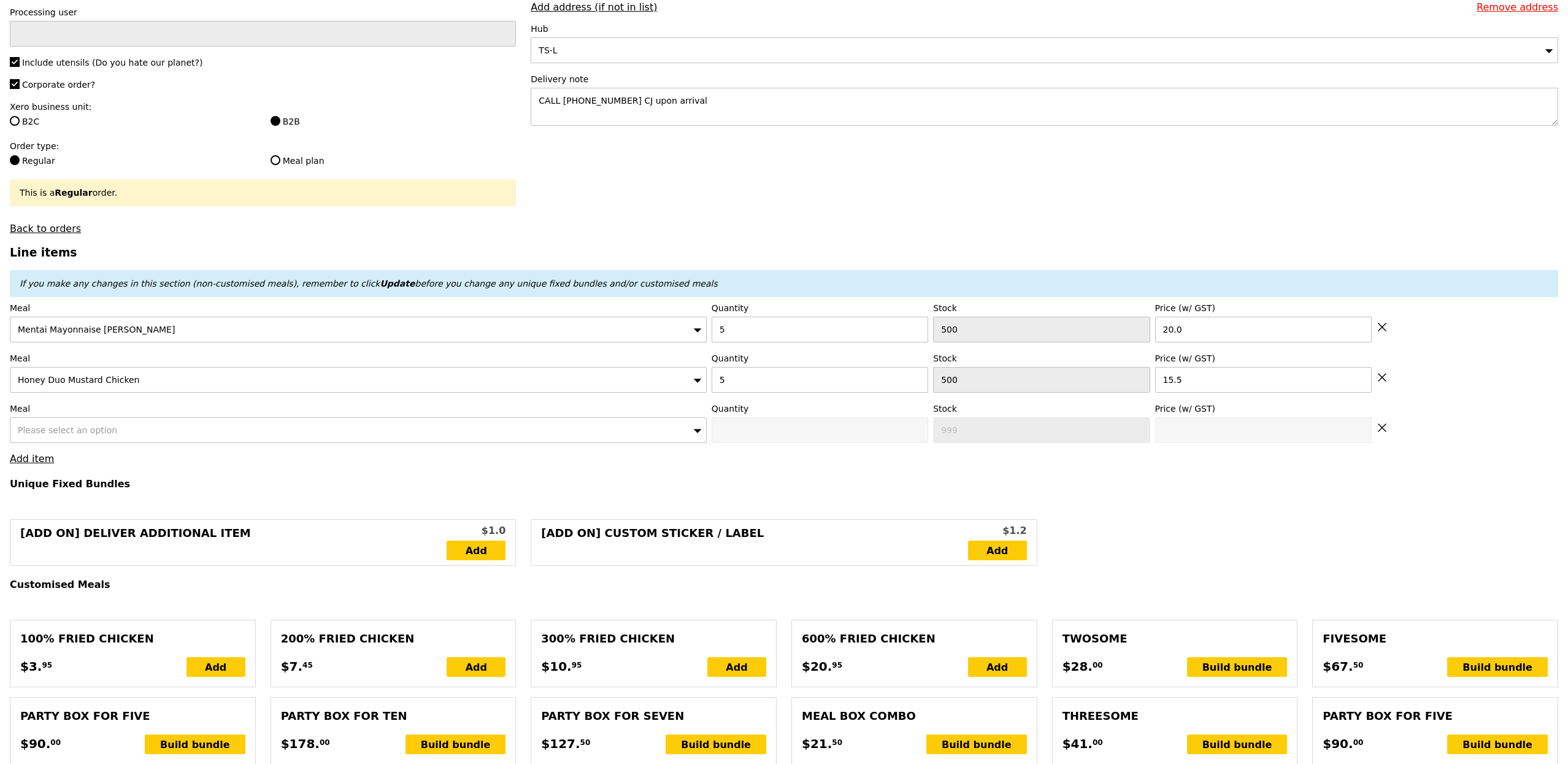
type input "Confirm"
click at [132, 438] on div "Please select an option" at bounding box center [358, 430] width 697 height 26
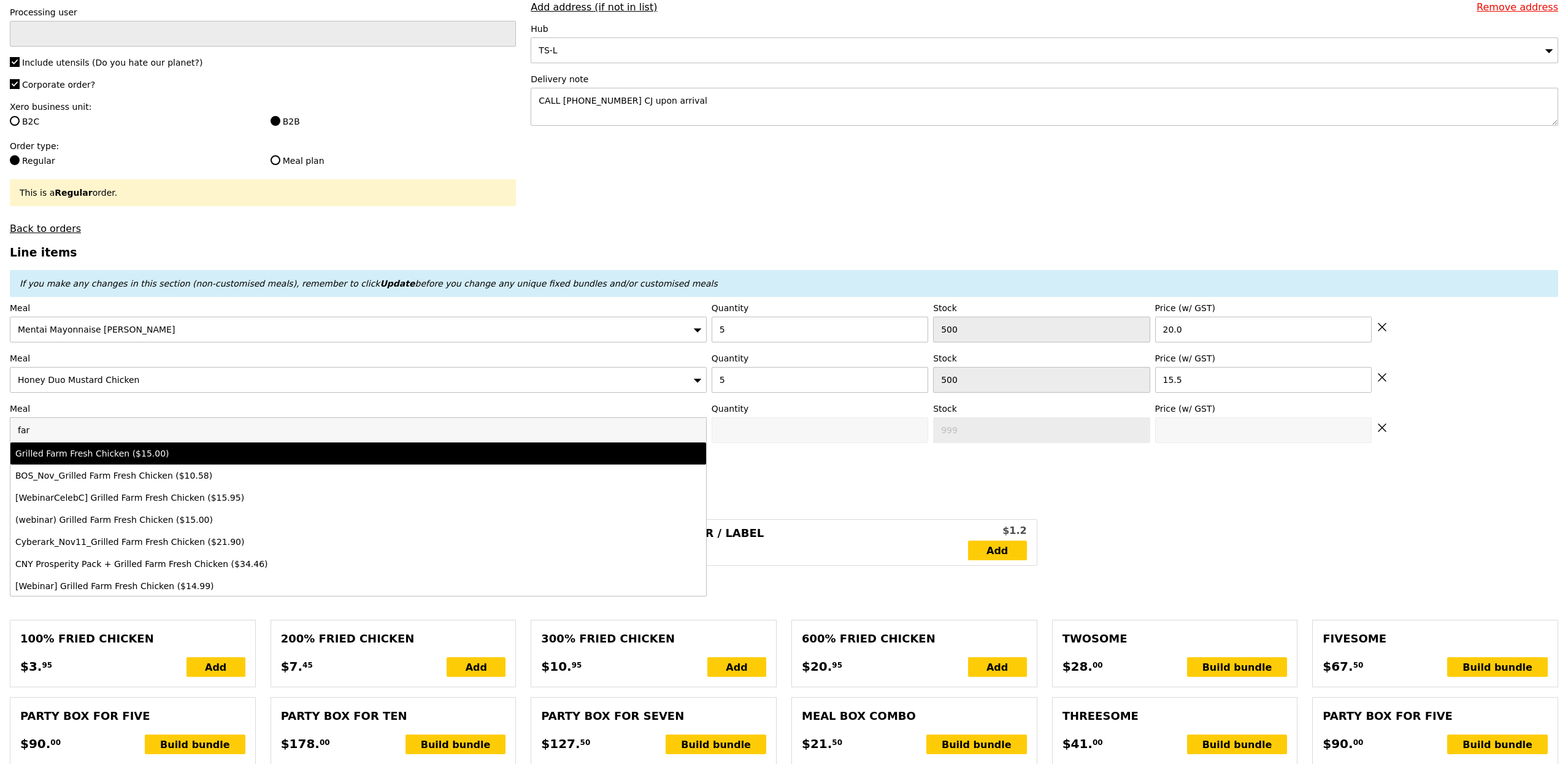
type input "far"
click at [118, 457] on div "Grilled Farm Fresh Chicken ($15.00)" at bounding box center [273, 453] width 514 height 12
type input "Confirm anyway"
type input "0"
type input "499"
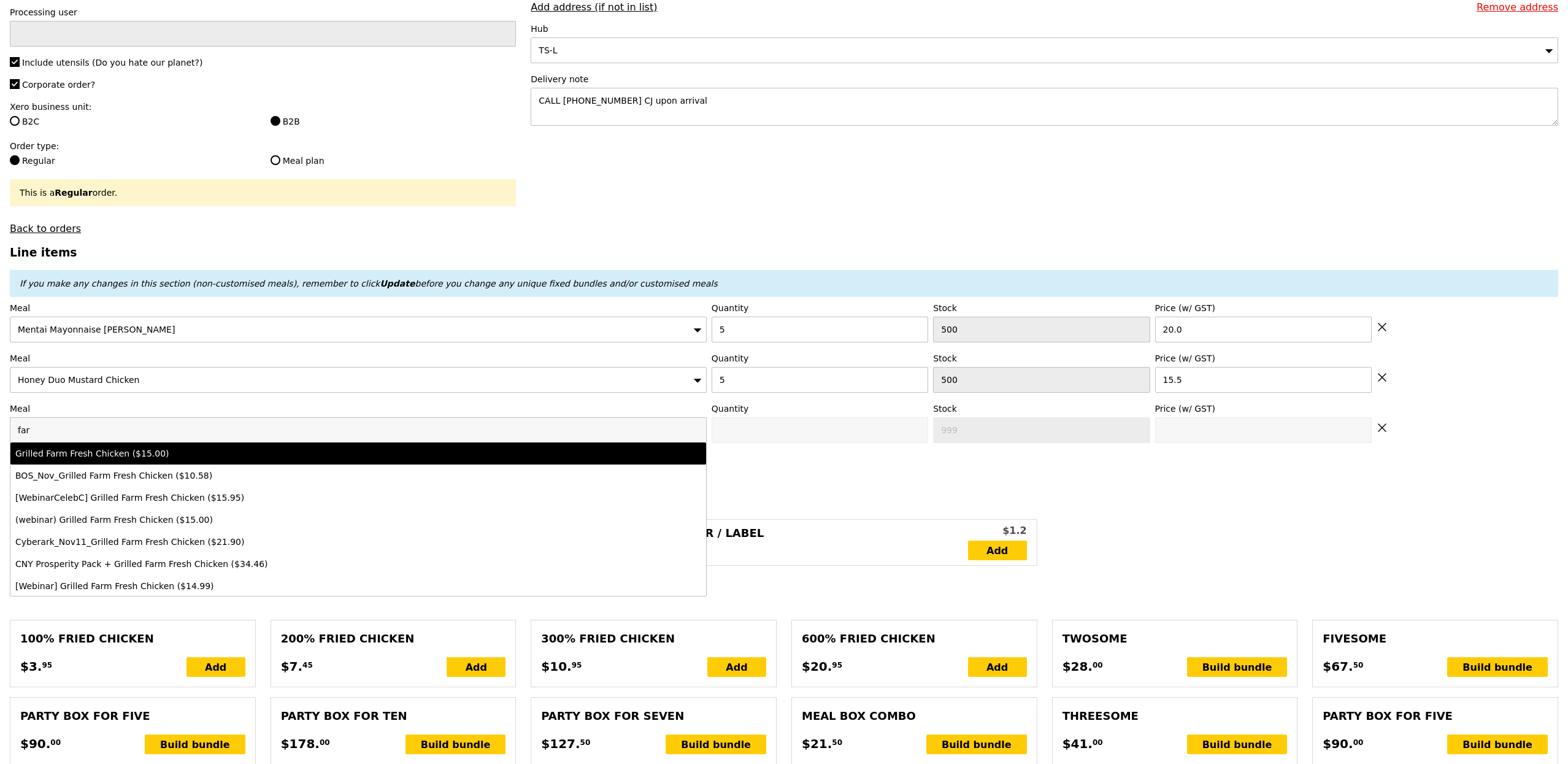
type input "15.0"
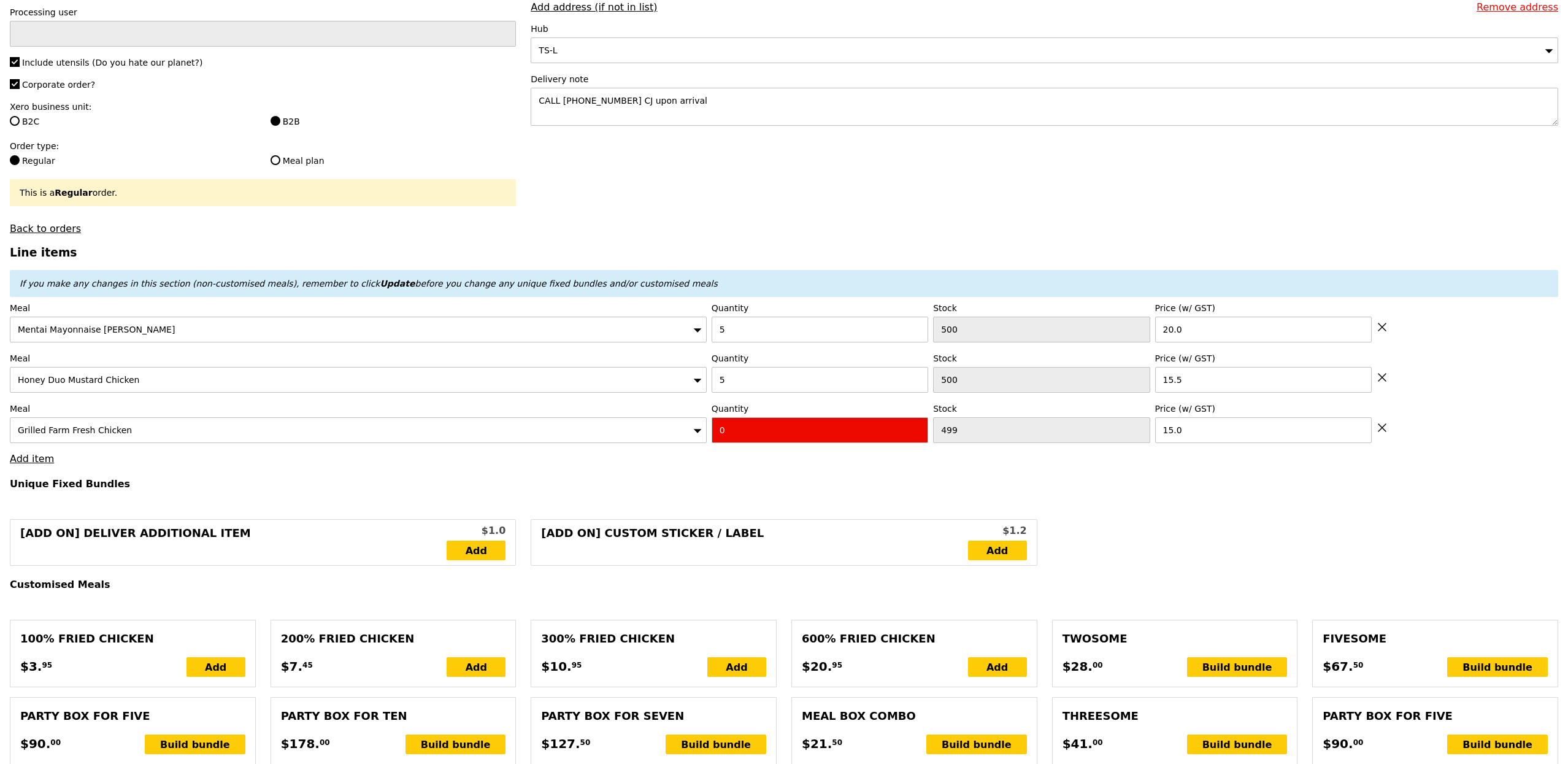
click at [753, 440] on input "0" at bounding box center [820, 430] width 217 height 26
type input "Confirm"
type input "4"
click at [558, 489] on h4 "Unique Fixed Bundles" at bounding box center [784, 483] width 1549 height 12
type input "Loading..."
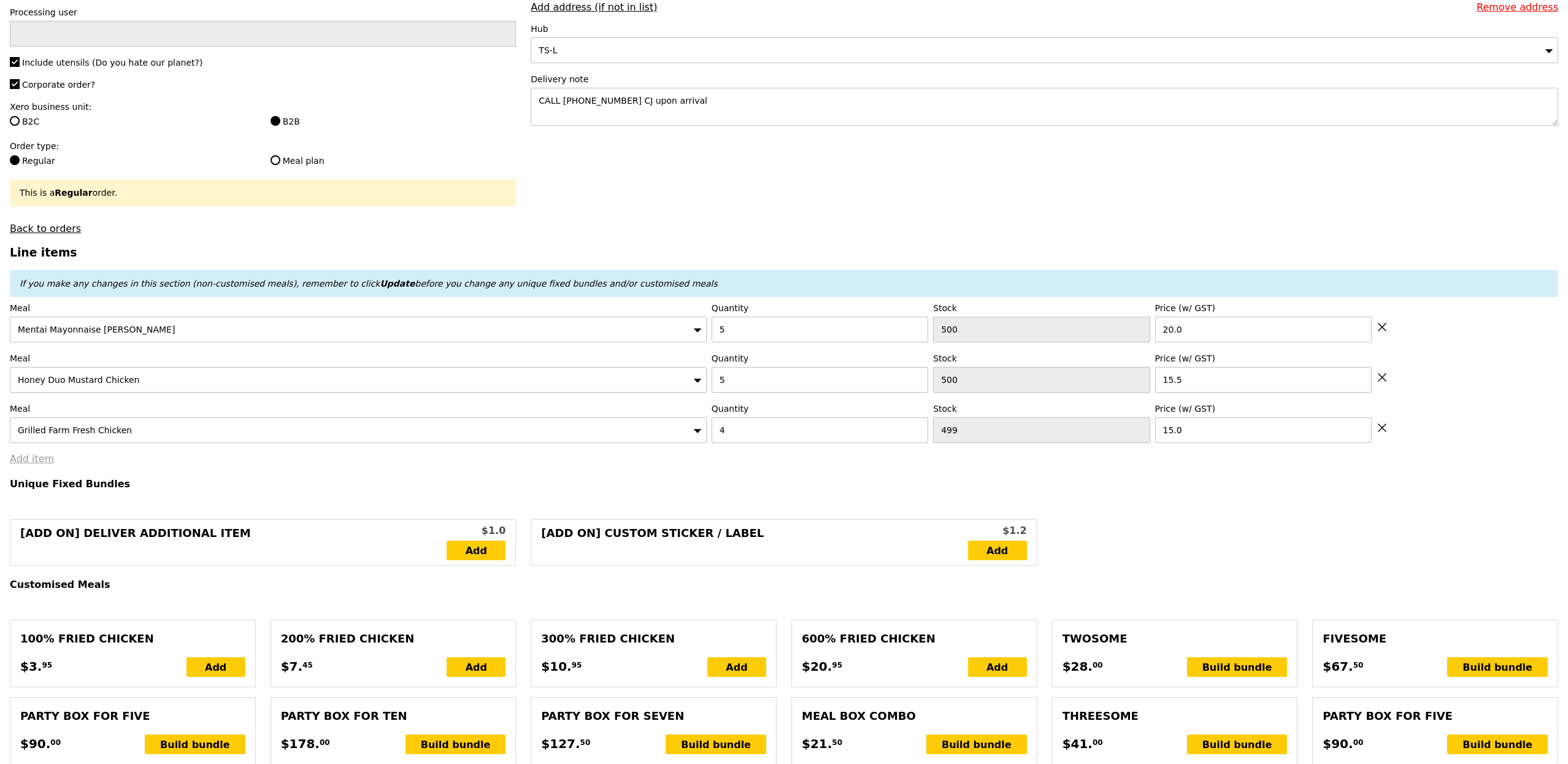
click at [23, 464] on link "Add item" at bounding box center [32, 458] width 44 height 12
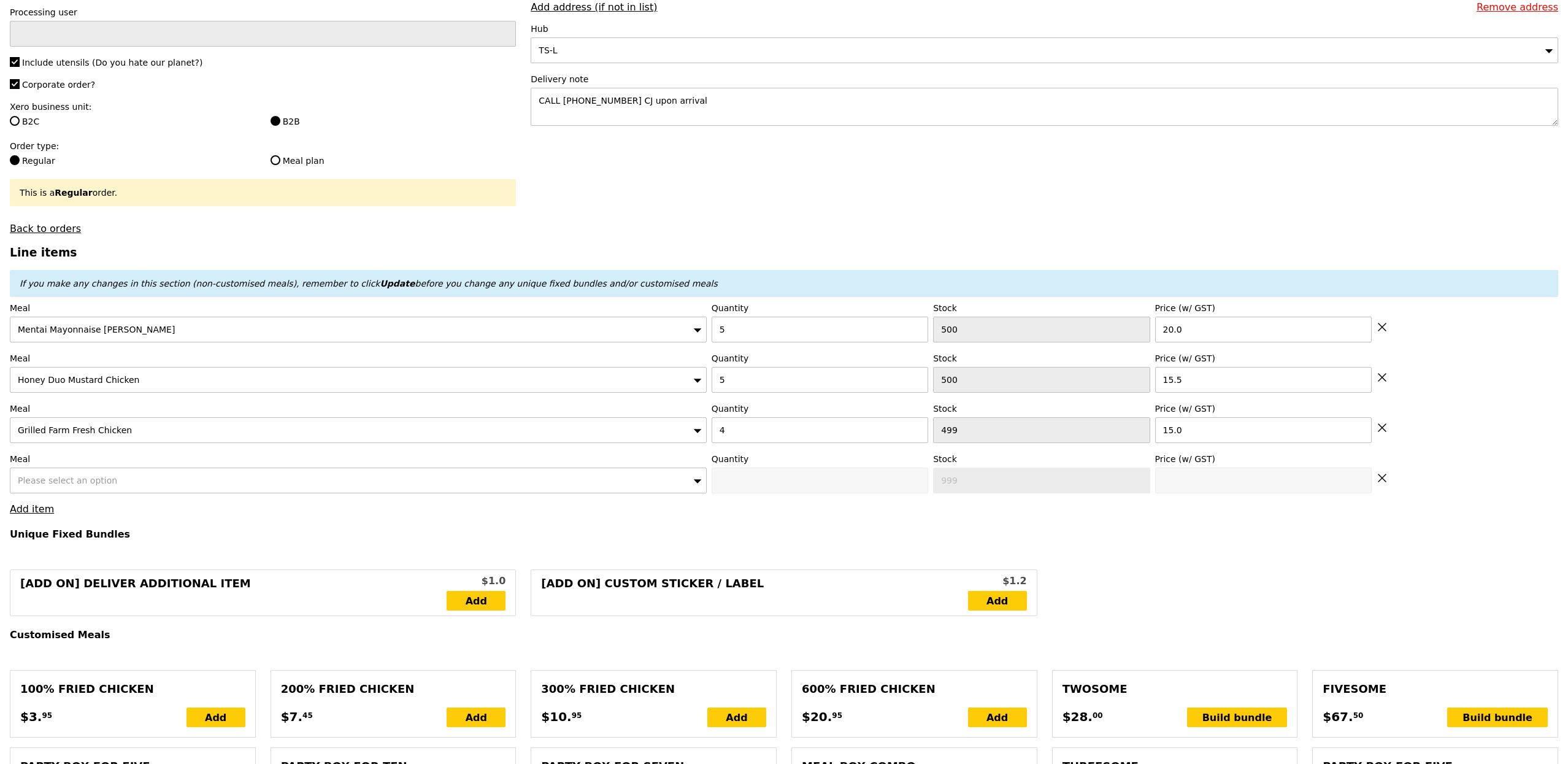
type input "237.50"
type input "241.45"
click at [66, 481] on span "Please select an option" at bounding box center [67, 480] width 100 height 10
type input "Confirm"
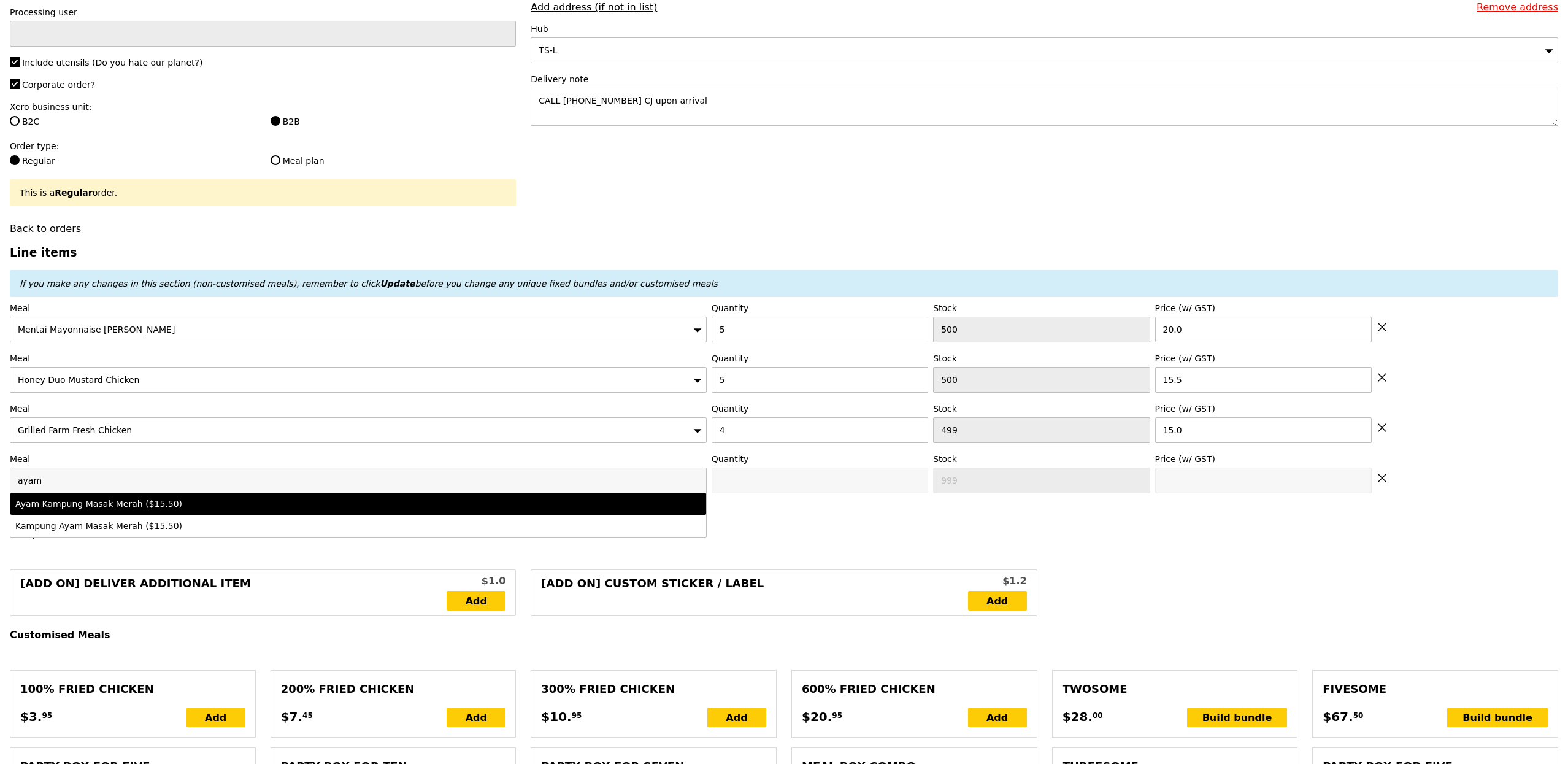
type input "ayam"
click at [104, 514] on li "Ayam Kampung Masak Merah ($15.50)" at bounding box center [358, 503] width 696 height 22
type input "Confirm anyway"
type input "0"
type input "500"
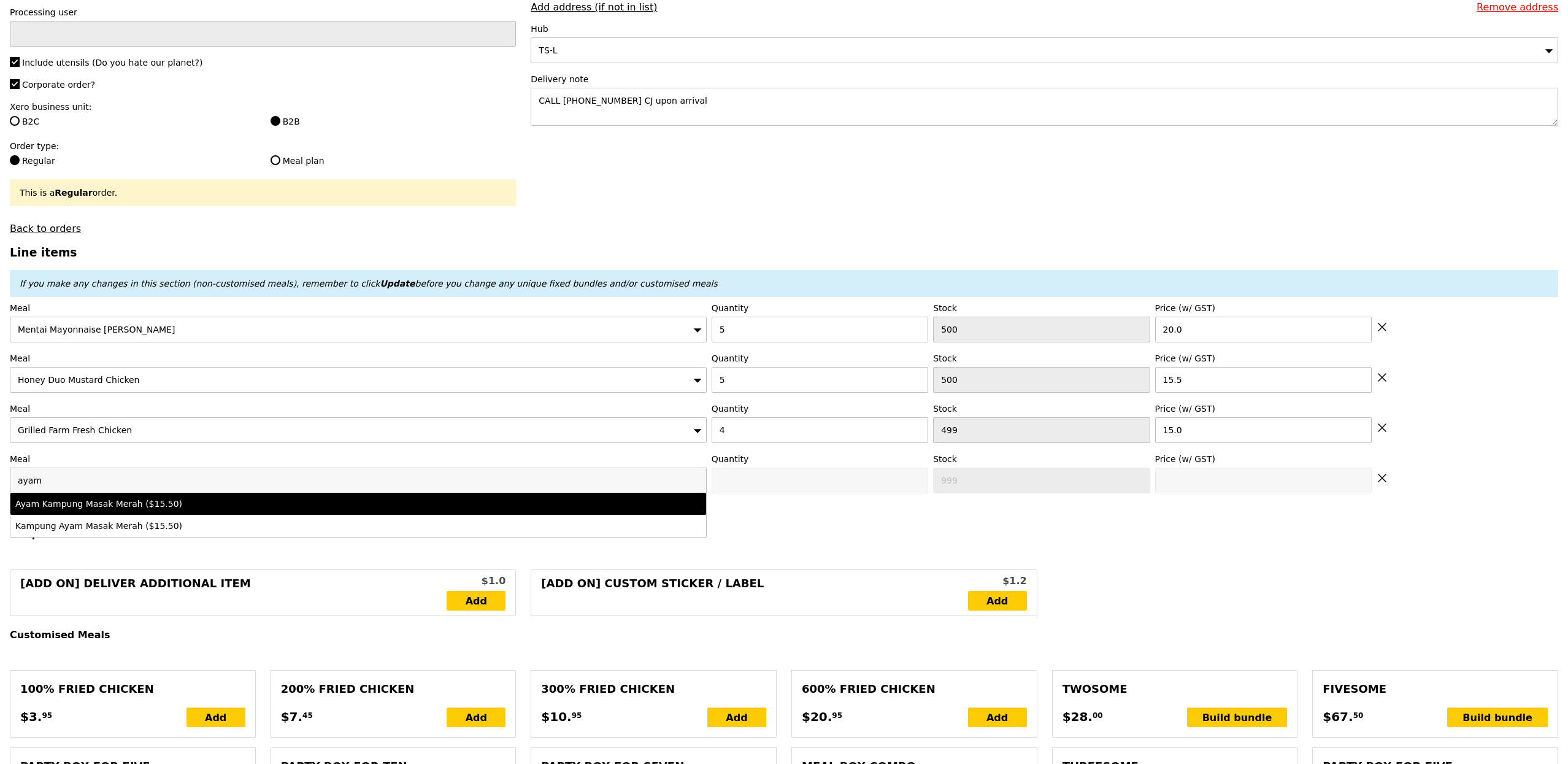
type input "15.5"
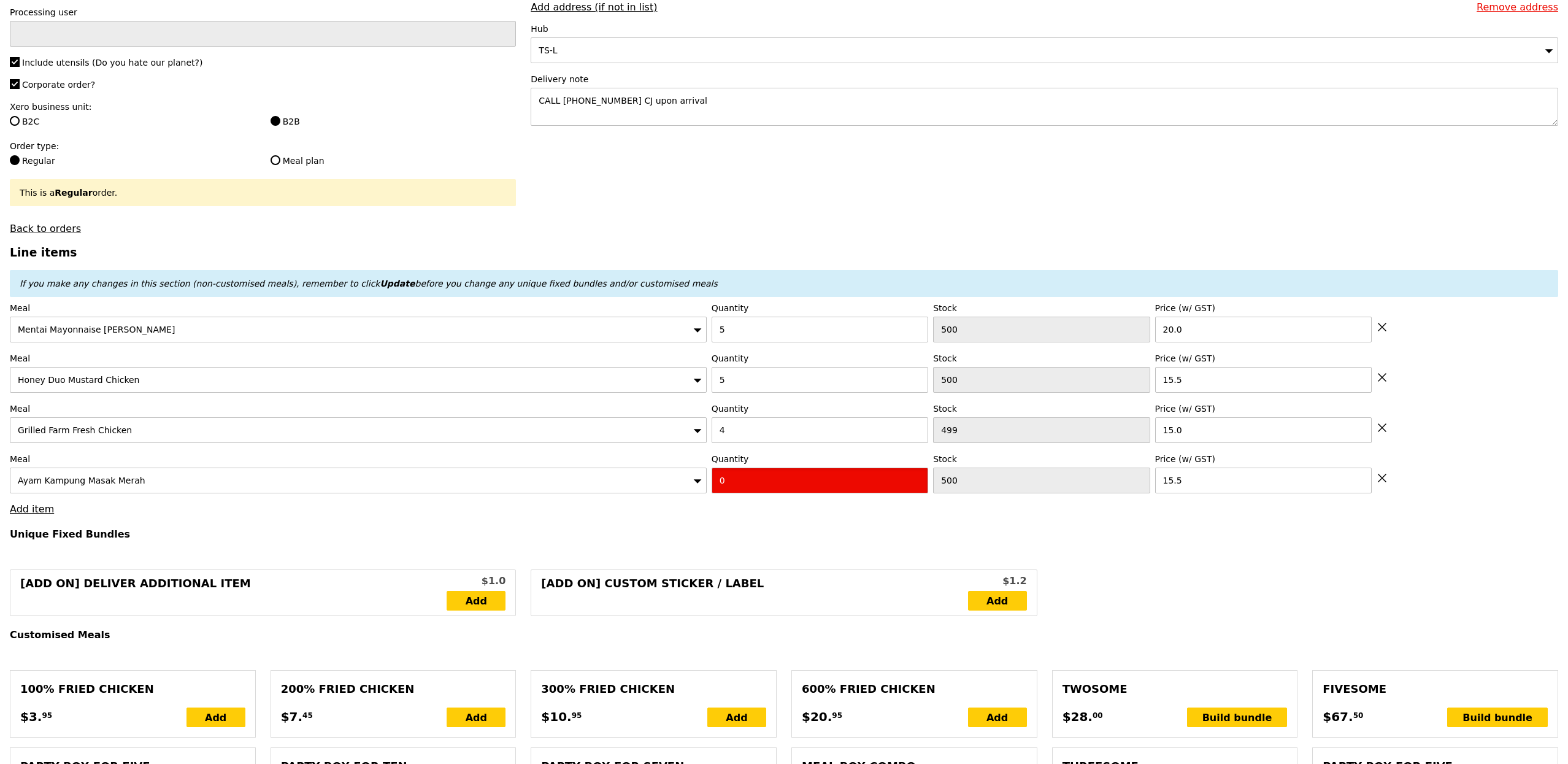
click at [771, 491] on input "0" at bounding box center [820, 480] width 217 height 26
type input "Confirm"
type input "3"
click at [138, 493] on div "Ayam Kampung Masak Merah" at bounding box center [358, 480] width 697 height 26
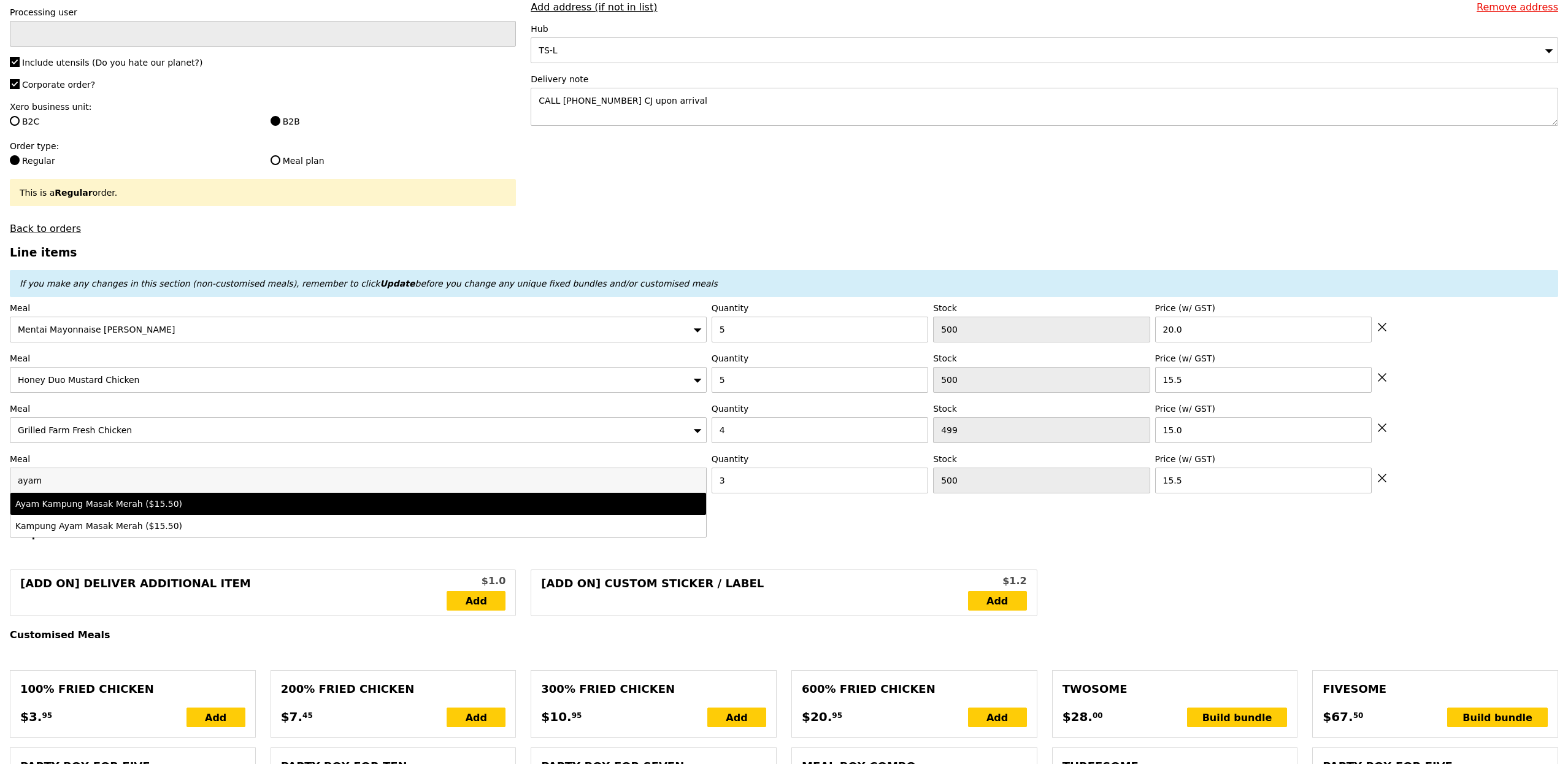
click at [51, 510] on div "Ayam Kampung Masak Merah ($15.50)" at bounding box center [273, 503] width 514 height 12
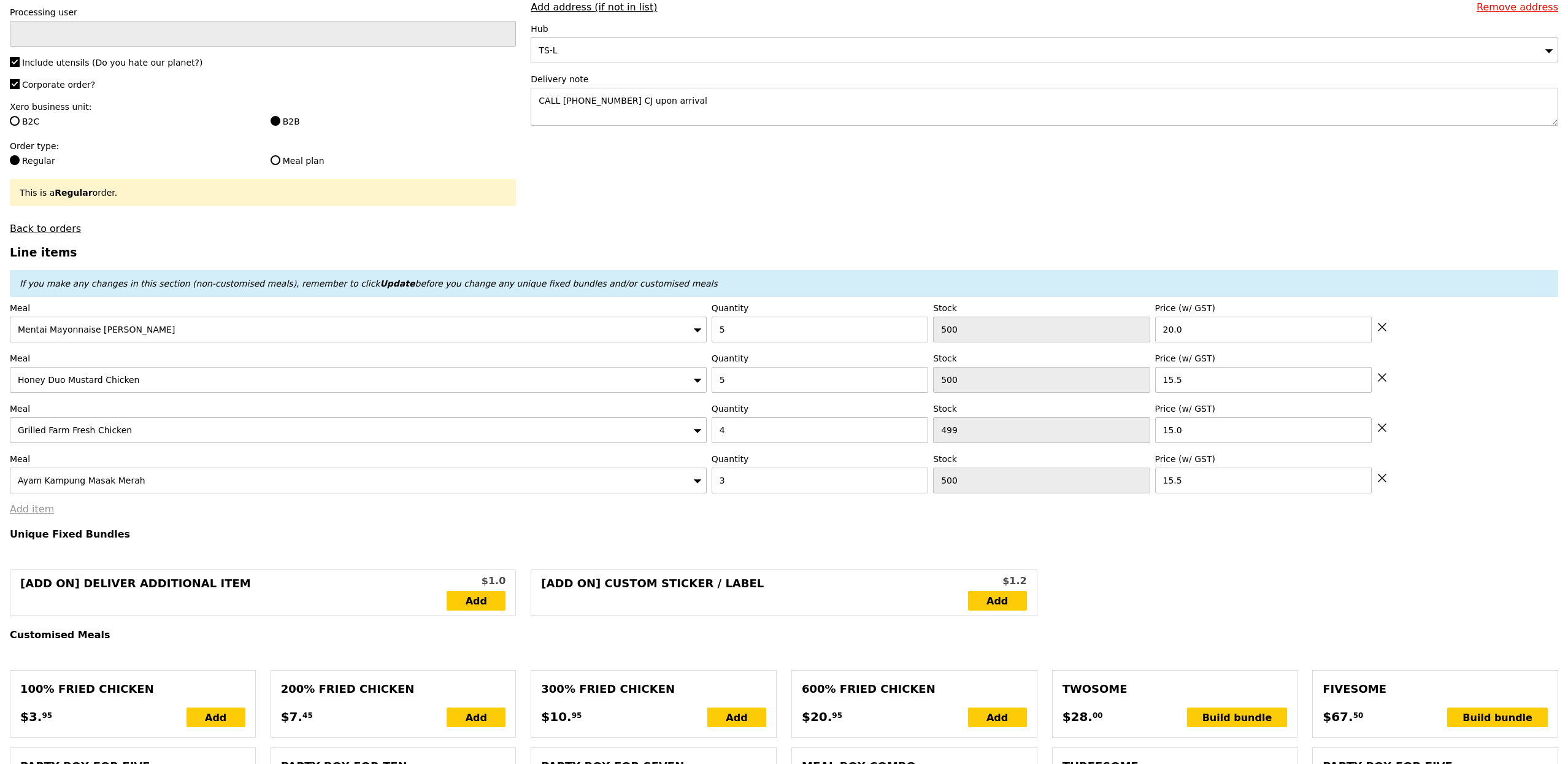
click at [41, 514] on link "Add item" at bounding box center [32, 509] width 44 height 12
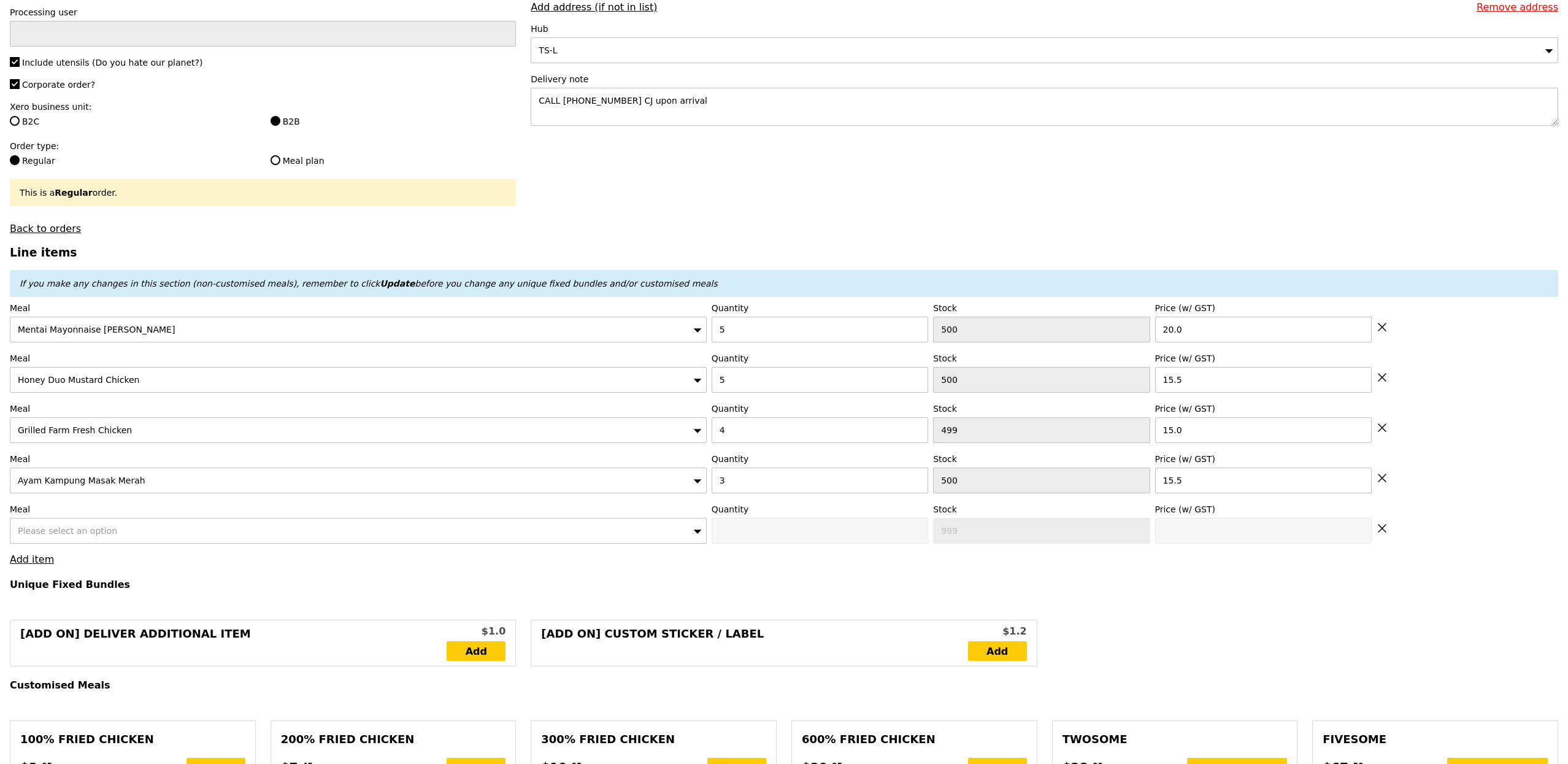
type input "Loading..."
click at [210, 543] on div "Please select an option" at bounding box center [358, 531] width 697 height 26
type input "284.00"
type input "287.95"
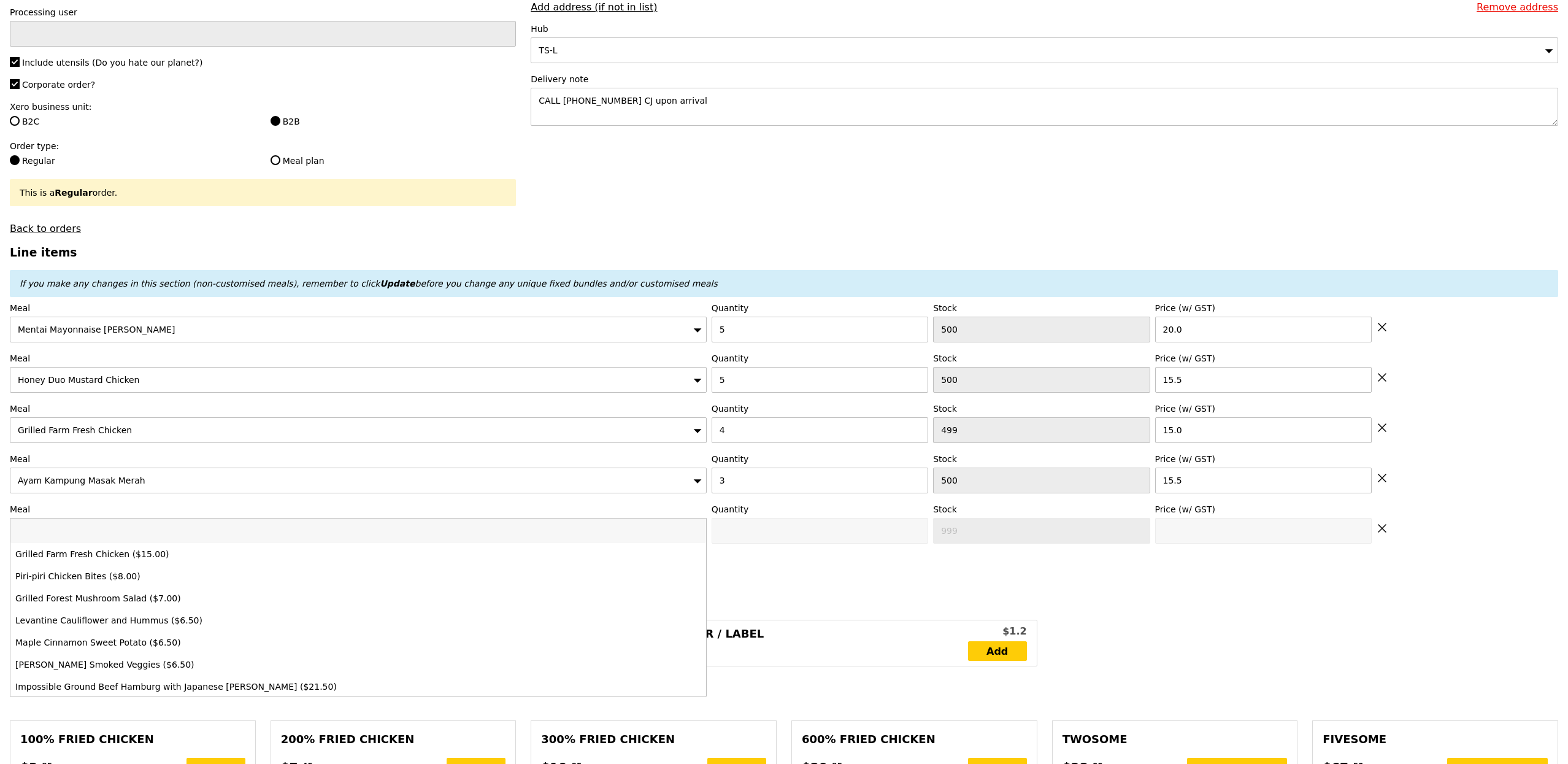
type input "t"
type input "Confirm"
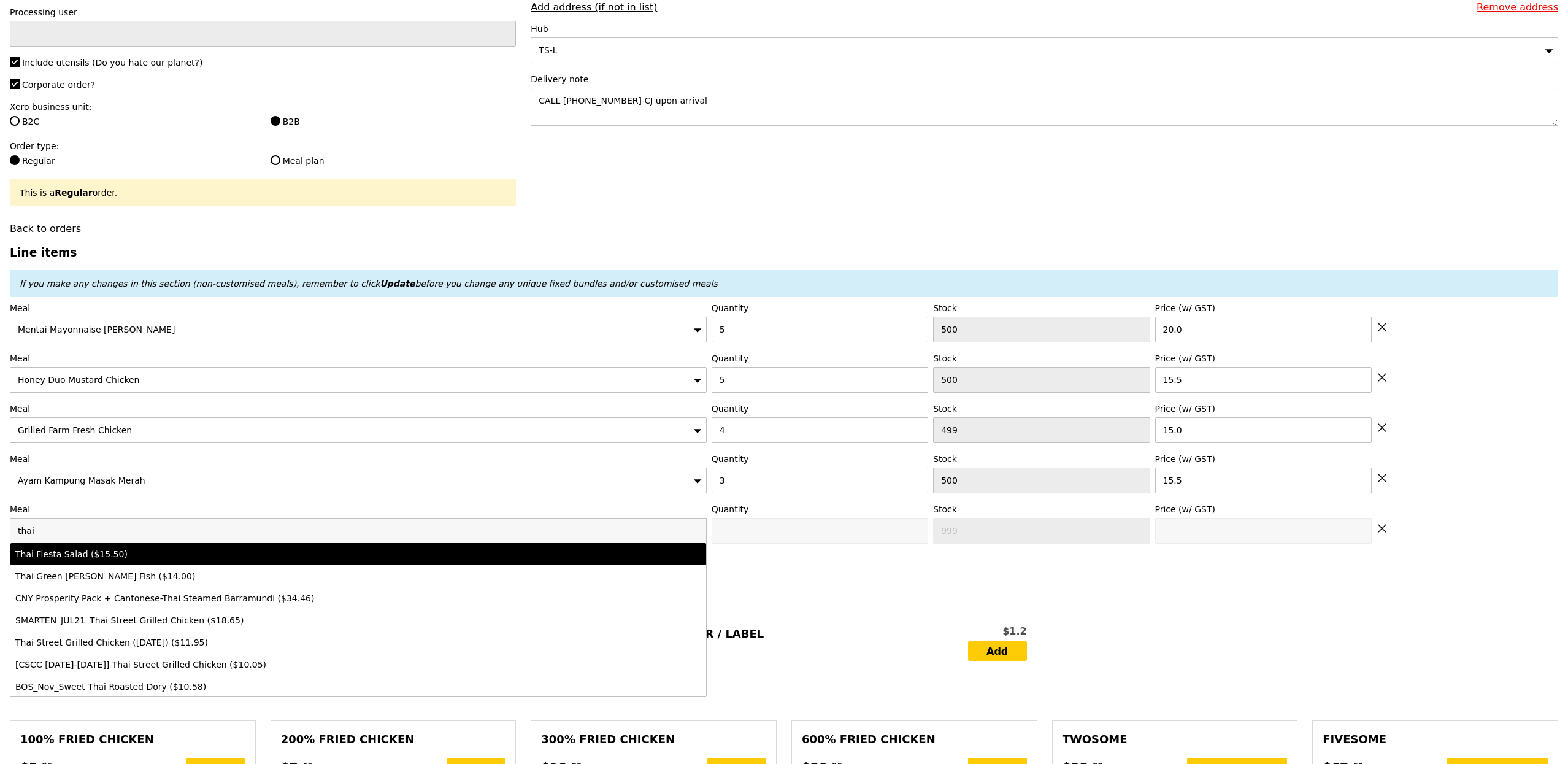
type input "thai"
click at [174, 565] on li "Thai Fiesta Salad ($15.50)" at bounding box center [358, 554] width 696 height 22
type input "Confirm anyway"
type input "0"
type input "500"
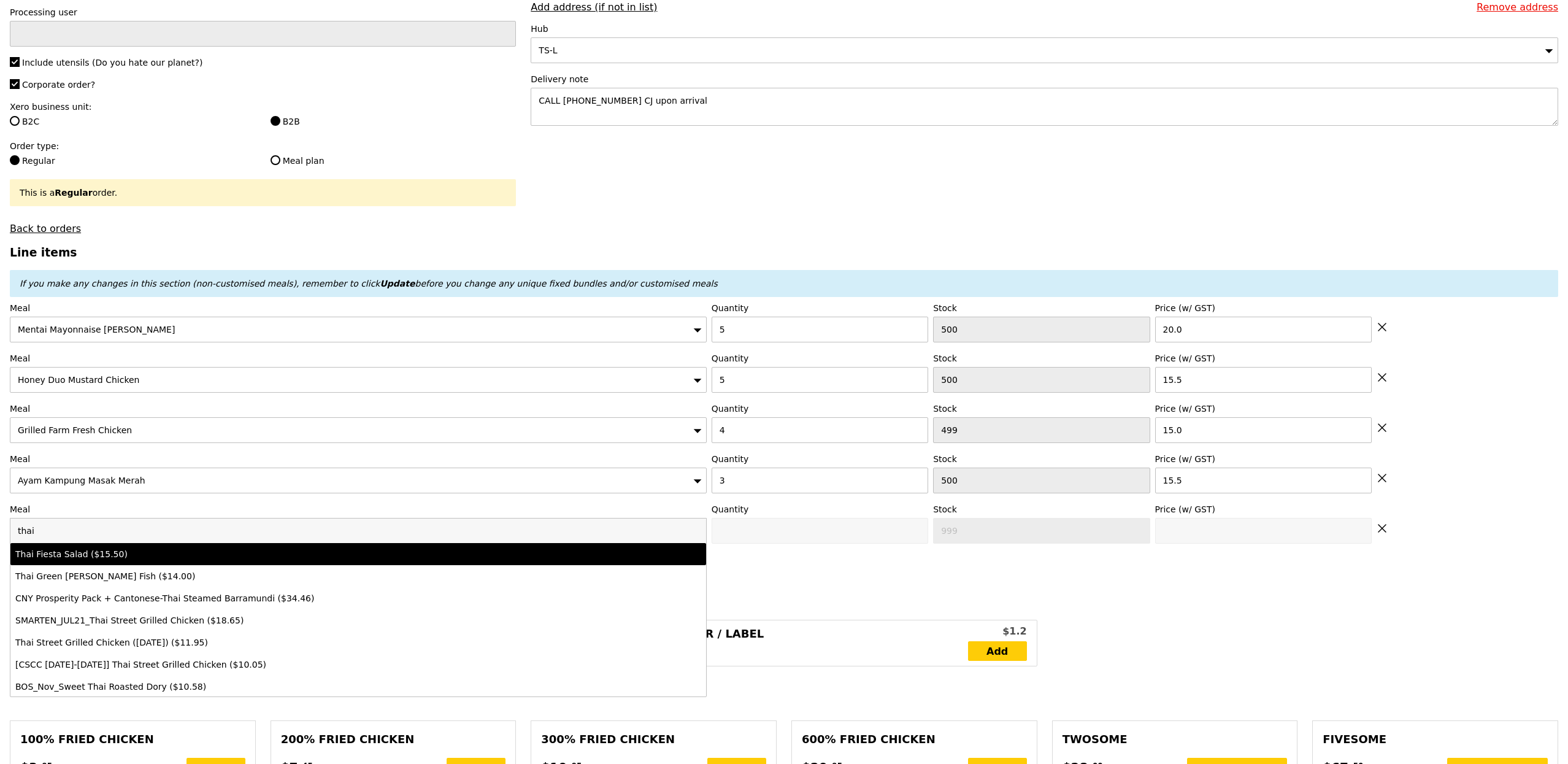
type input "15.5"
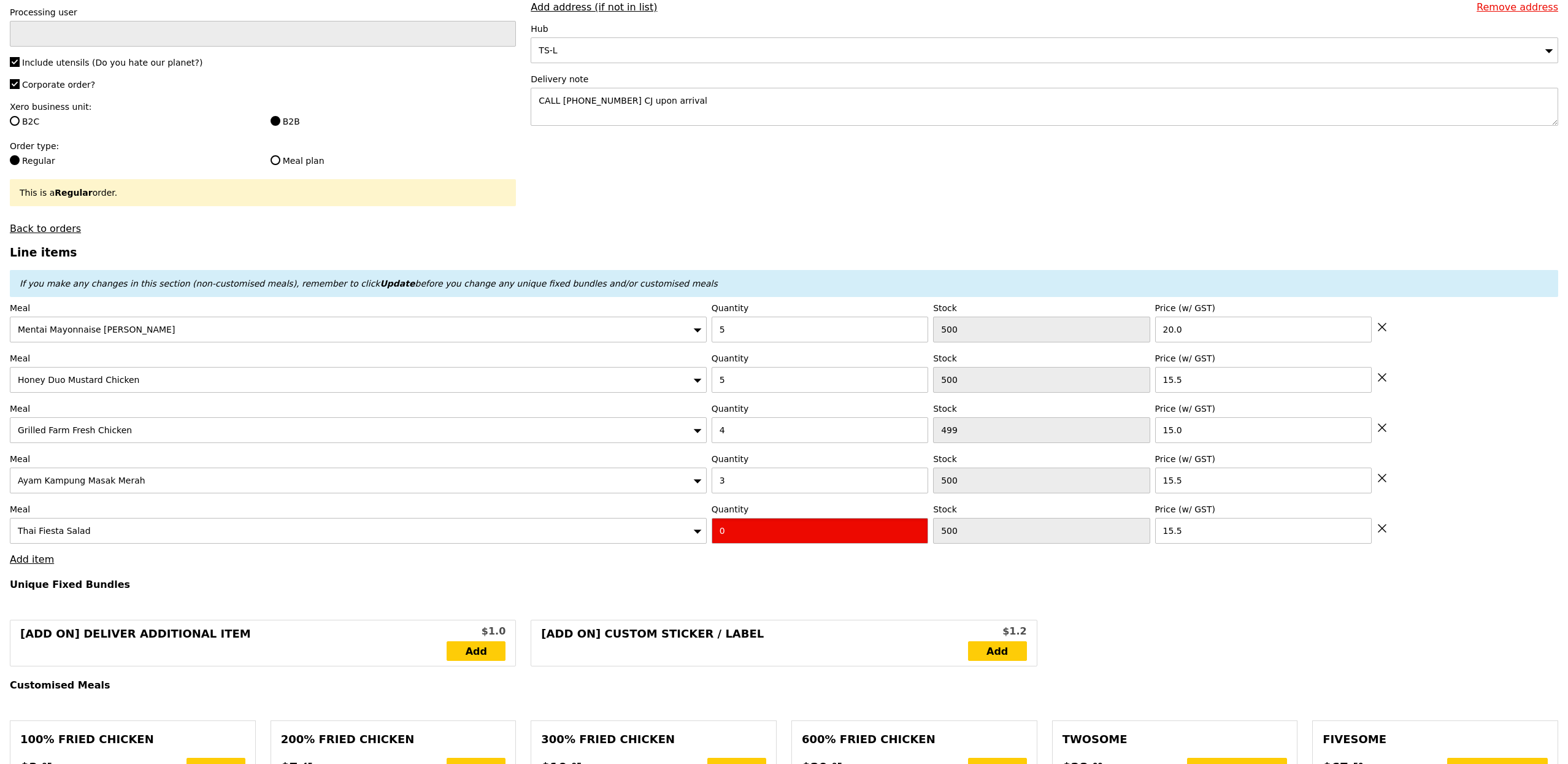
click at [739, 534] on input "0" at bounding box center [820, 531] width 217 height 26
type input "Confirm"
type input "3"
type input "Loading..."
type input "330.50"
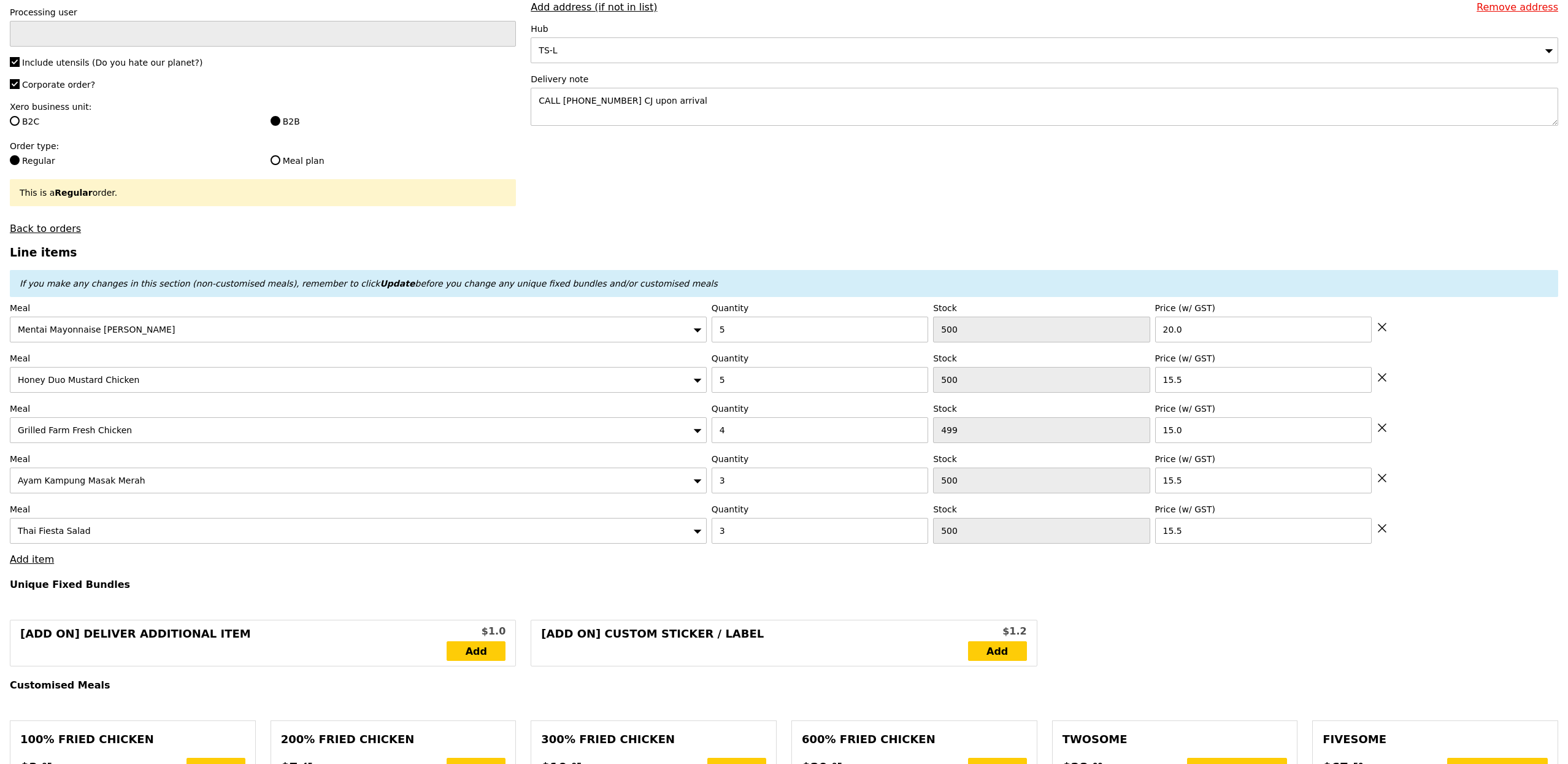
type input "334.45"
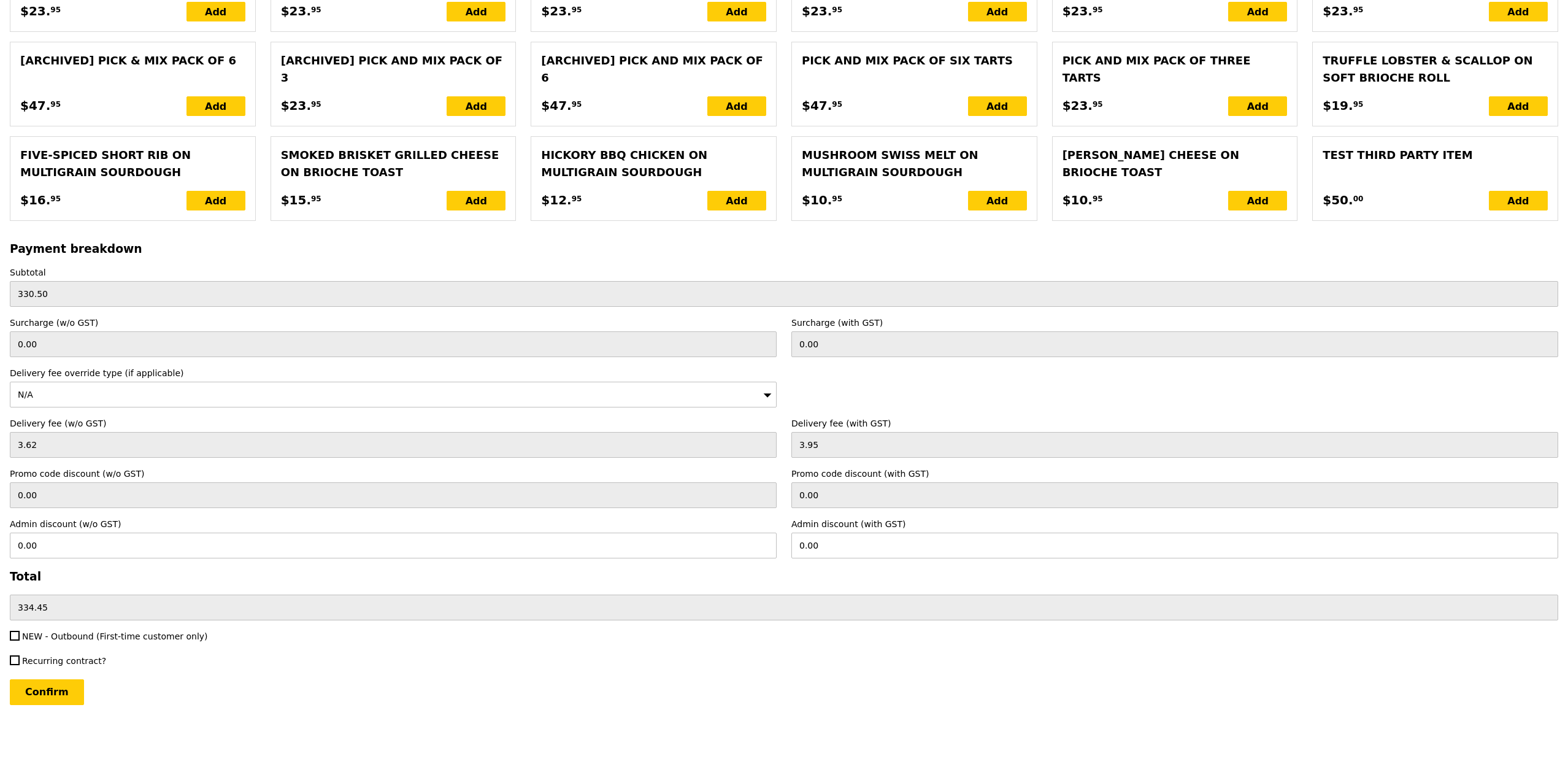
scroll to position [2553, 0]
click at [64, 683] on input "Confirm" at bounding box center [47, 692] width 74 height 26
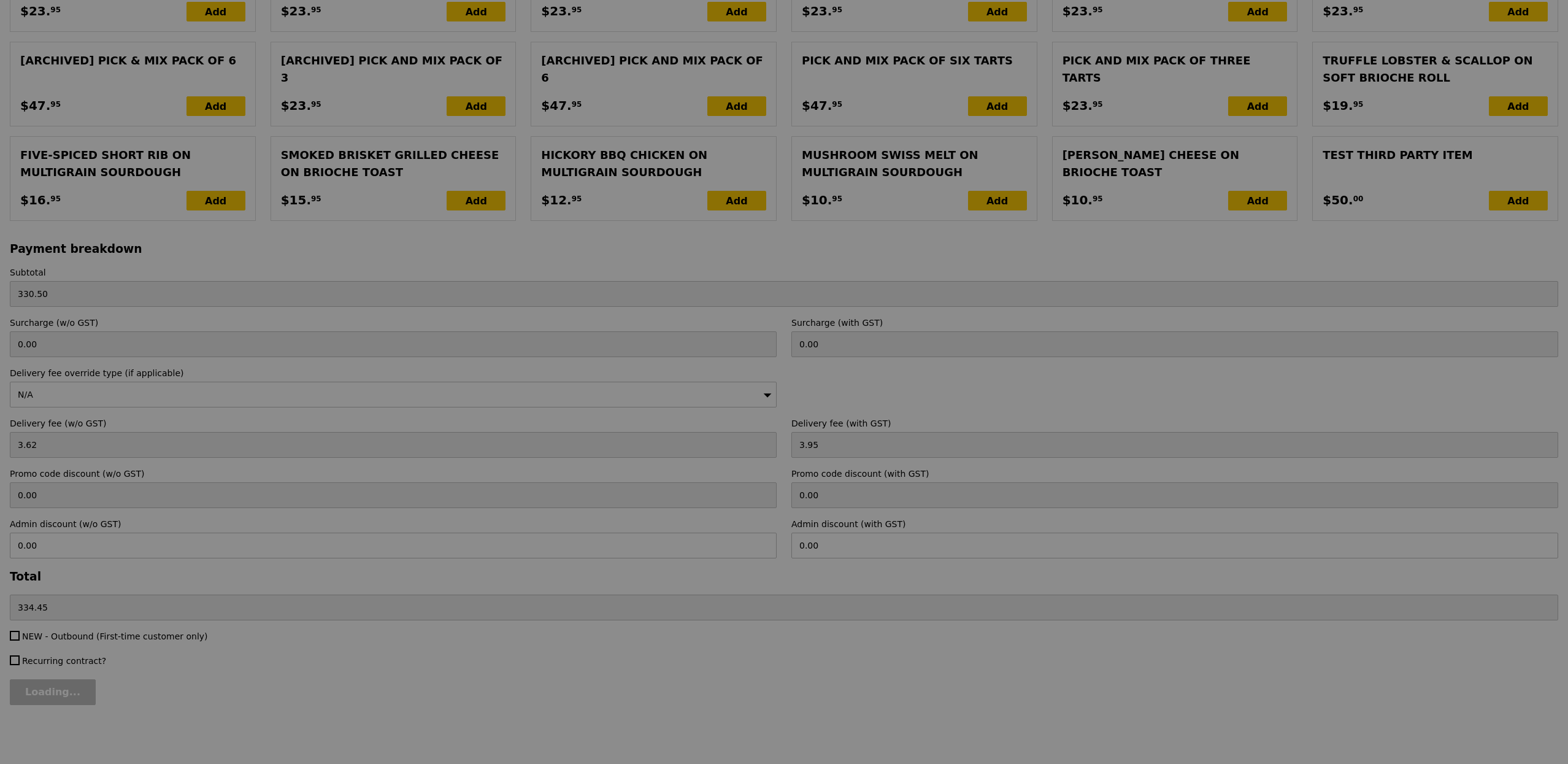
type input "Loading..."
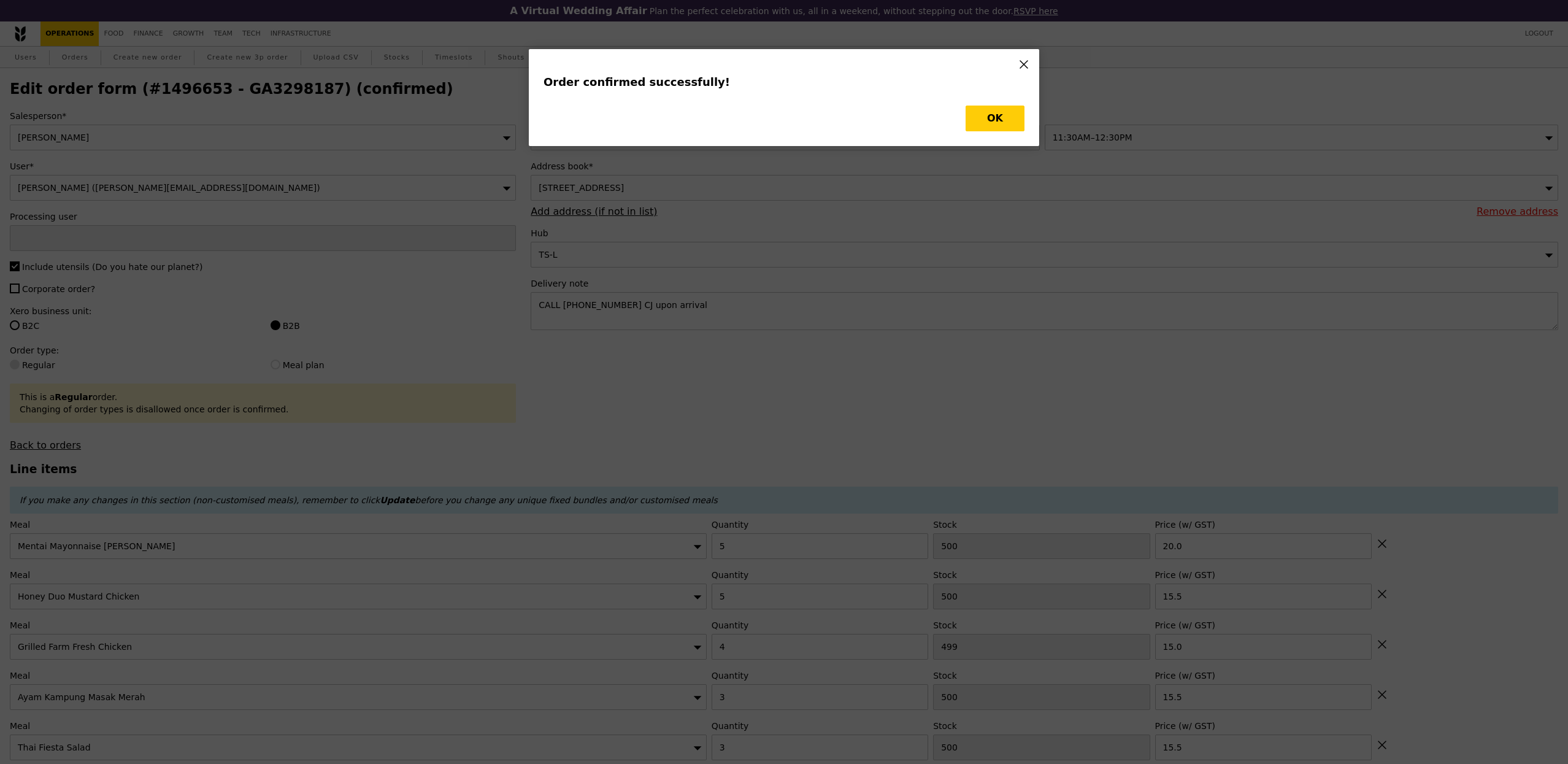
click at [999, 123] on button "OK" at bounding box center [995, 118] width 59 height 26
type input "Eliza"
type input "Loading..."
checkbox input "false"
type input "3"
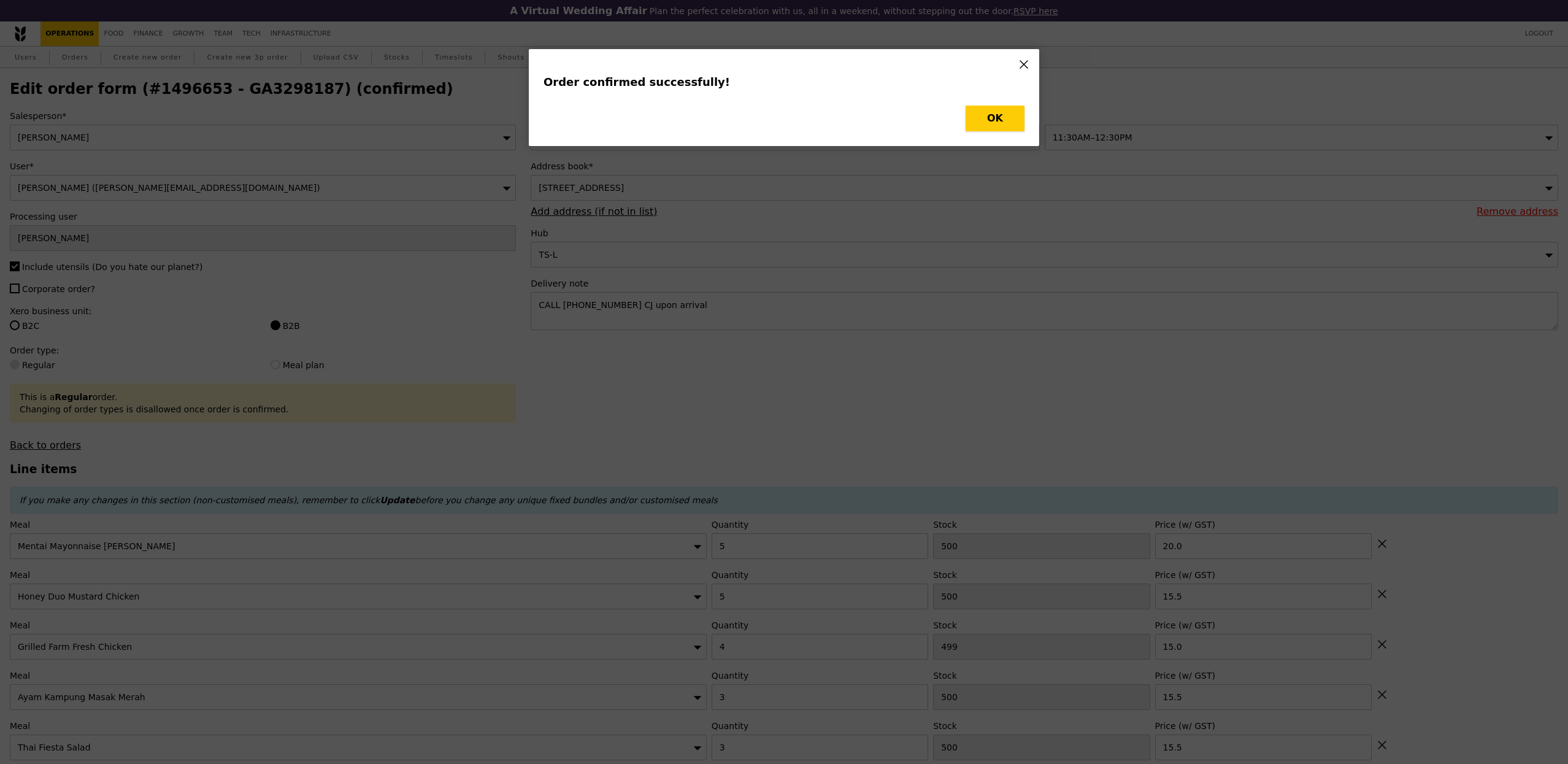
type input "15.50"
type input "3"
type input "15.50"
type input "15.00"
type input "5"
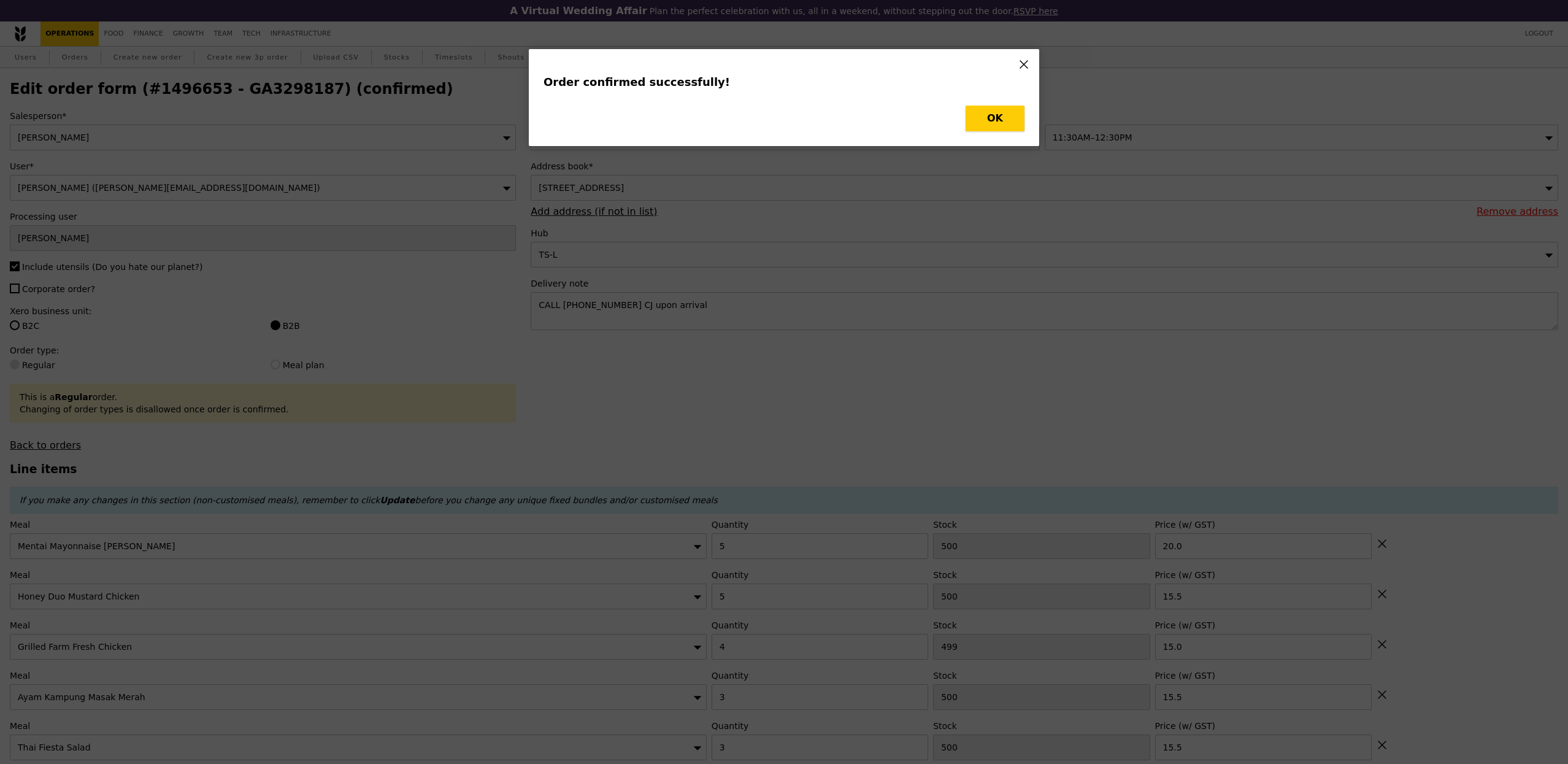
type input "15.50"
type input "5"
type input "20.00"
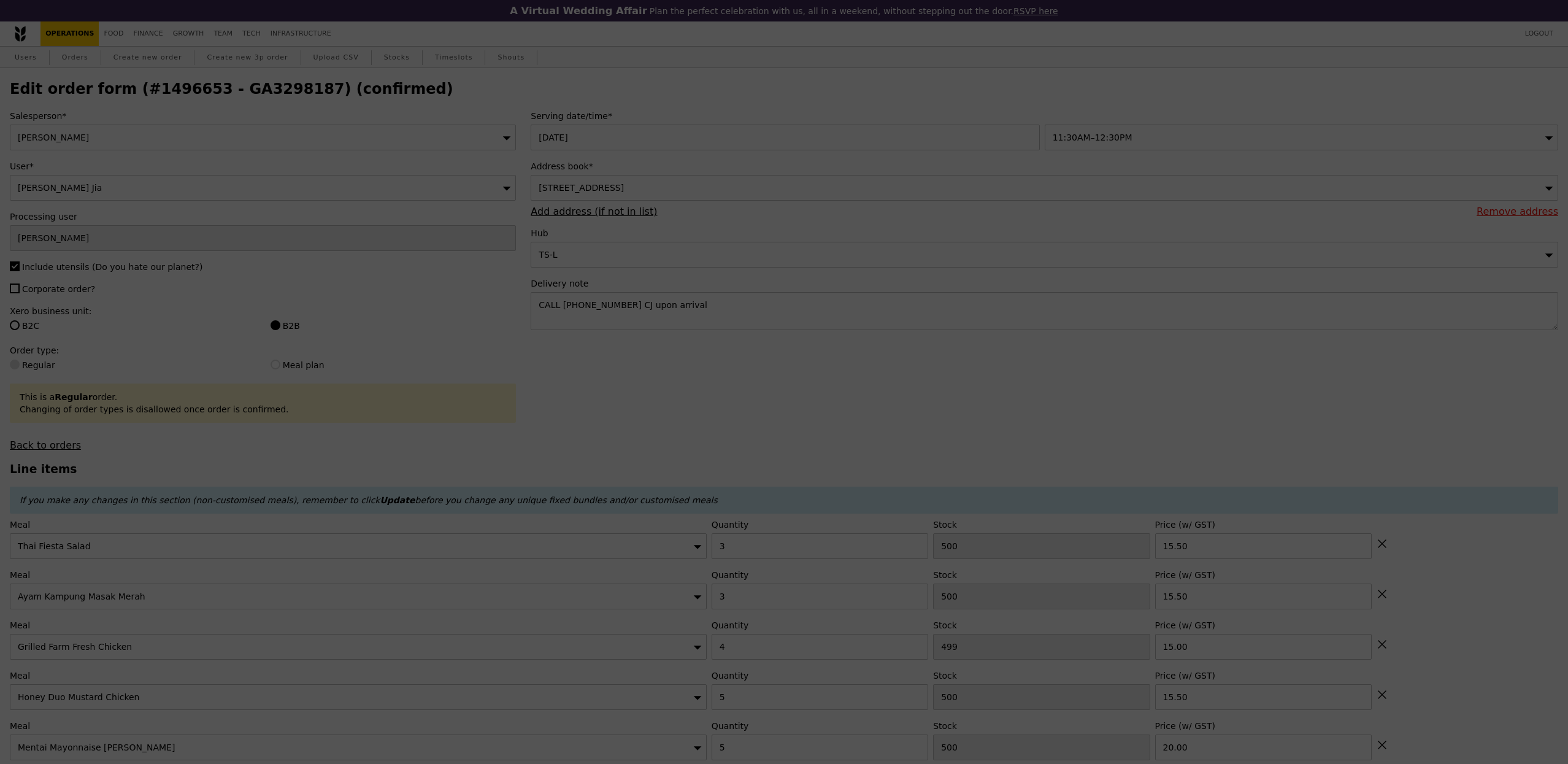
click at [980, 112] on div at bounding box center [784, 382] width 1568 height 764
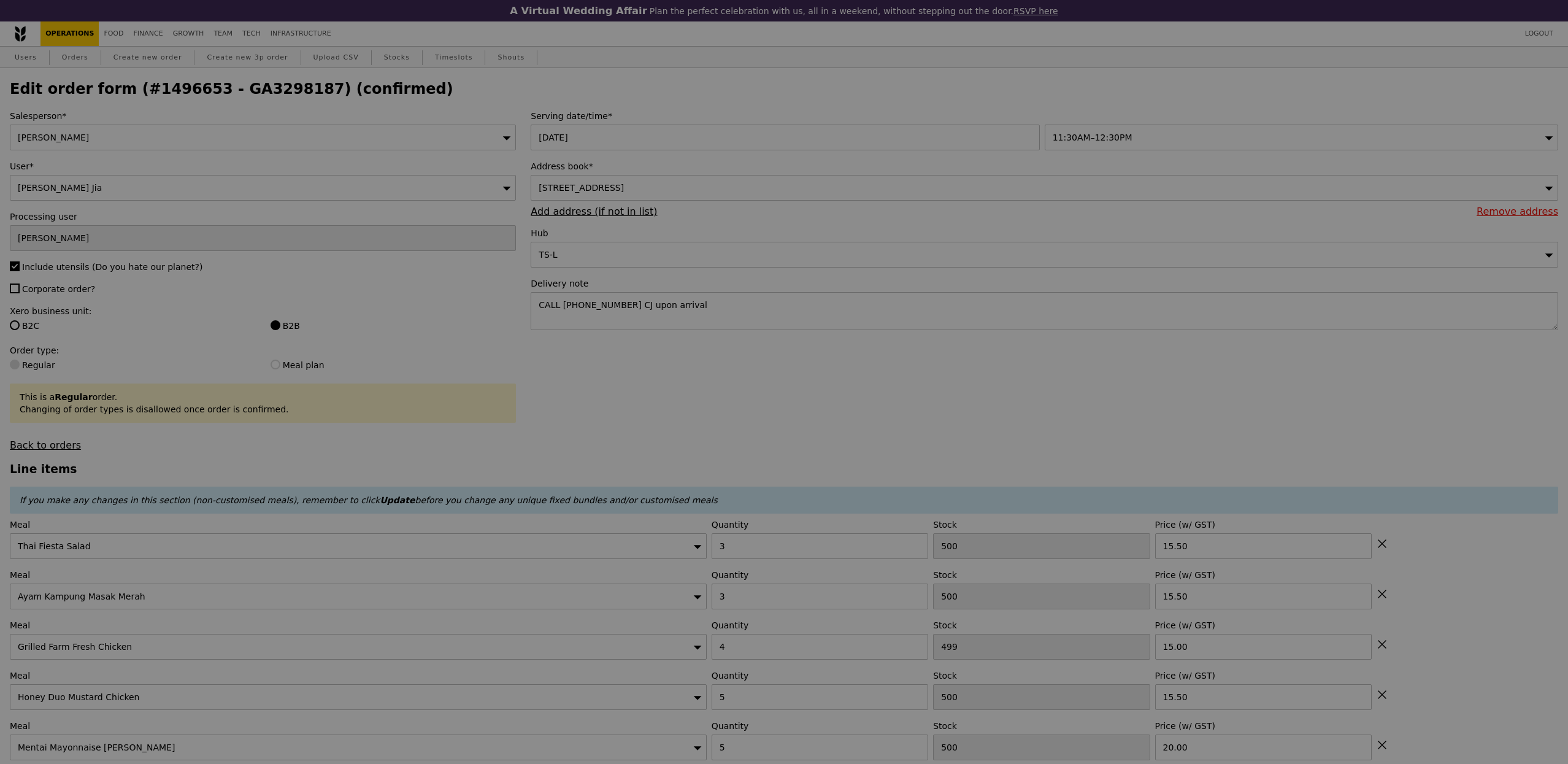
type input "497"
type input "495"
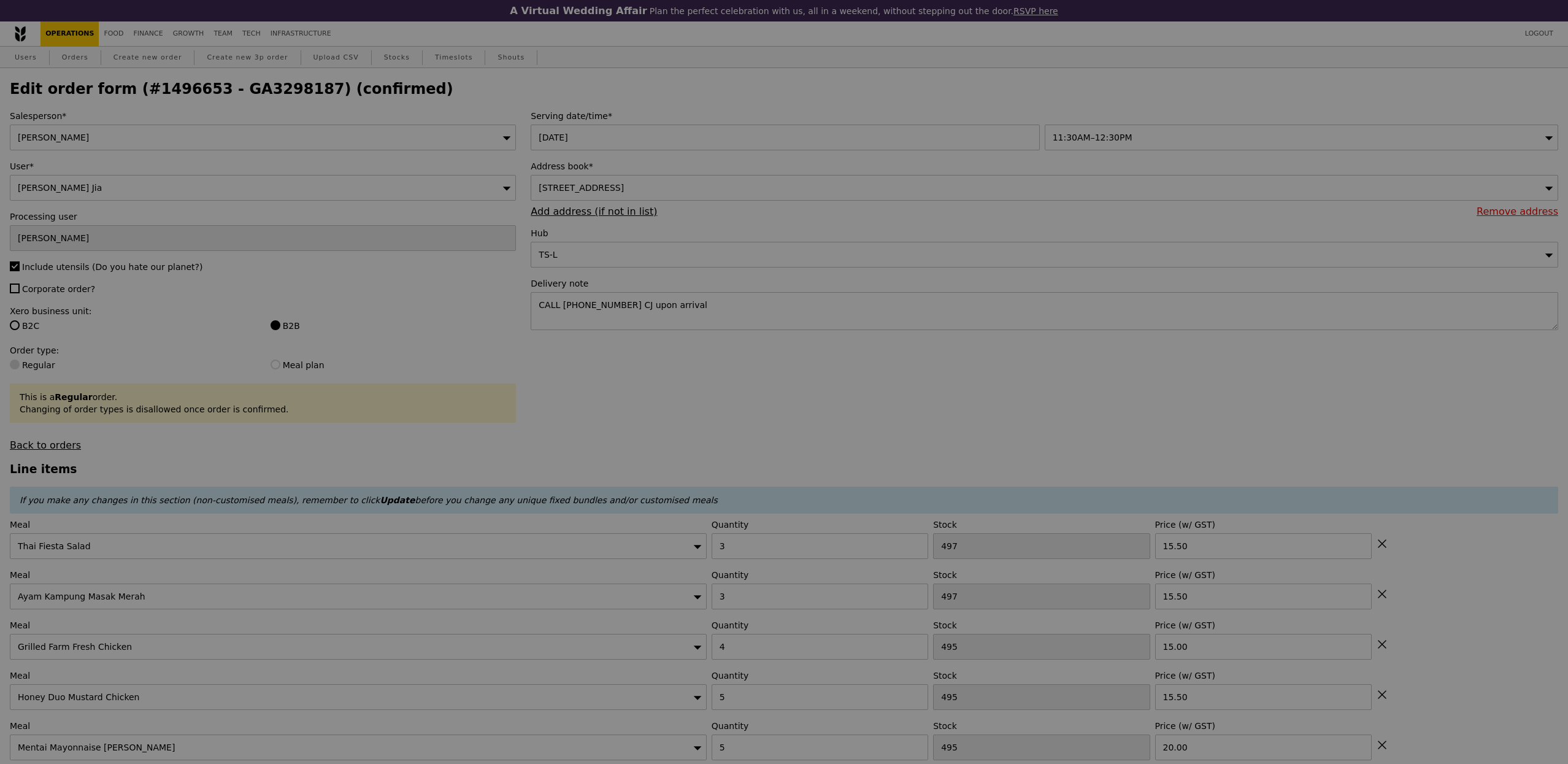
type input "Update"
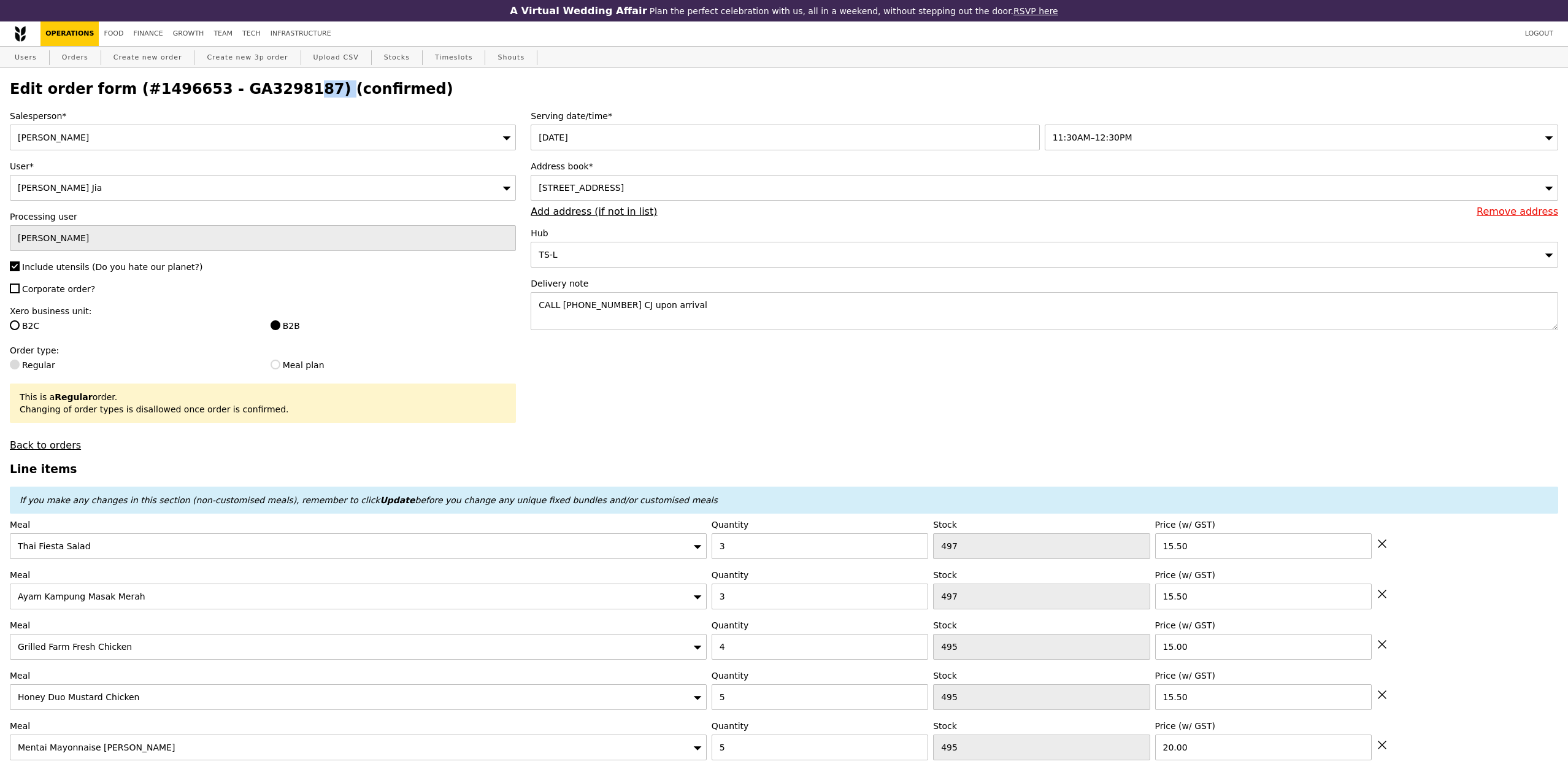
drag, startPoint x: 295, startPoint y: 91, endPoint x: 213, endPoint y: 87, distance: 82.1
click at [213, 87] on h2 "Edit order form (#1496653 - GA3298187) (confirmed)" at bounding box center [784, 89] width 1549 height 17
copy h2 "GA3298187"
click at [89, 50] on link "Orders" at bounding box center [75, 58] width 37 height 22
select select "100"
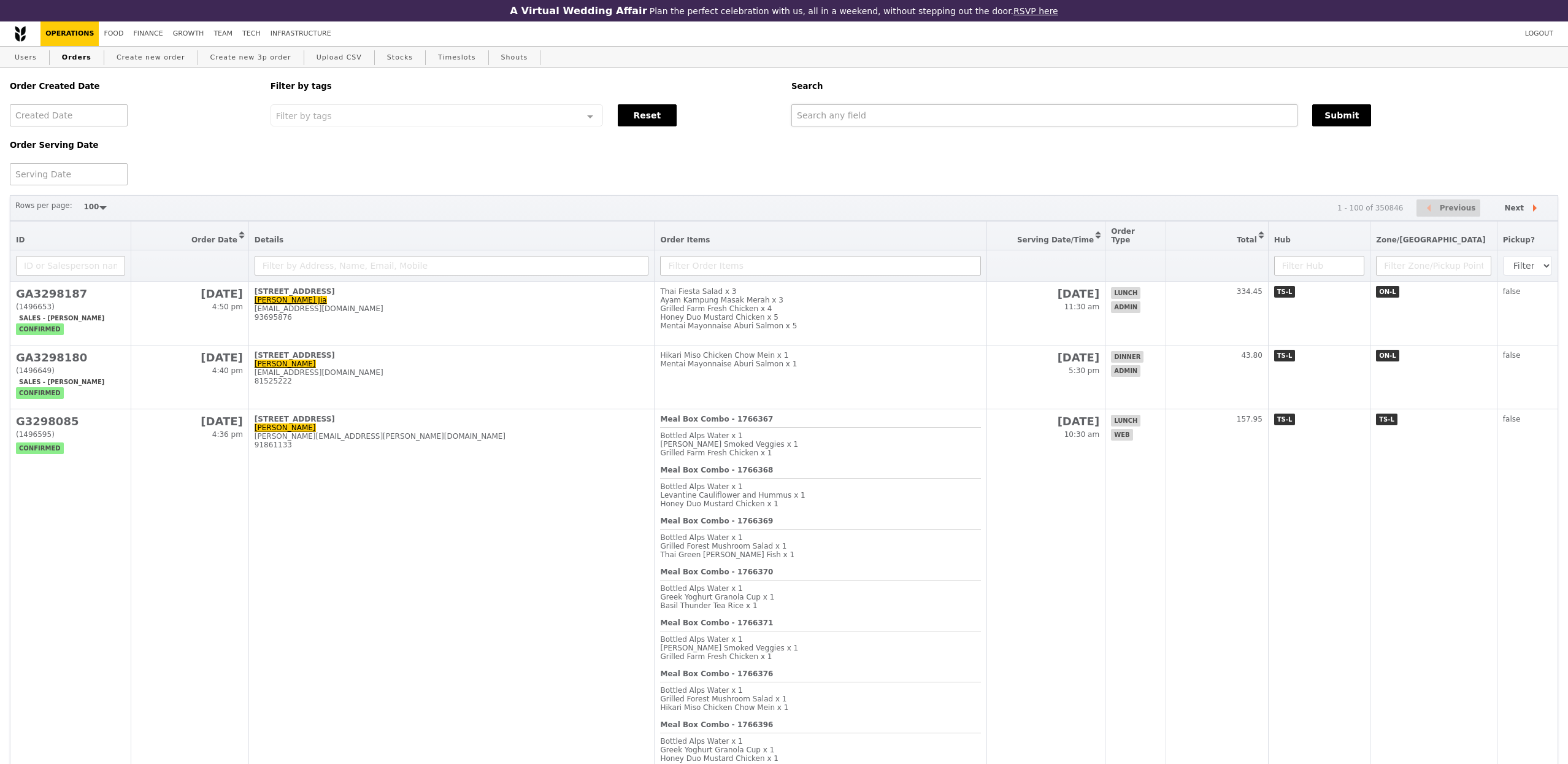
drag, startPoint x: 968, startPoint y: 135, endPoint x: 969, endPoint y: 125, distance: 10.0
click at [967, 133] on div "Order Created Date Order Serving Date Filter by tags Filter by tags Meal_Plan W…" at bounding box center [784, 126] width 1563 height 117
click at [969, 125] on input "text" at bounding box center [1044, 115] width 506 height 22
paste input "GA3298187"
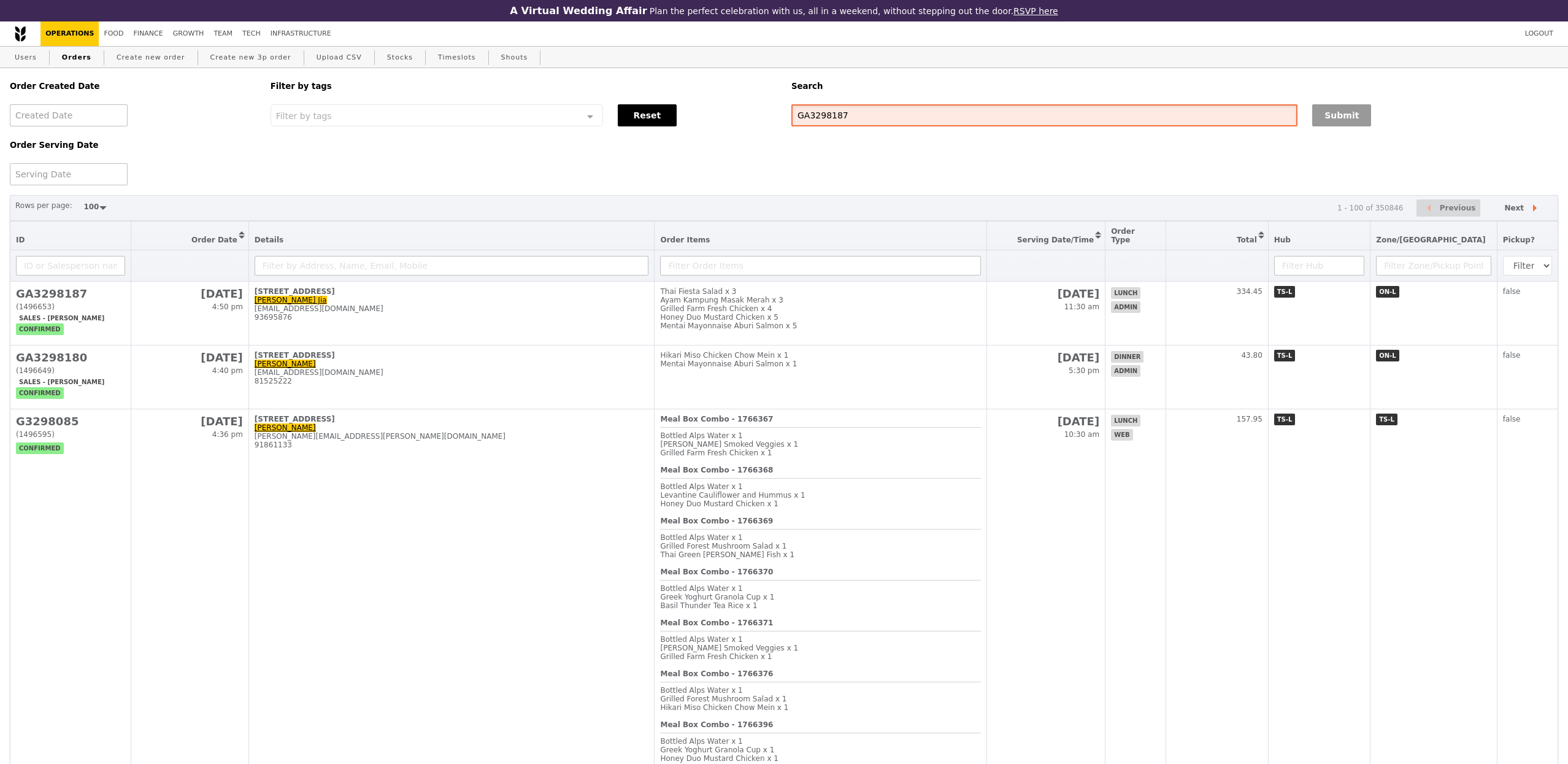
type input "GA3298187"
click at [1341, 125] on button "Submit" at bounding box center [1342, 115] width 59 height 22
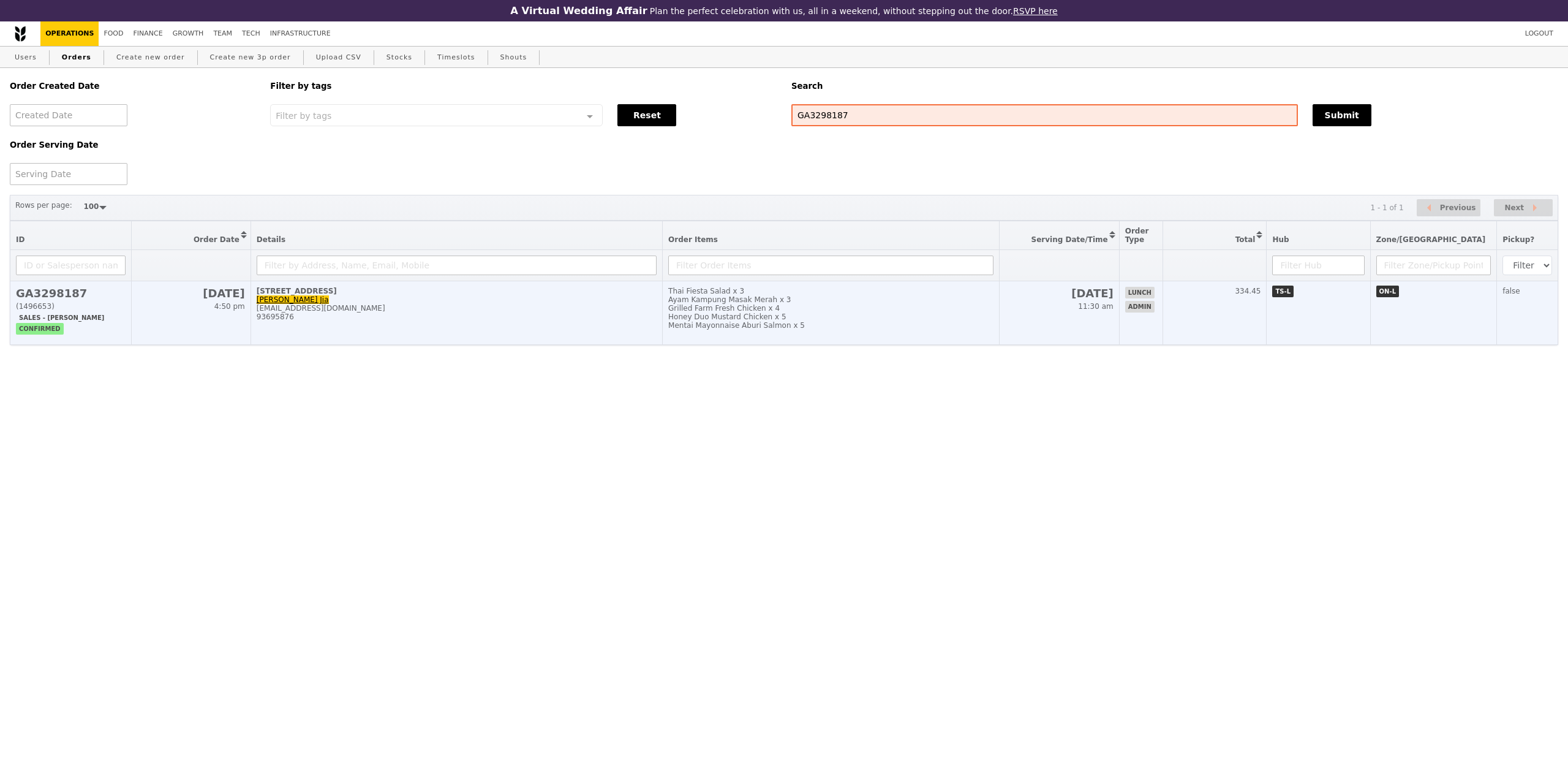
click at [546, 295] on div "[STREET_ADDRESS]" at bounding box center [457, 291] width 400 height 8
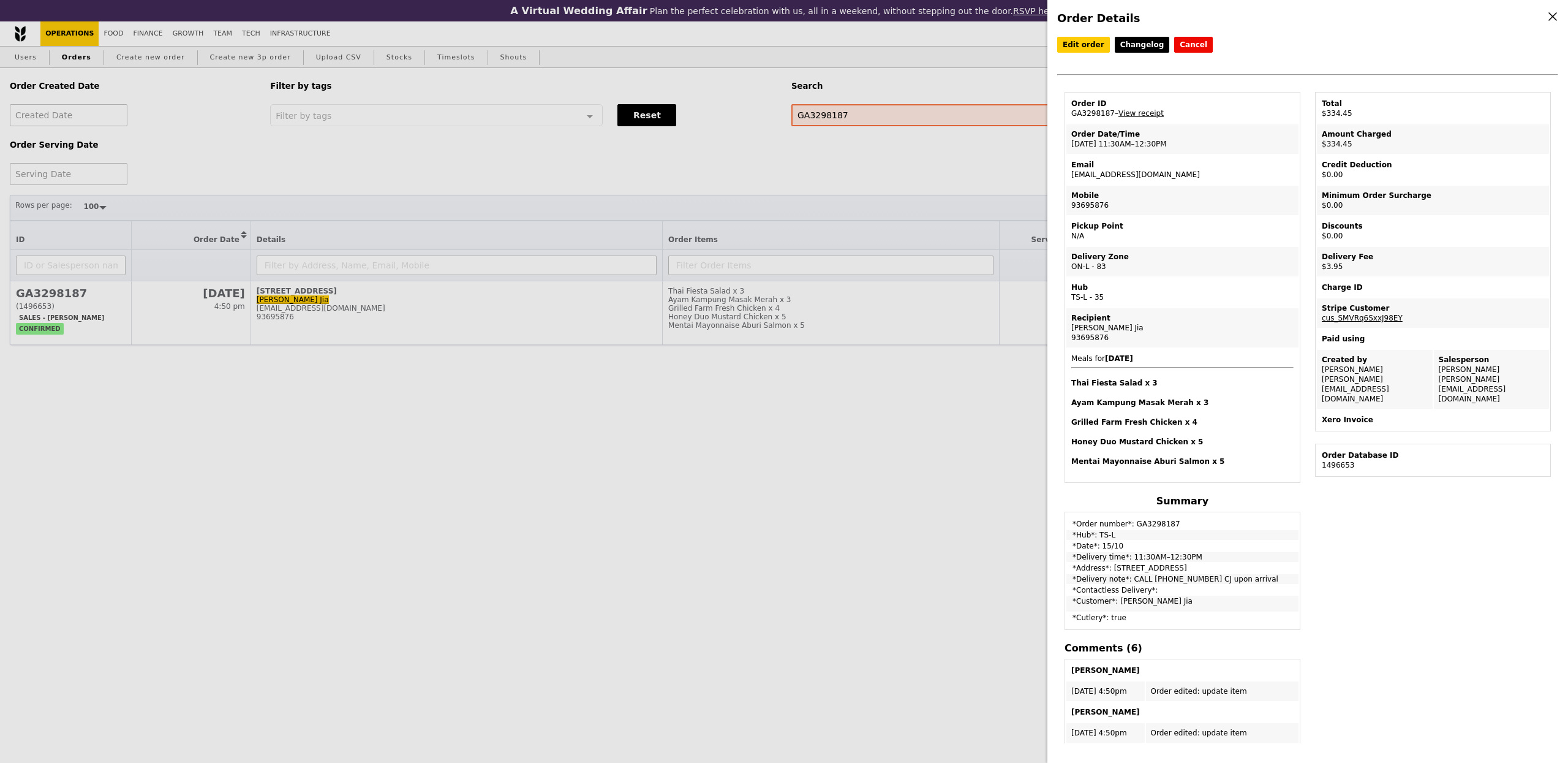
click at [151, 30] on div "Order Details Edit order Changelog Cancel Order ID GA3298187 – View receipt Ord…" at bounding box center [784, 381] width 1568 height 763
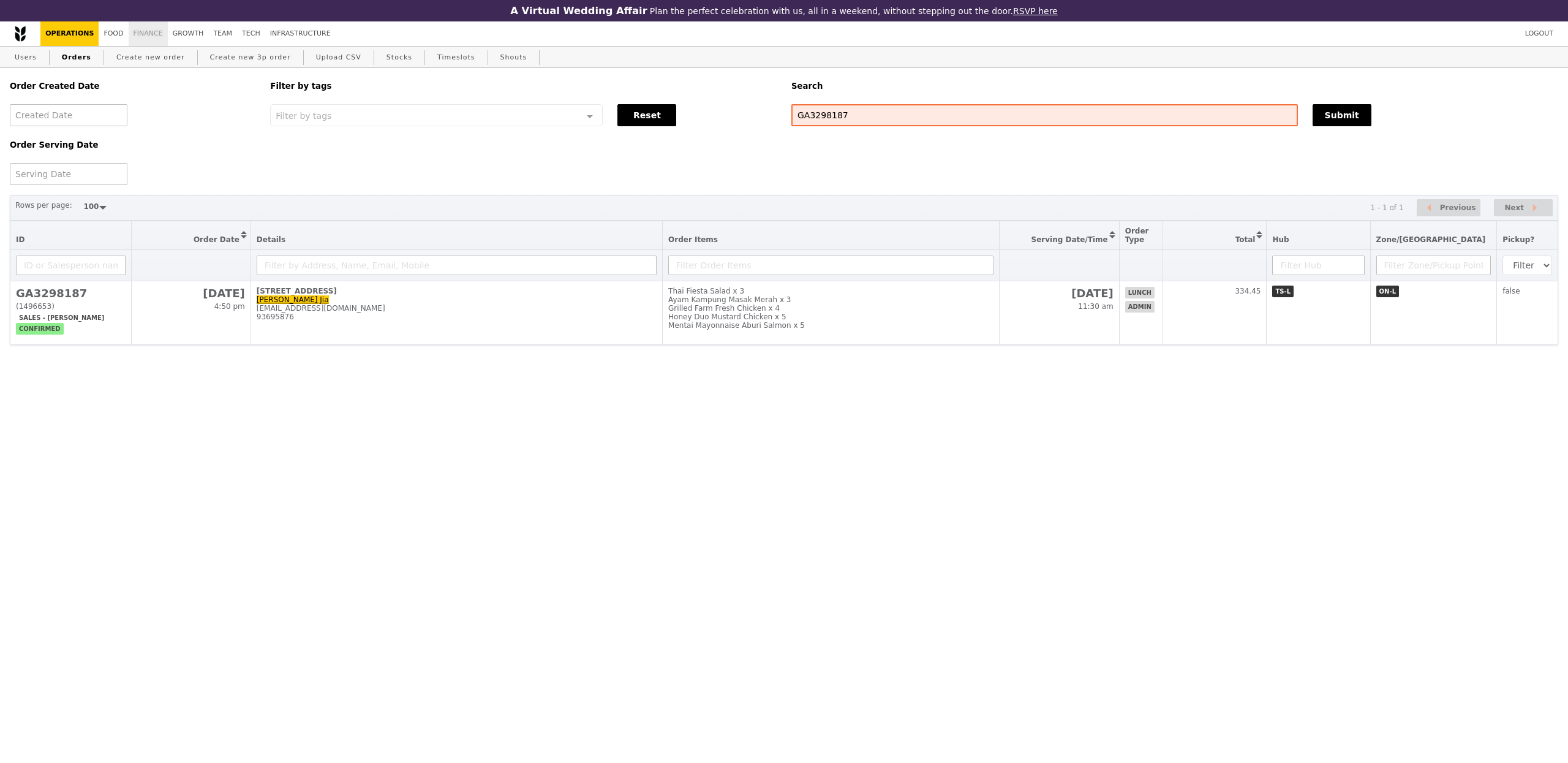
drag, startPoint x: 150, startPoint y: 34, endPoint x: 156, endPoint y: 37, distance: 6.7
click at [150, 34] on link "Finance" at bounding box center [148, 33] width 39 height 25
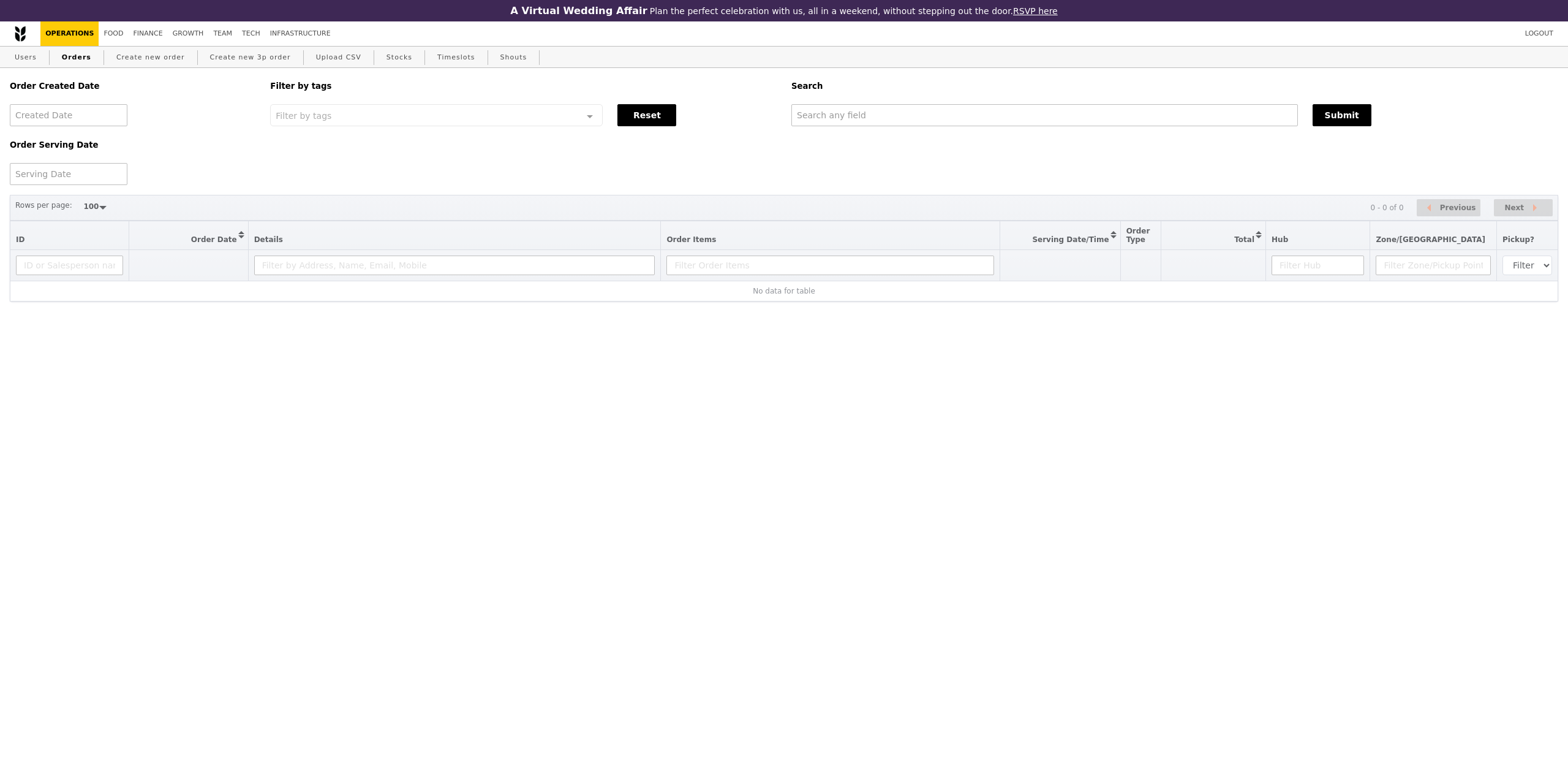
select select "100"
click at [838, 313] on div "Order Created Date Order Serving Date Filter by tags Filter by tags Meal_Plan W…" at bounding box center [784, 265] width 1568 height 395
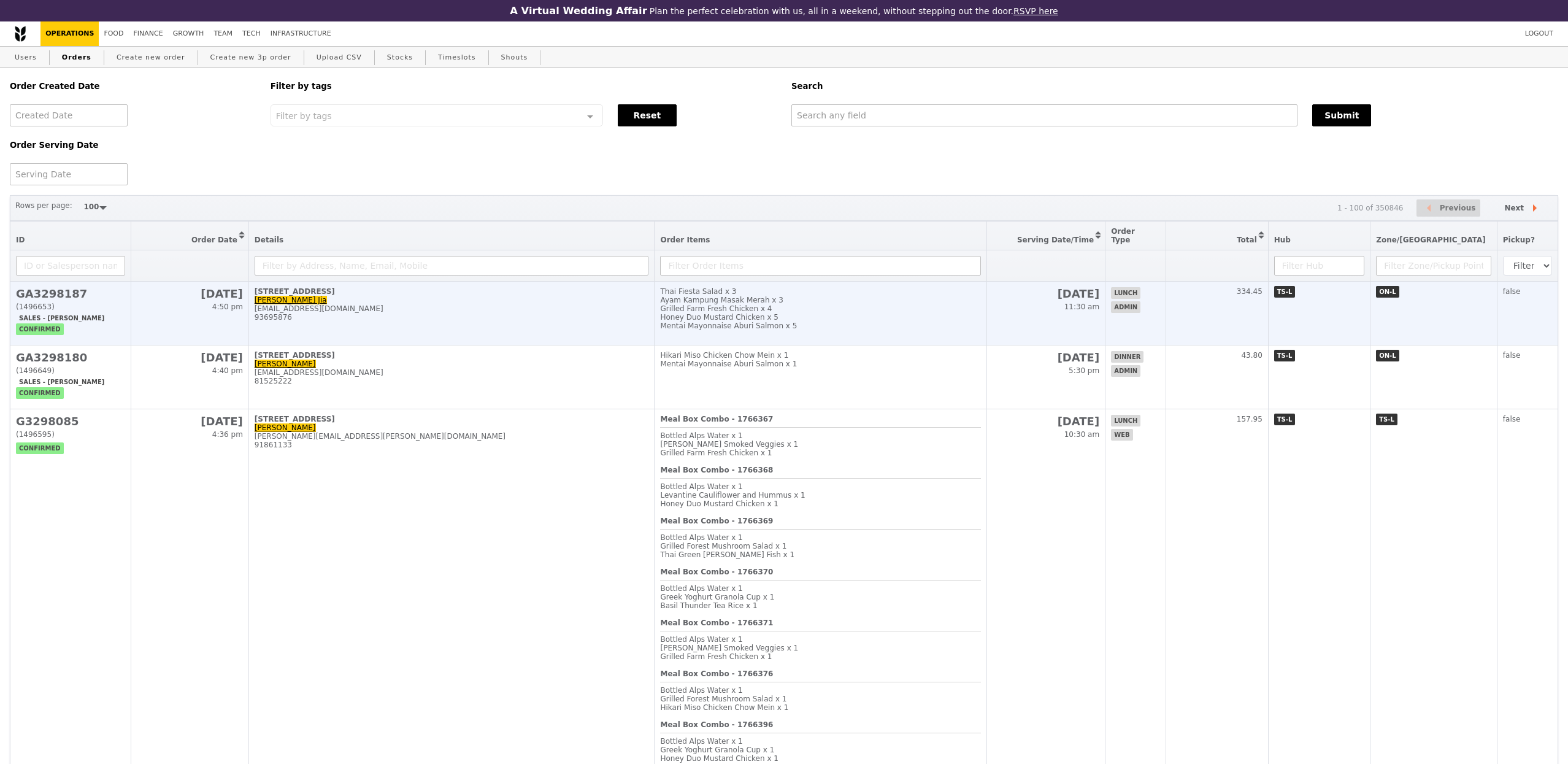
click at [838, 313] on div "Honey Duo Mustard Chicken x 5" at bounding box center [820, 317] width 321 height 8
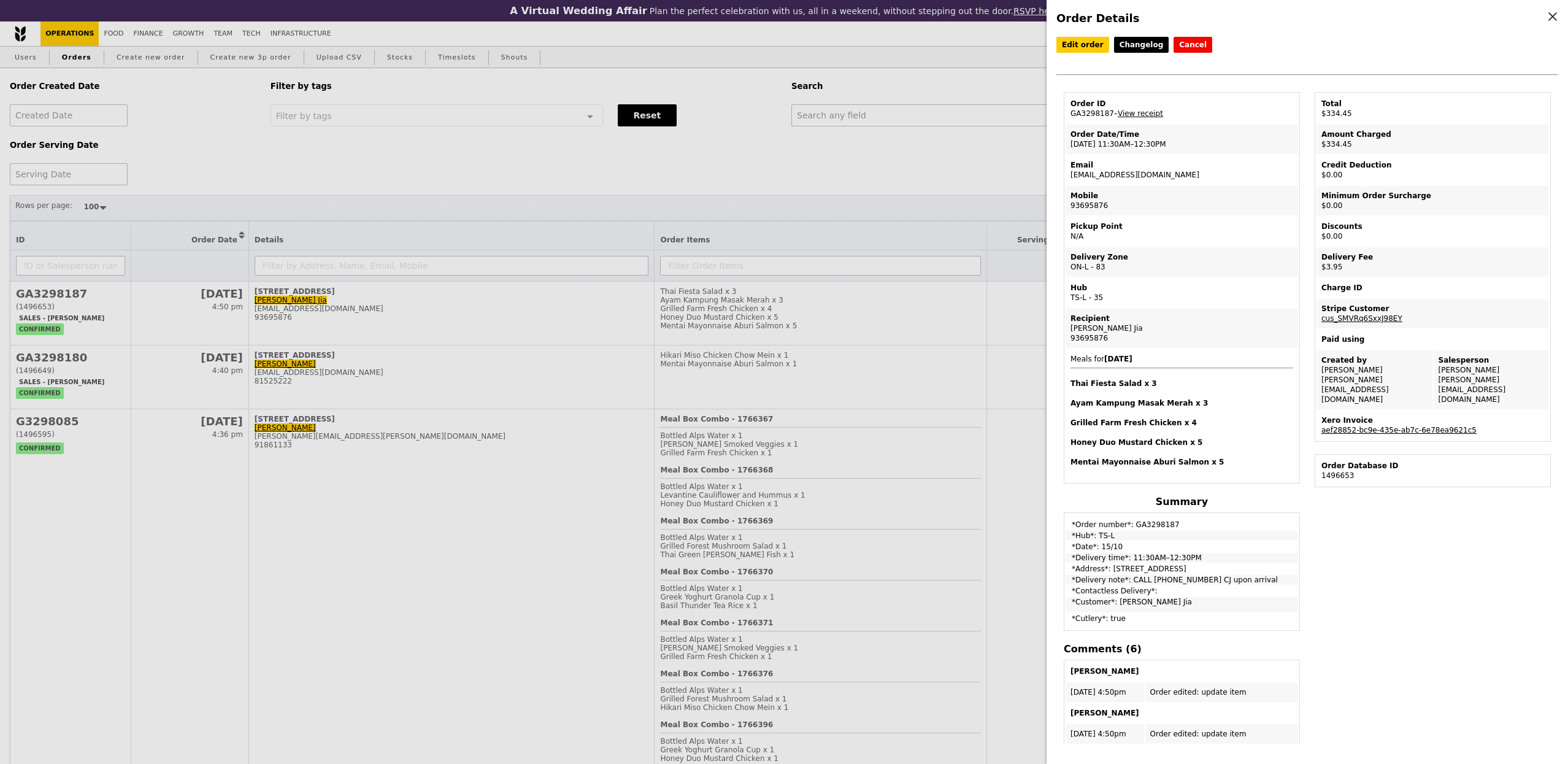
click at [1444, 425] on link "aef28852-bc9e-435e-ab7c-6e78ea9621c5" at bounding box center [1400, 429] width 156 height 8
click at [1149, 116] on link "View receipt" at bounding box center [1141, 113] width 46 height 8
drag, startPoint x: 735, startPoint y: 250, endPoint x: 188, endPoint y: 118, distance: 562.7
click at [708, 251] on div "Order Details Edit order Changelog Cancel Order ID GA3298187 – View receipt Ord…" at bounding box center [784, 382] width 1568 height 764
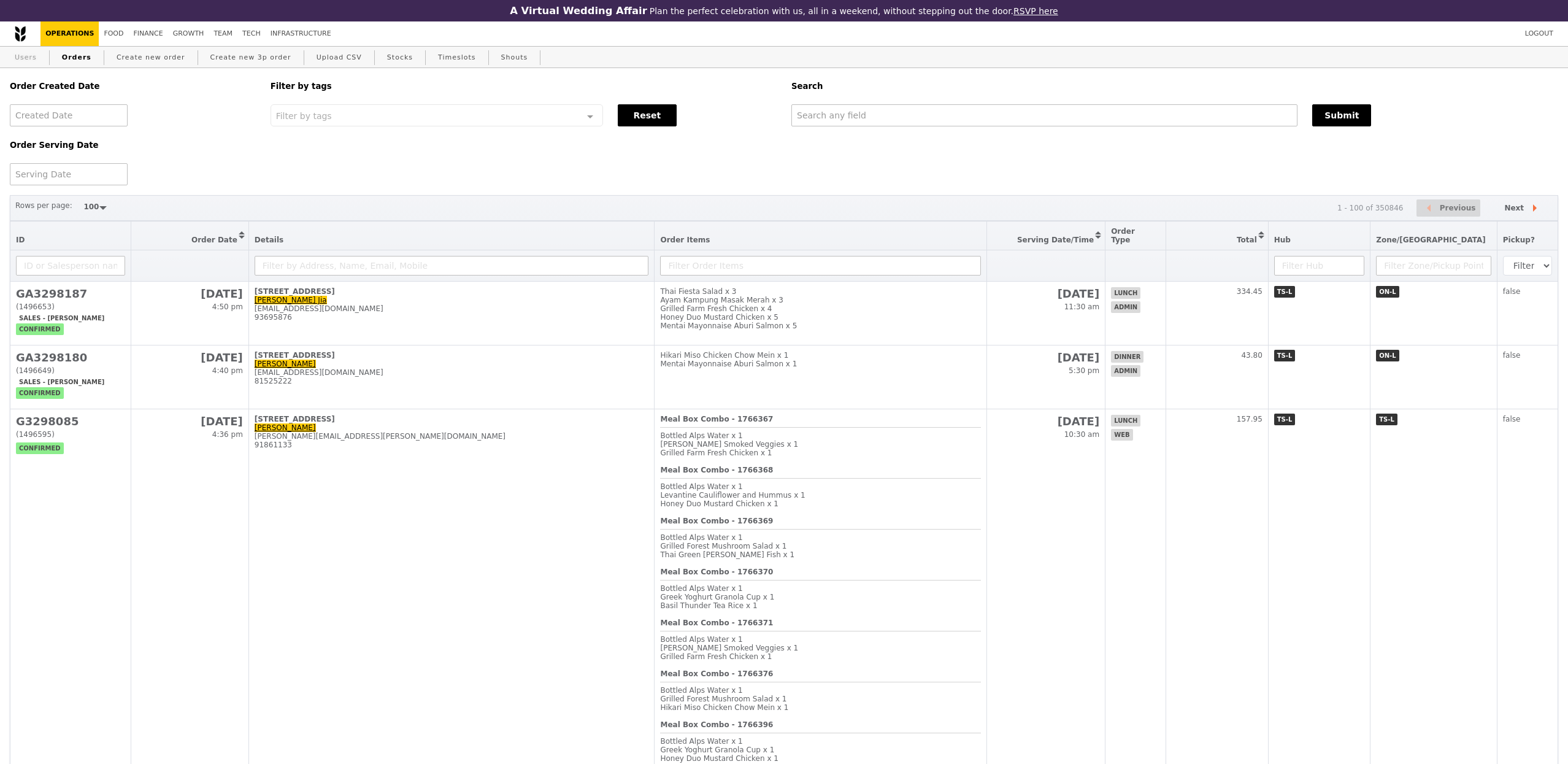
click at [31, 61] on link "Users" at bounding box center [26, 58] width 32 height 22
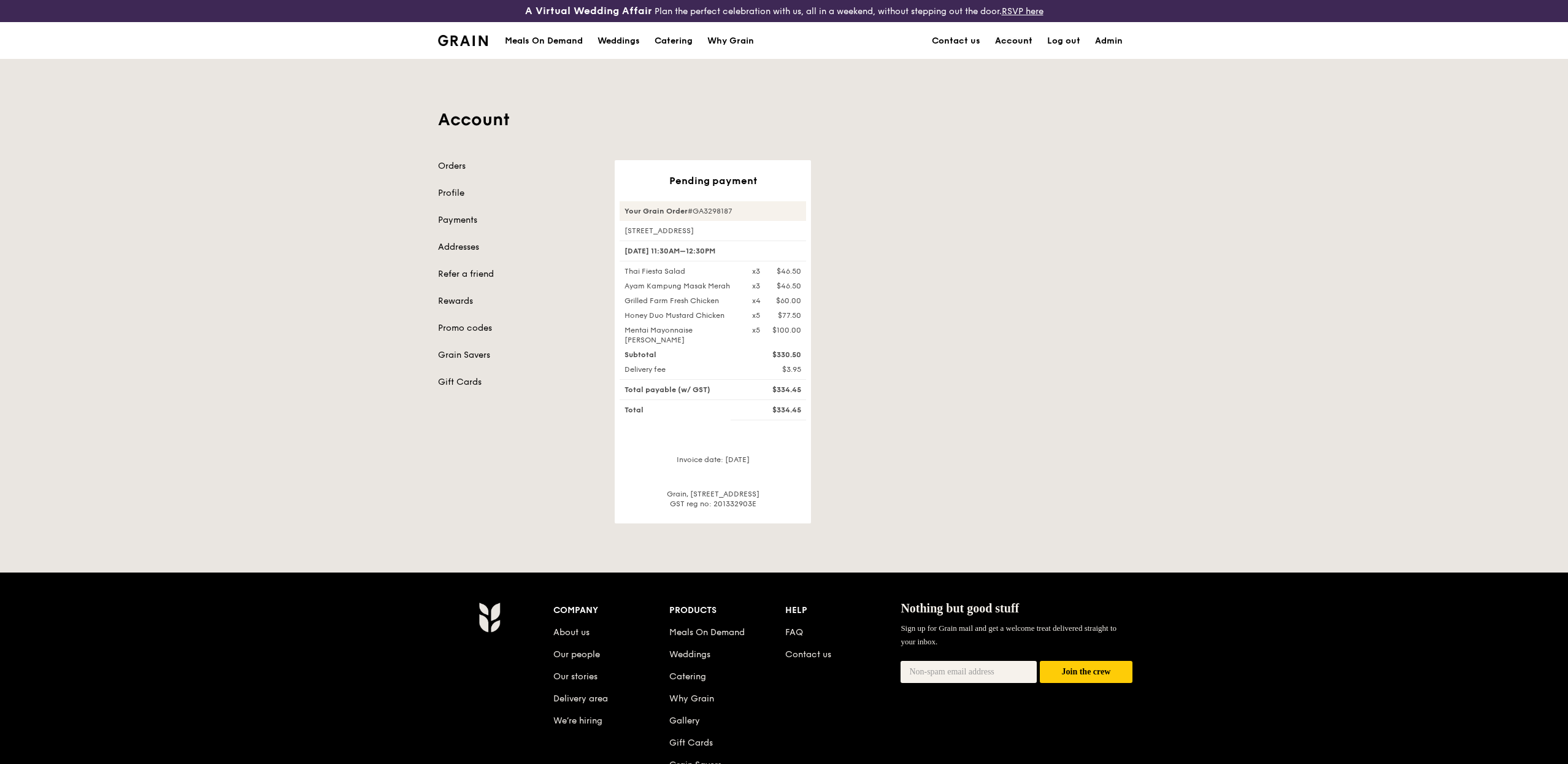
click at [1017, 40] on link "Account" at bounding box center [1013, 41] width 52 height 37
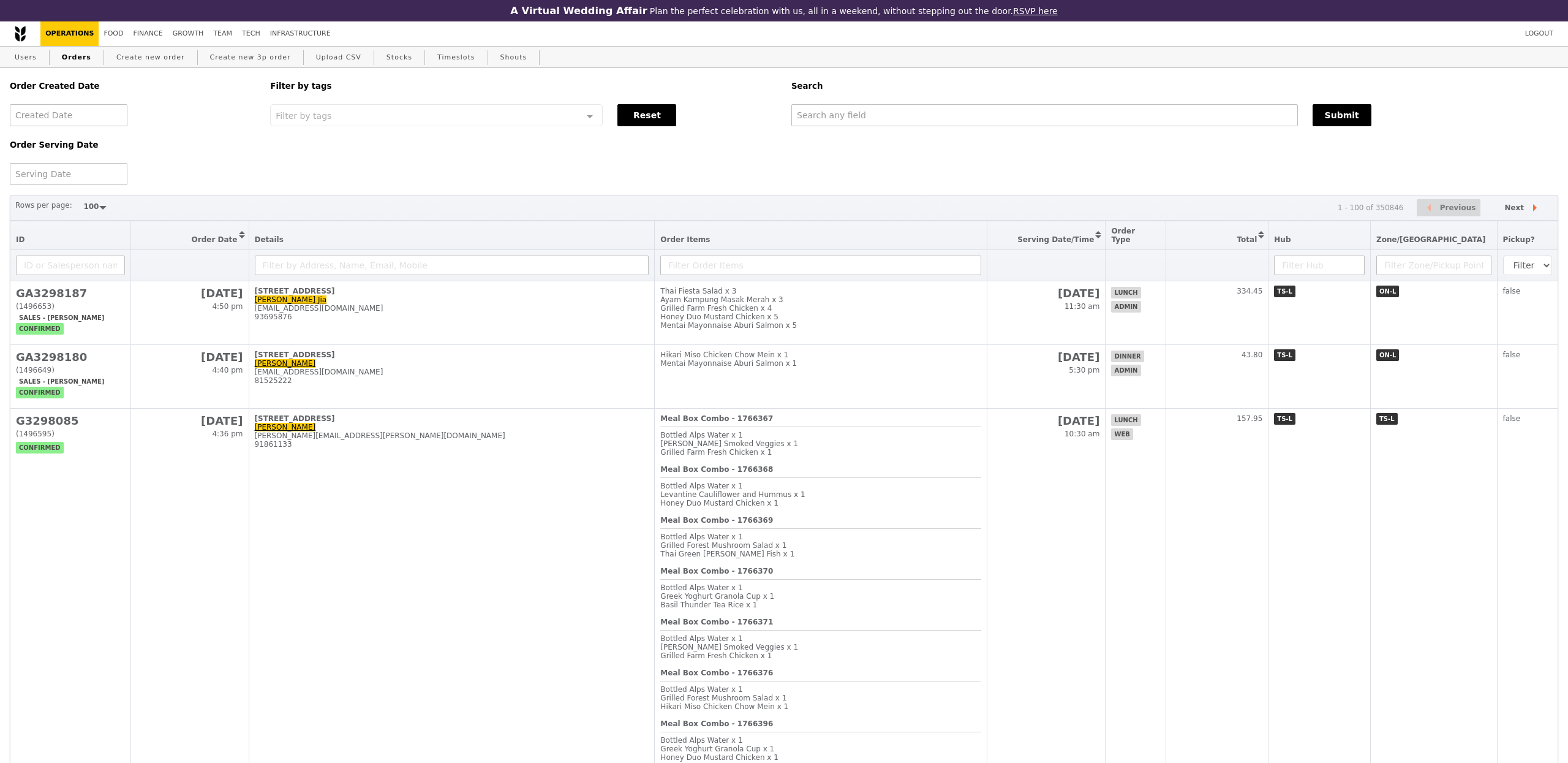
select select "100"
click at [916, 113] on input "G3298085" at bounding box center [1043, 115] width 505 height 22
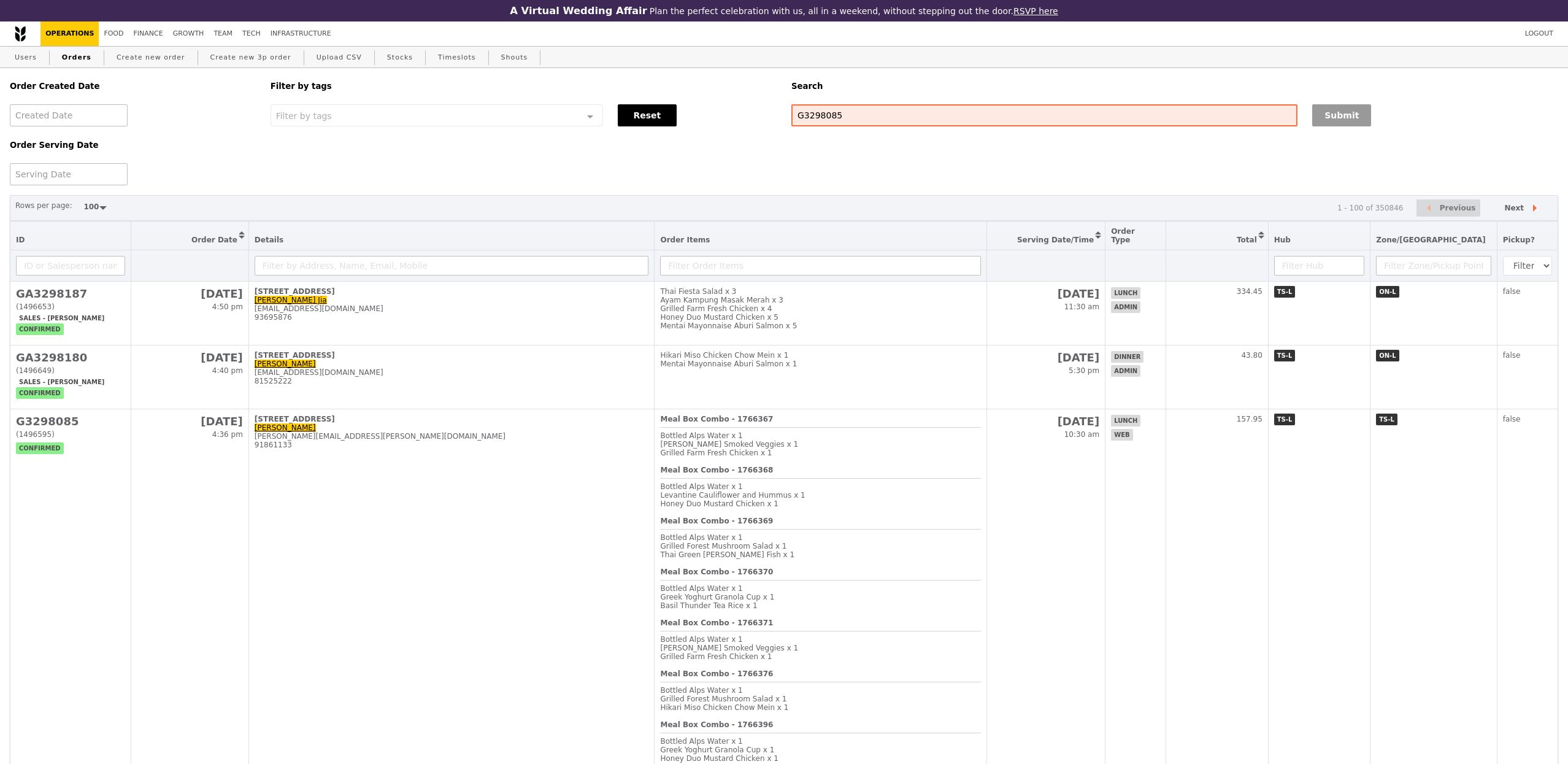
type input "G3298085"
click at [1368, 114] on button "Submit" at bounding box center [1342, 115] width 59 height 22
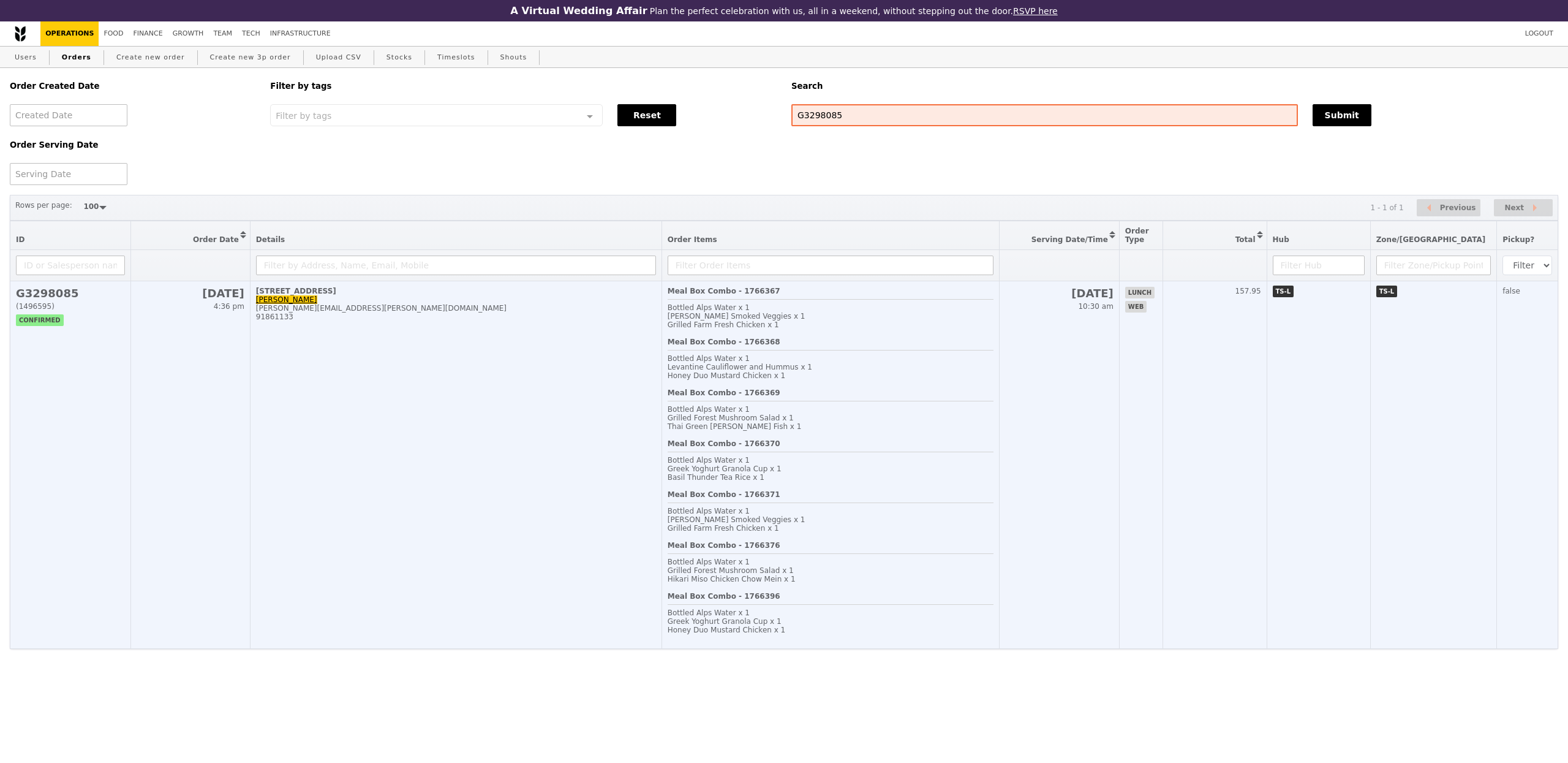
click at [713, 312] on span "Bottled Alps Water x 1" at bounding box center [709, 307] width 82 height 8
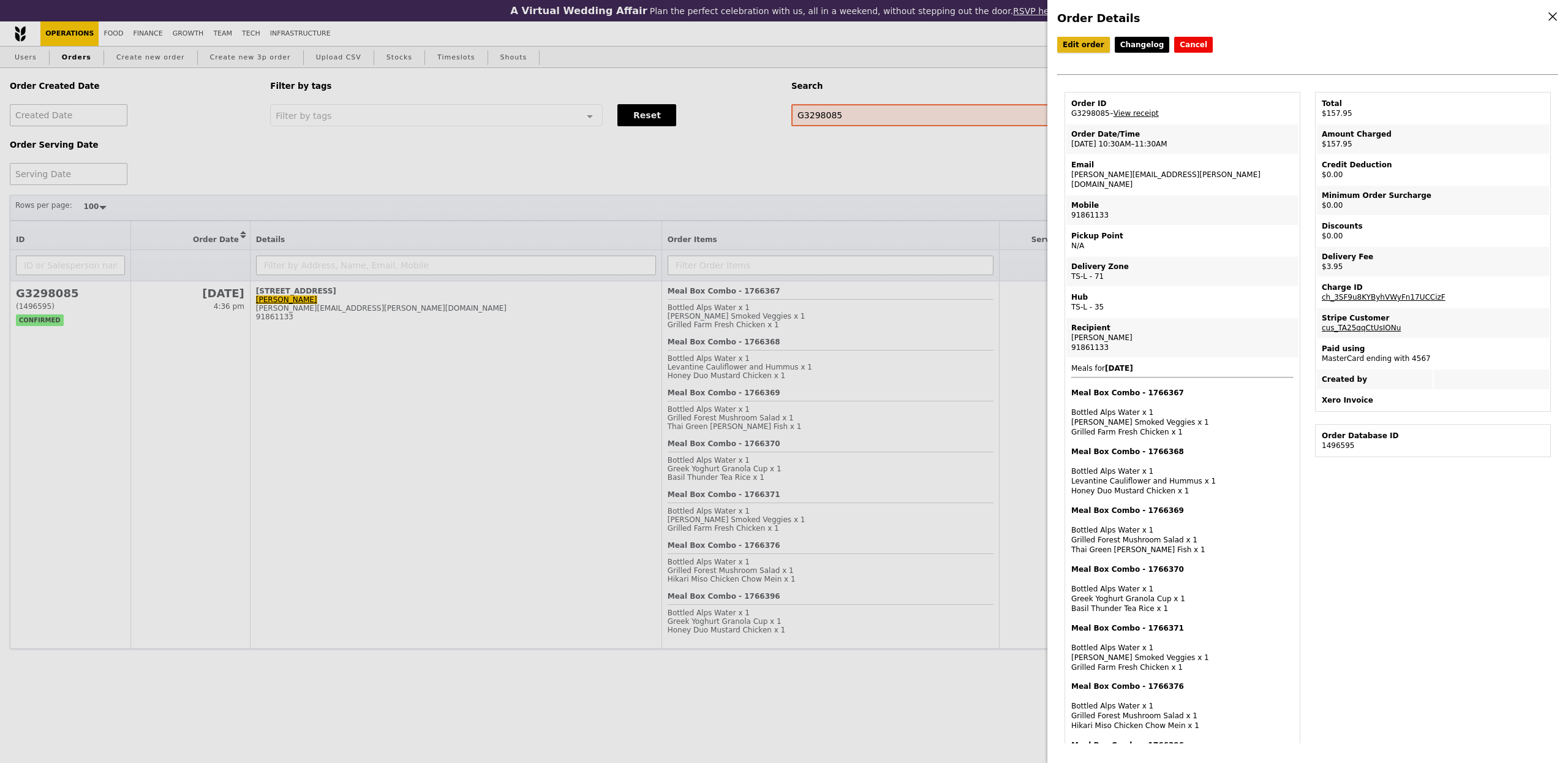
click at [1078, 48] on link "Edit order" at bounding box center [1084, 44] width 53 height 16
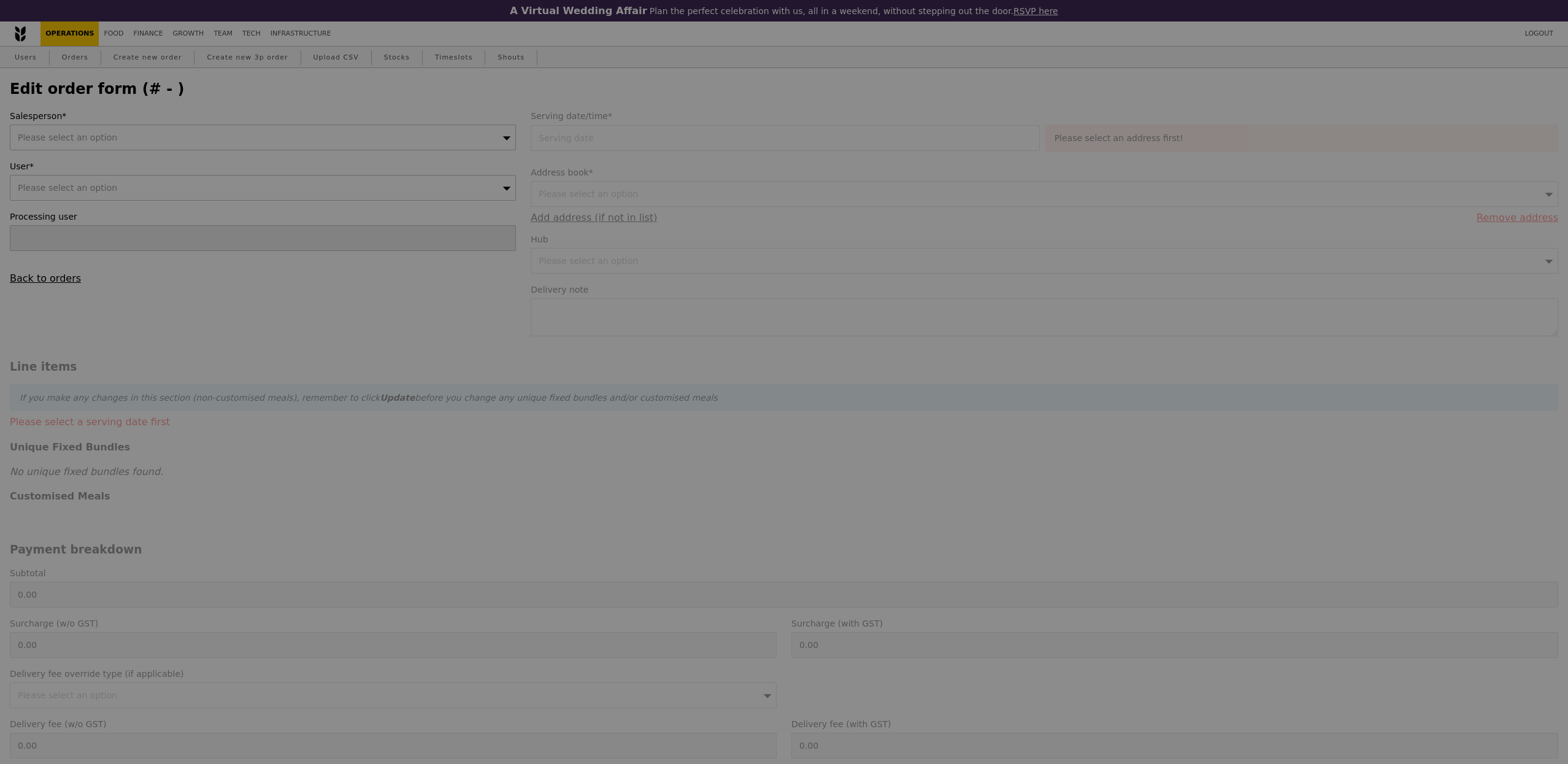
type input "[DATE]"
type textarea "Kindly call [PHONE_NUMBER] upon arrival for delivery between 11:30am to 11:45am…"
type input "154.00"
type input "2.71"
type input "2.95"
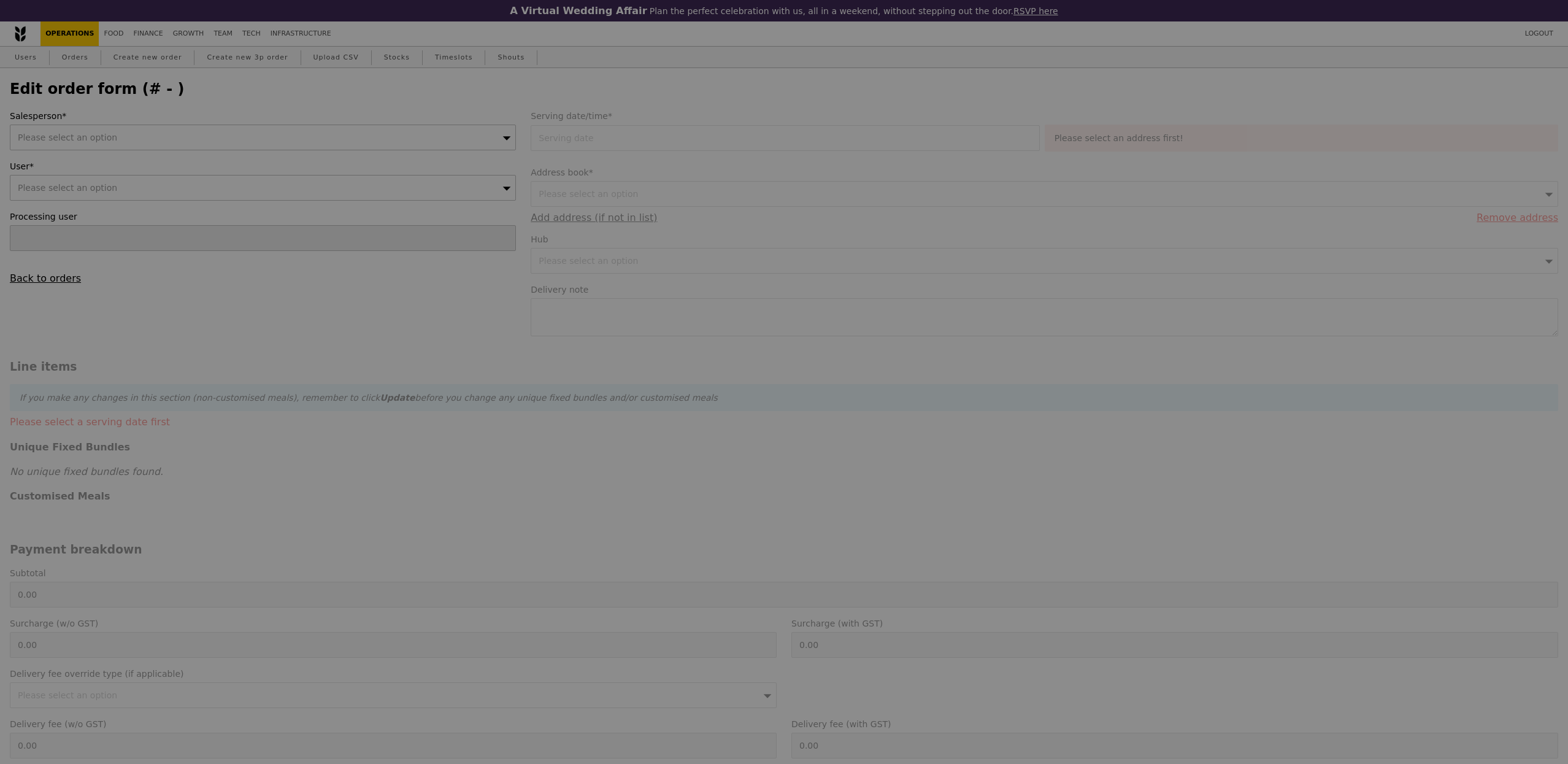
type input "156.95"
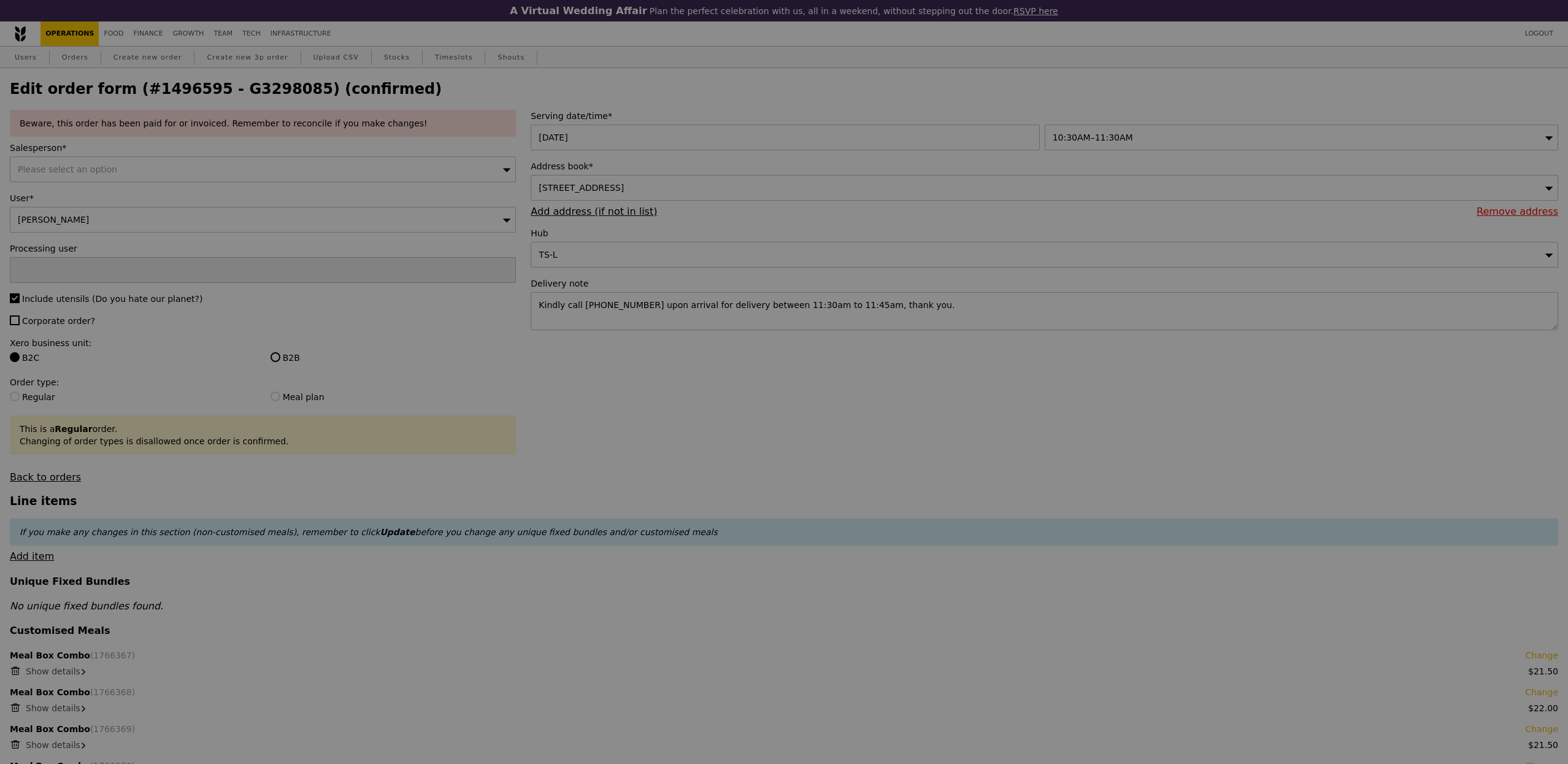
click at [930, 309] on div at bounding box center [784, 382] width 1568 height 764
click at [897, 308] on div at bounding box center [784, 382] width 1568 height 764
click at [920, 308] on div at bounding box center [784, 382] width 1568 height 764
click at [918, 310] on div at bounding box center [784, 382] width 1568 height 764
click at [916, 310] on div at bounding box center [784, 382] width 1568 height 764
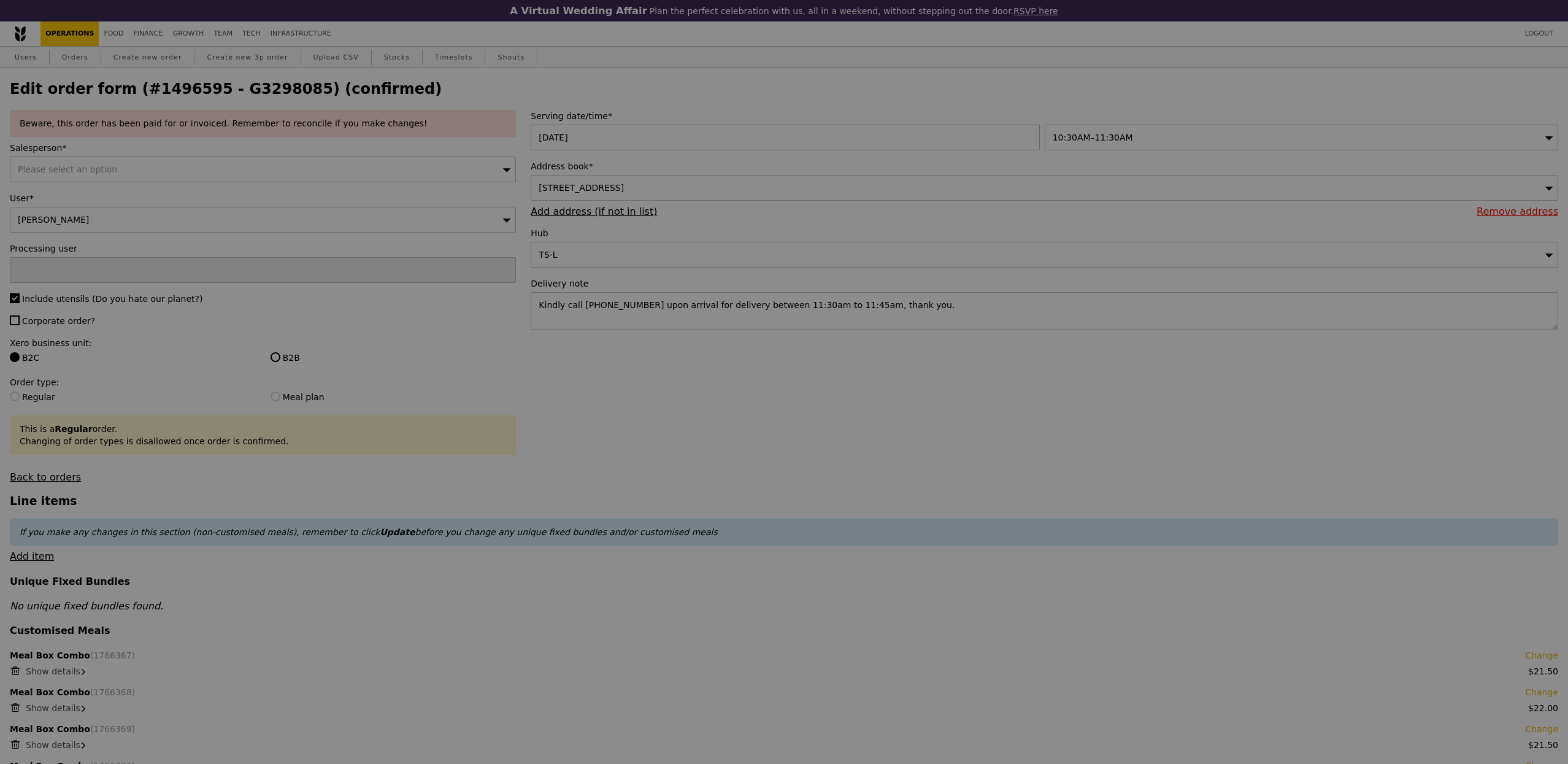
click at [915, 307] on div at bounding box center [784, 382] width 1568 height 764
click at [918, 307] on div at bounding box center [784, 382] width 1568 height 764
click at [66, 322] on div at bounding box center [784, 382] width 1568 height 764
click at [63, 328] on div at bounding box center [784, 382] width 1568 height 764
type input "Update"
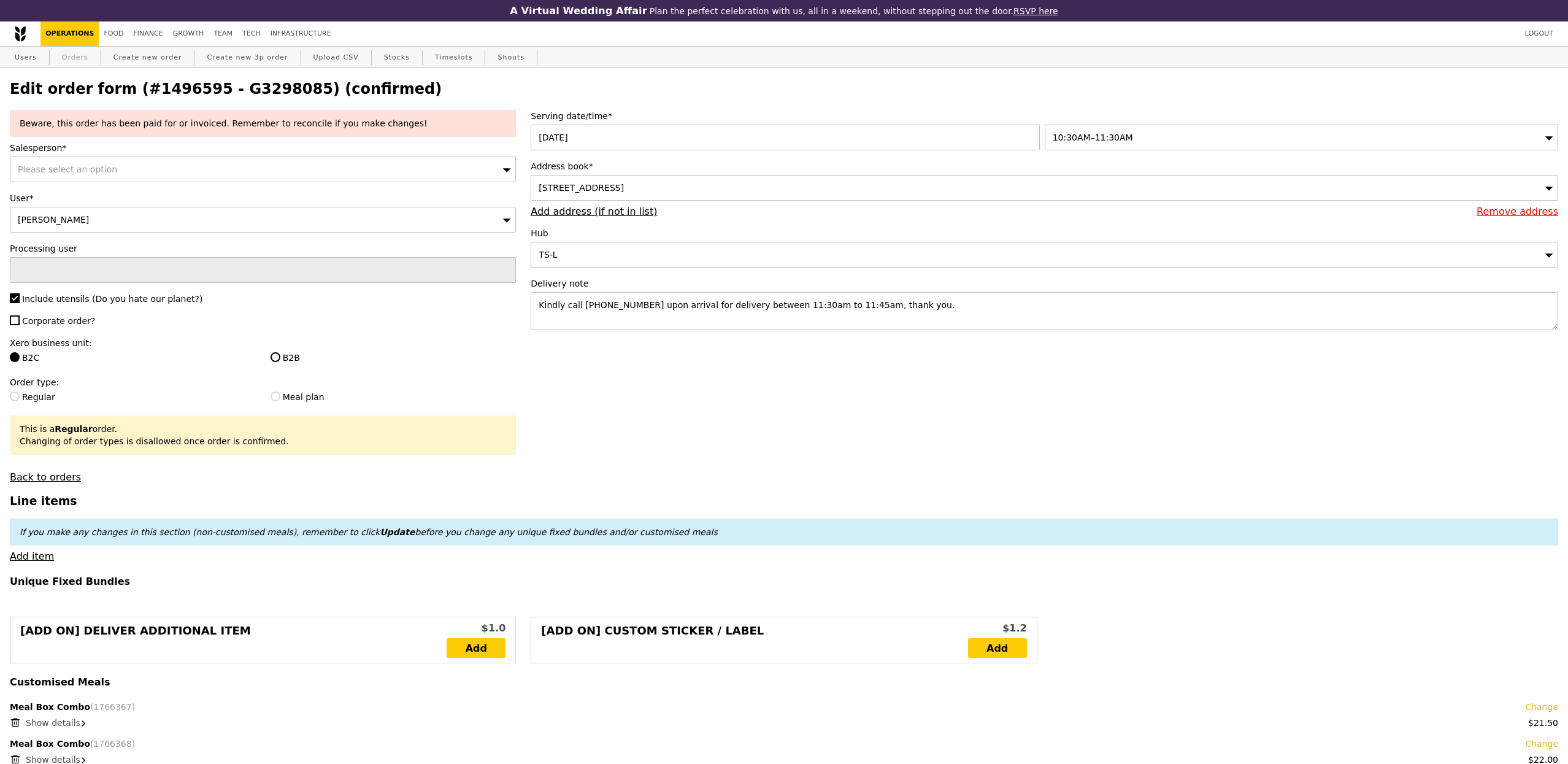
click at [71, 57] on link "Orders" at bounding box center [75, 58] width 37 height 22
select select "100"
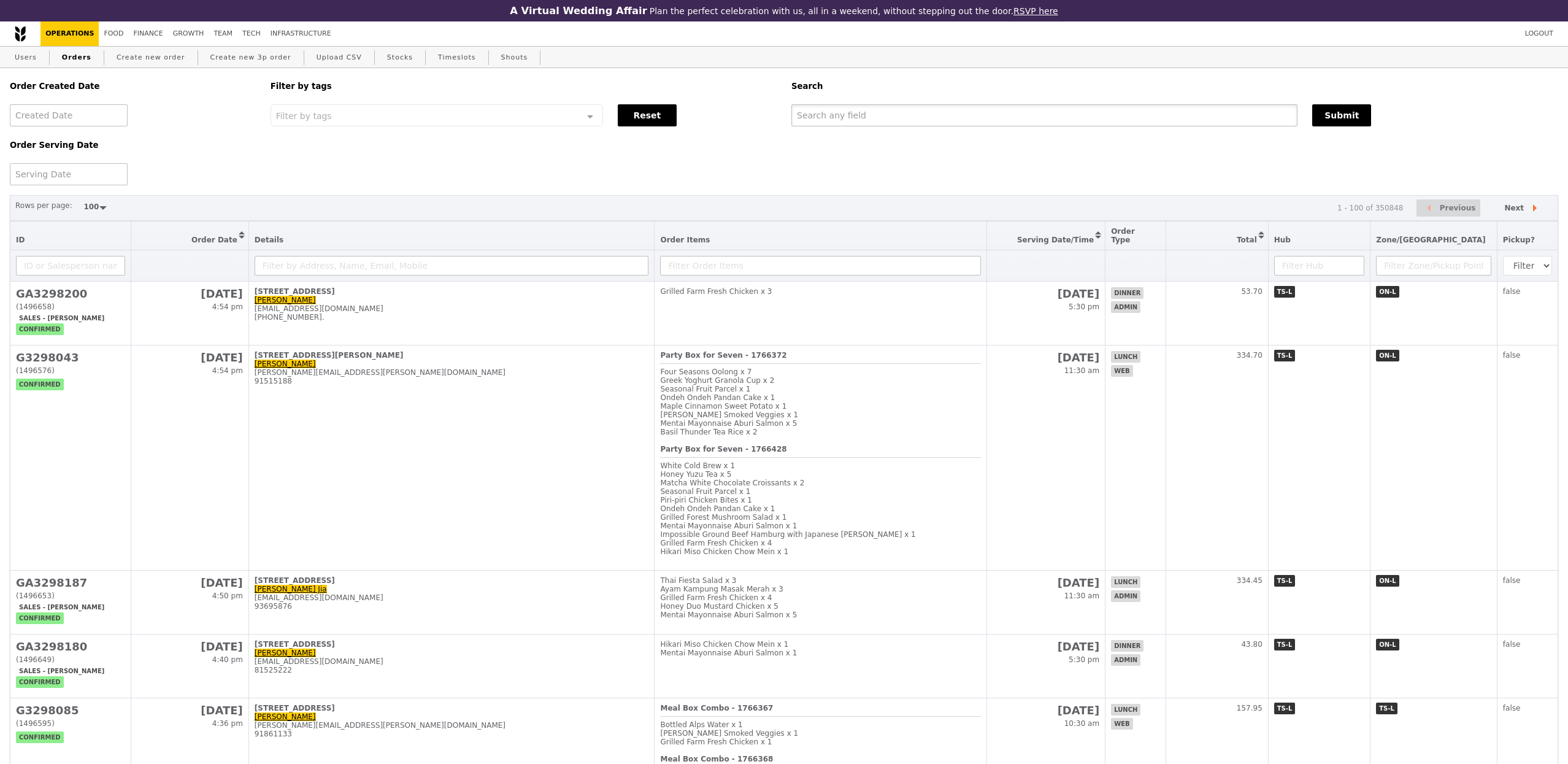
drag, startPoint x: 901, startPoint y: 112, endPoint x: 1220, endPoint y: 103, distance: 319.1
click at [901, 112] on input "text" at bounding box center [1044, 115] width 506 height 22
paste input "G3298085"
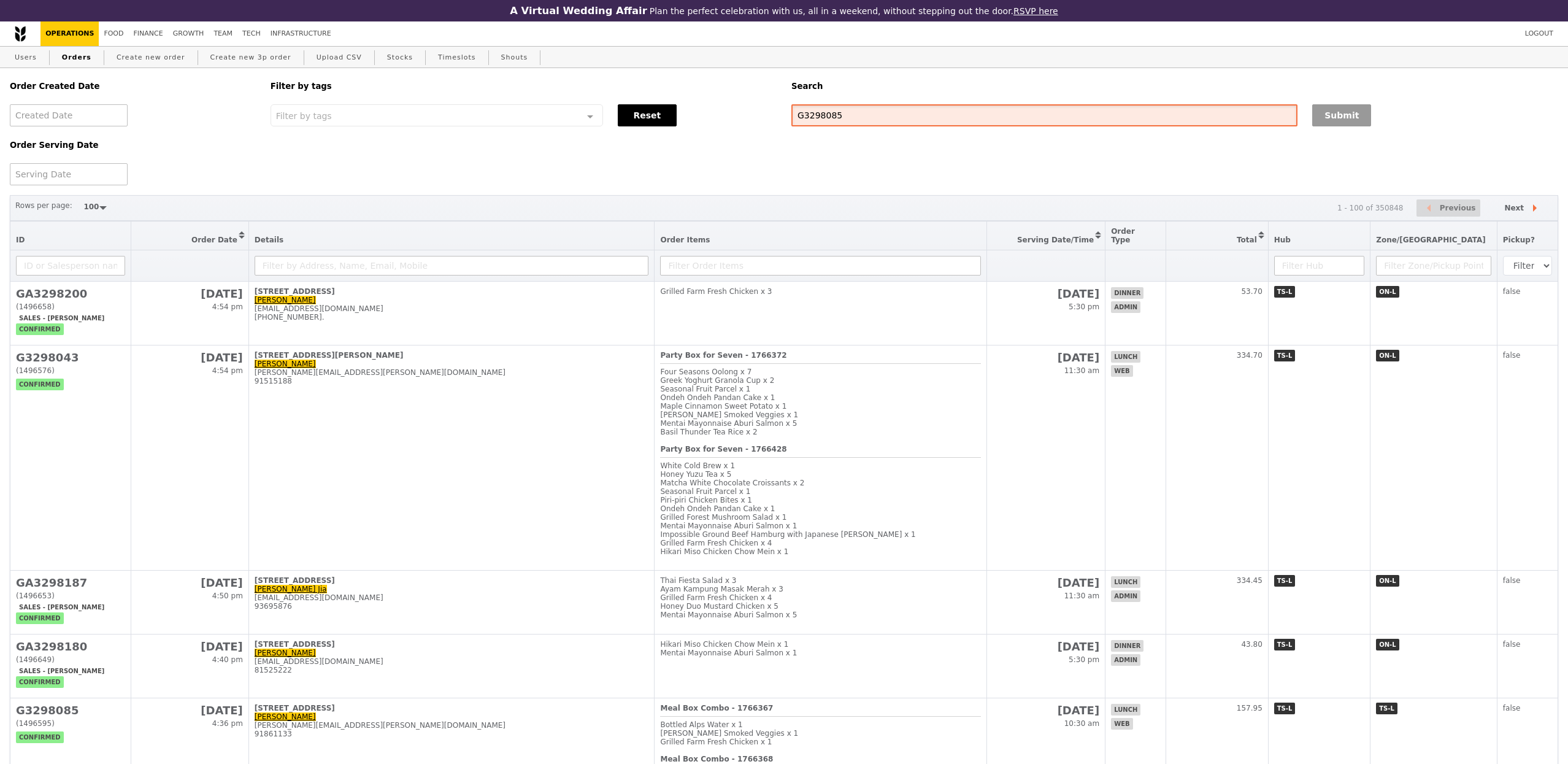
type input "G3298085"
click at [1331, 115] on button "Submit" at bounding box center [1342, 115] width 59 height 22
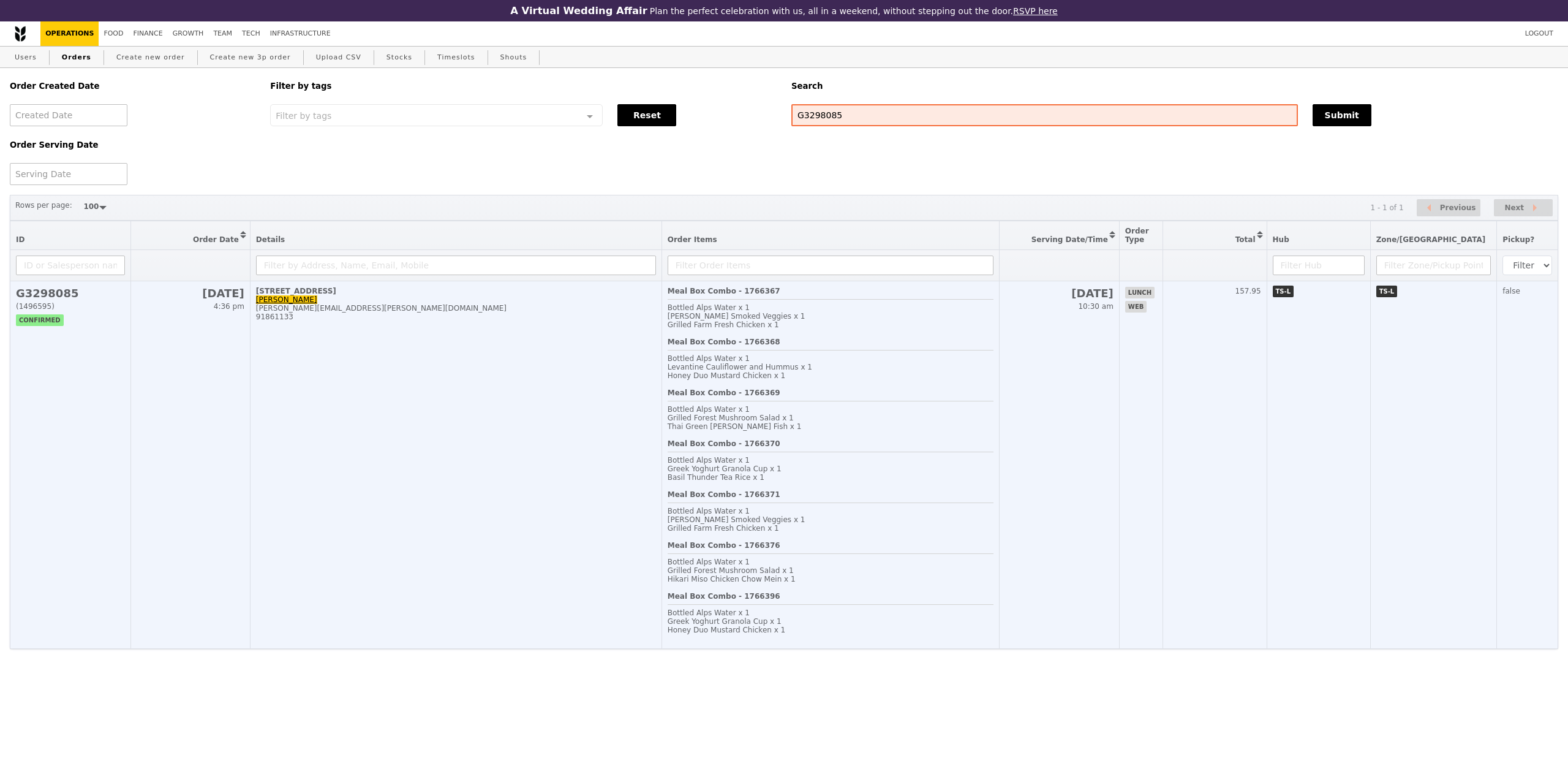
click at [527, 295] on div "[STREET_ADDRESS]" at bounding box center [456, 291] width 400 height 8
